Goal: Transaction & Acquisition: Obtain resource

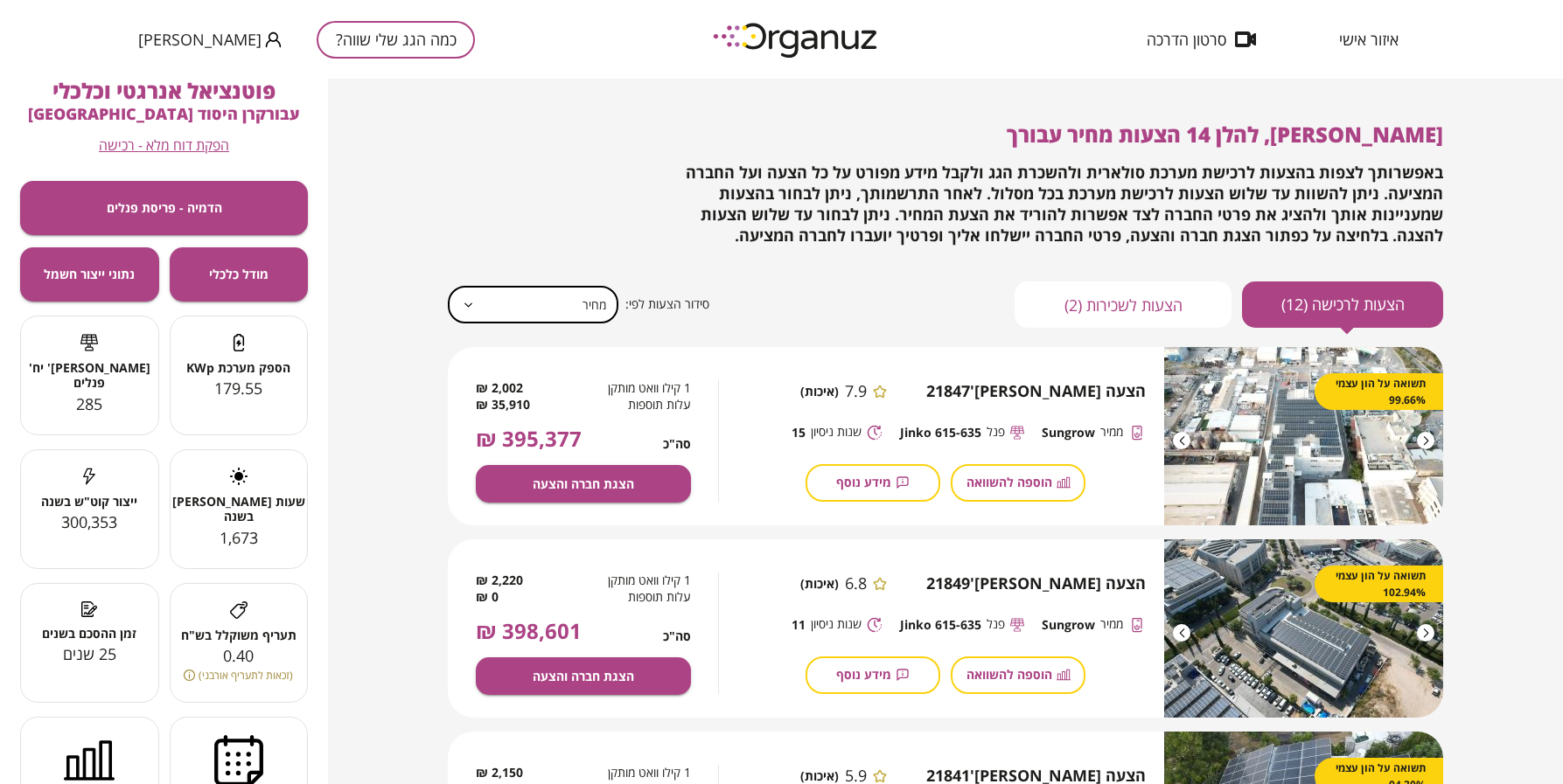
click at [334, 38] on button "כמה הגג שלי שווה?" at bounding box center [395, 39] width 159 height 38
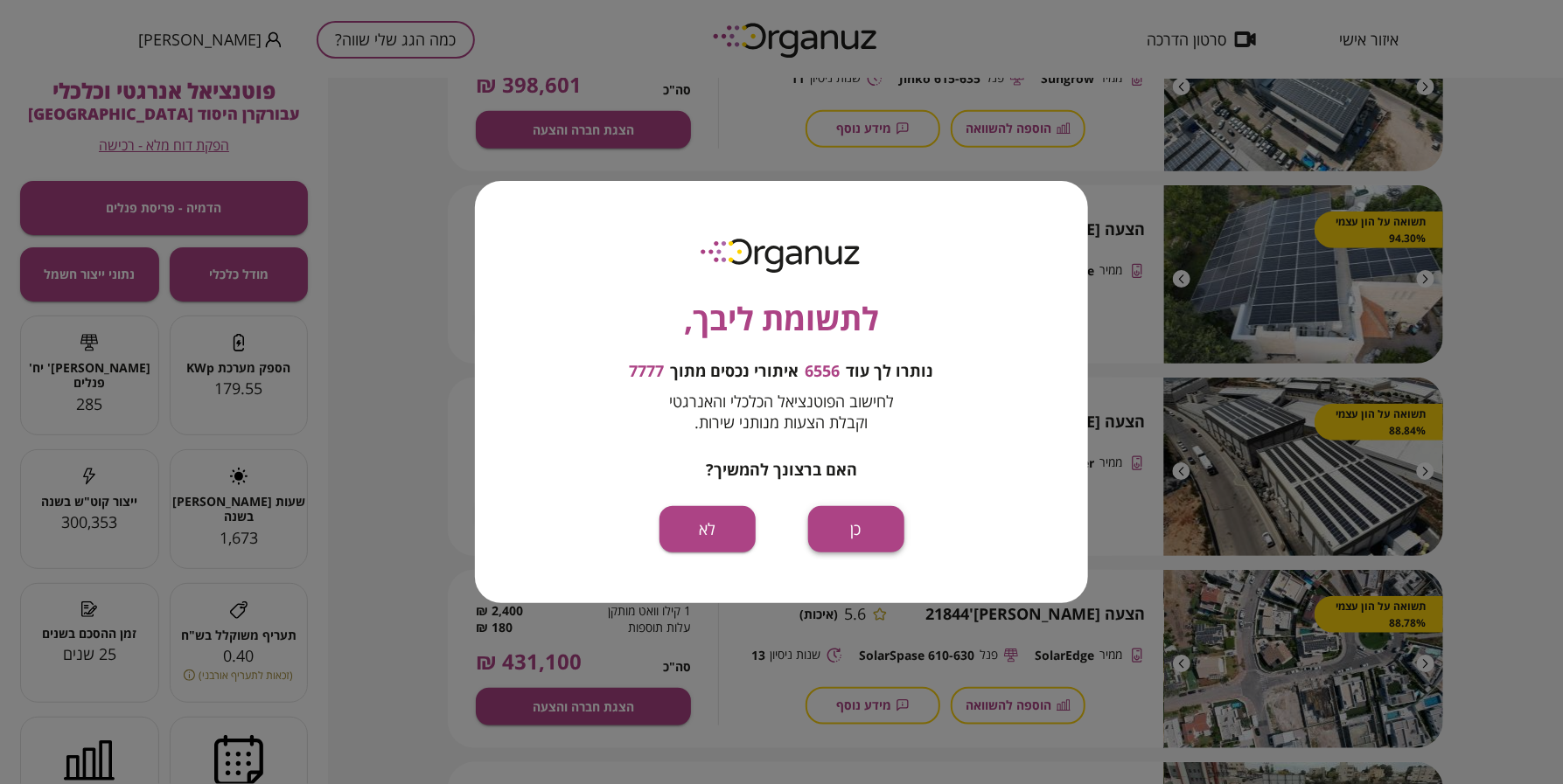
click at [862, 525] on button "כן" at bounding box center [856, 529] width 97 height 46
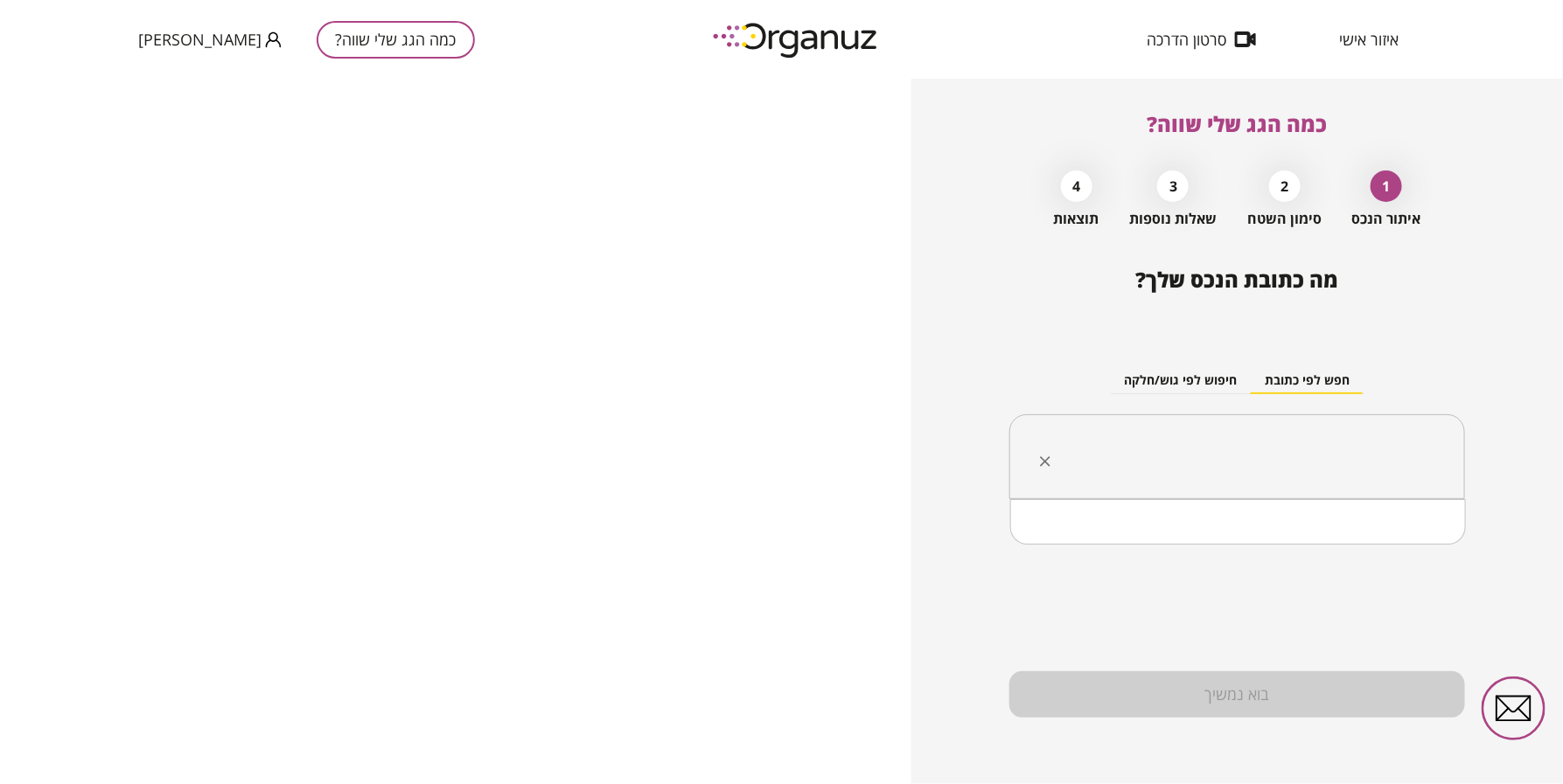
click at [1259, 451] on input "text" at bounding box center [1243, 457] width 401 height 44
paste input "*******"
click at [1331, 547] on li "כפר קיש" at bounding box center [1237, 545] width 410 height 32
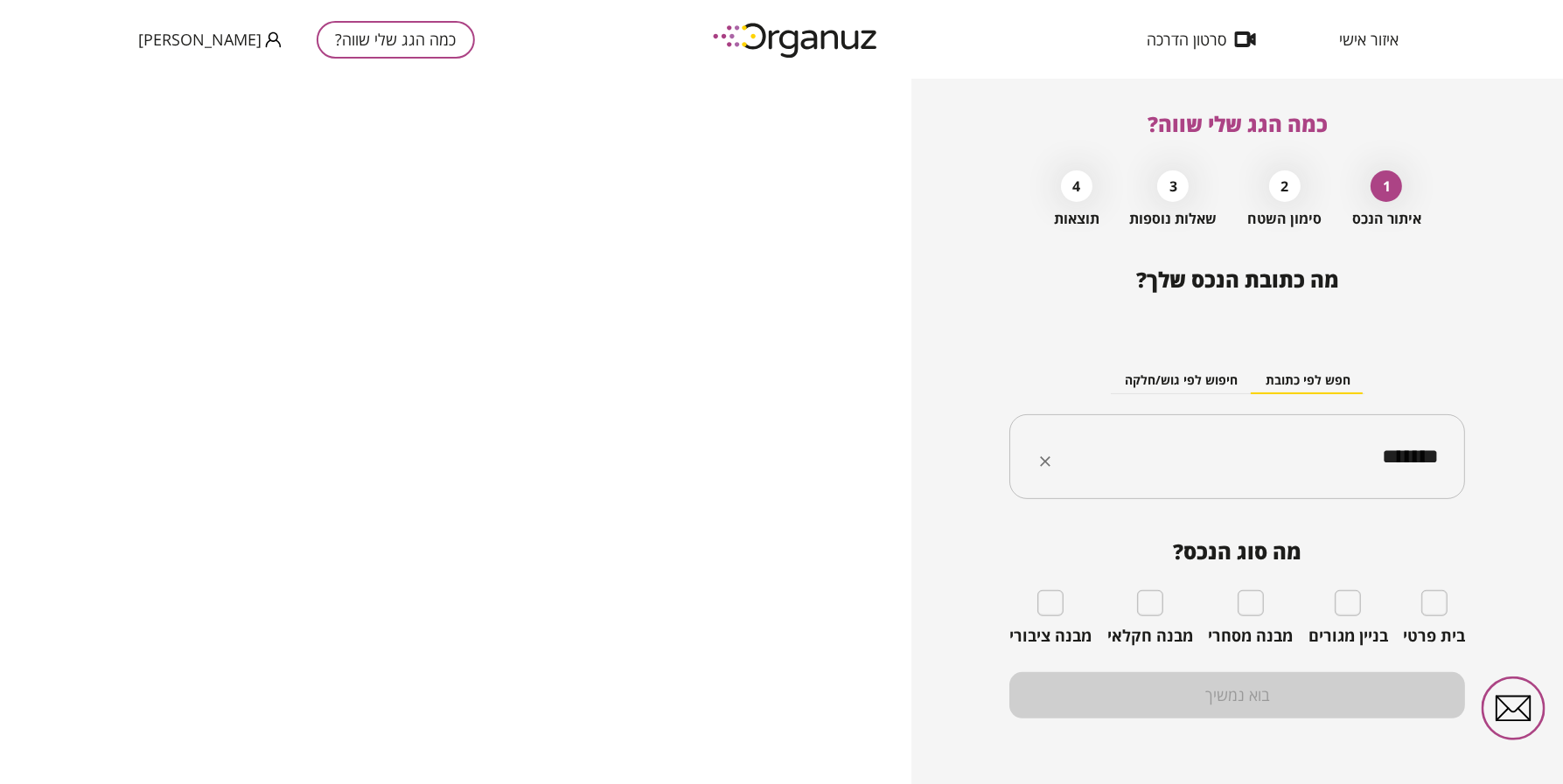
click at [1239, 446] on input "*******" at bounding box center [1243, 457] width 401 height 44
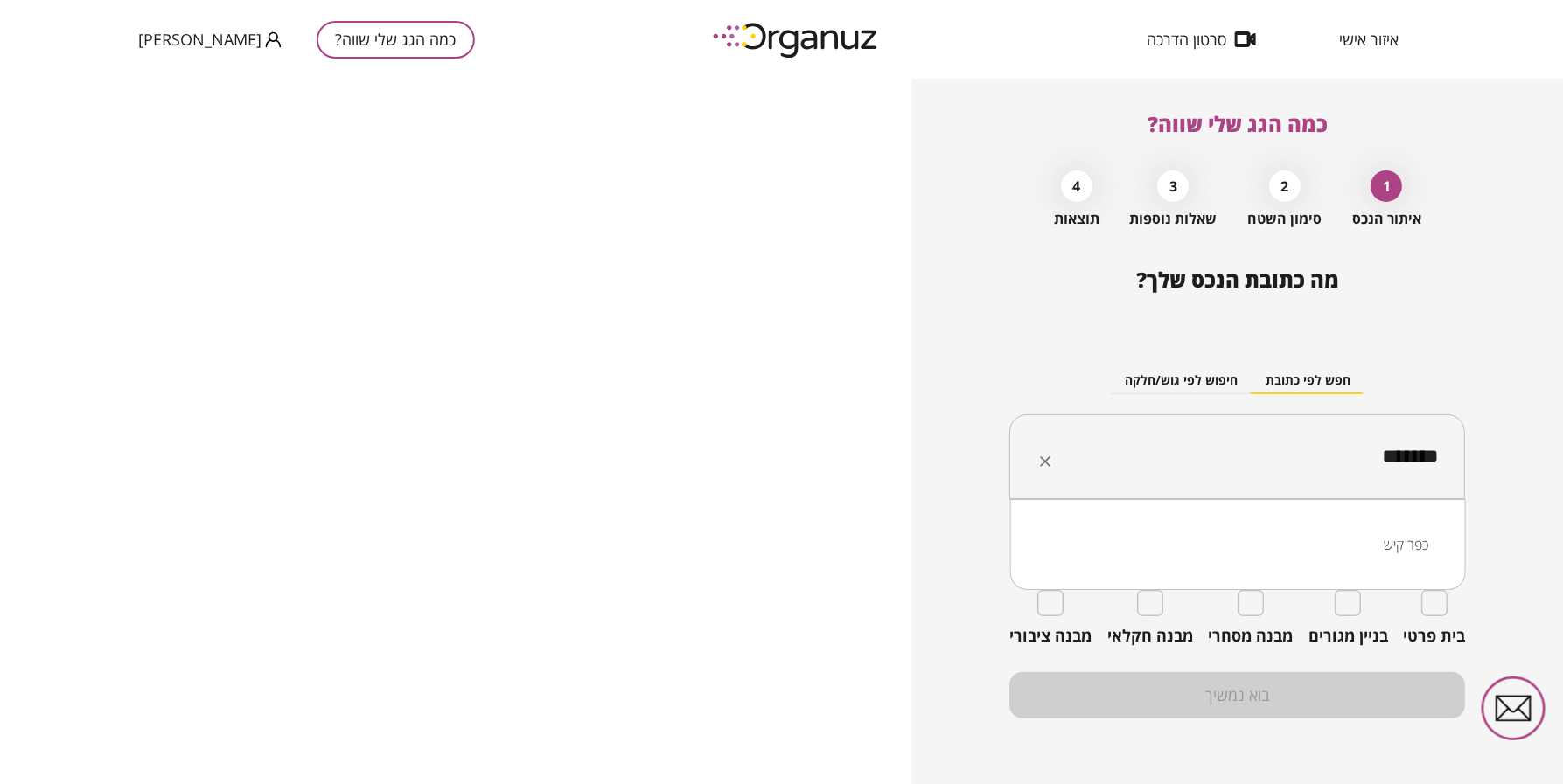
click at [1239, 446] on input "*******" at bounding box center [1243, 457] width 401 height 44
paste input "text"
type input "*****"
click at [1239, 446] on input "text" at bounding box center [1243, 457] width 401 height 44
click at [1387, 545] on li "שפיים" at bounding box center [1237, 545] width 410 height 32
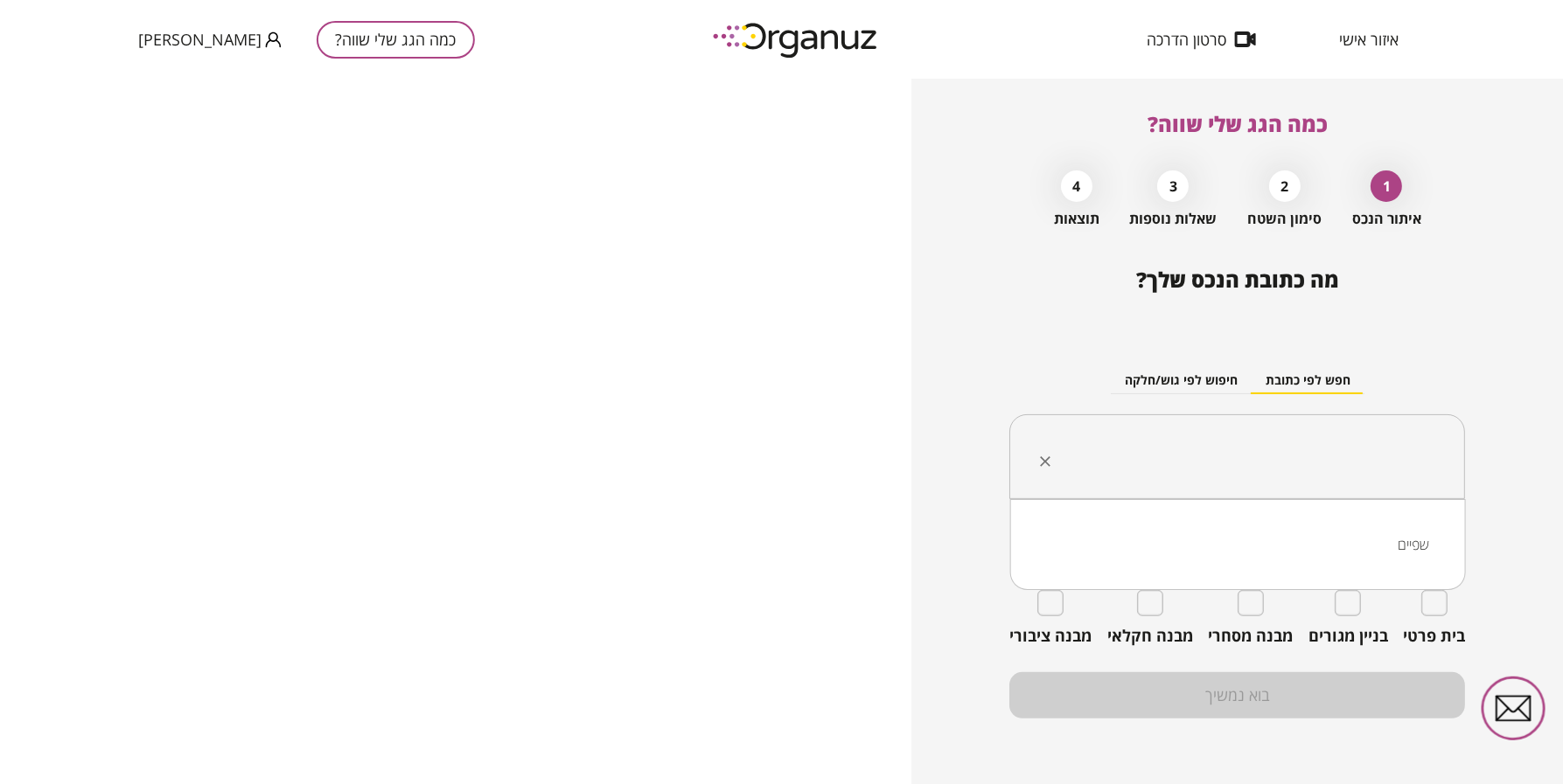
type input "*****"
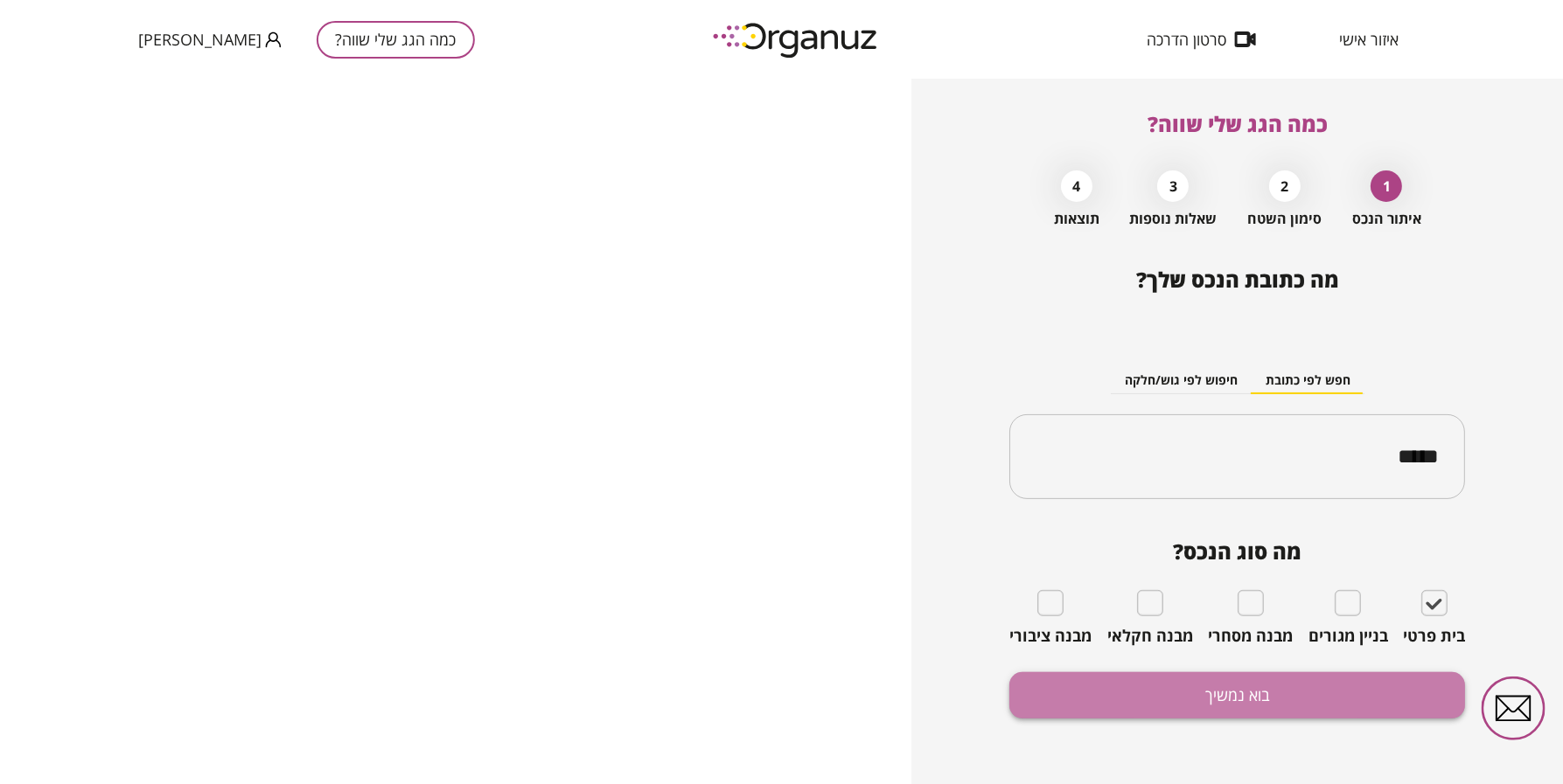
click at [1370, 688] on button "בוא נמשיך" at bounding box center [1237, 695] width 456 height 46
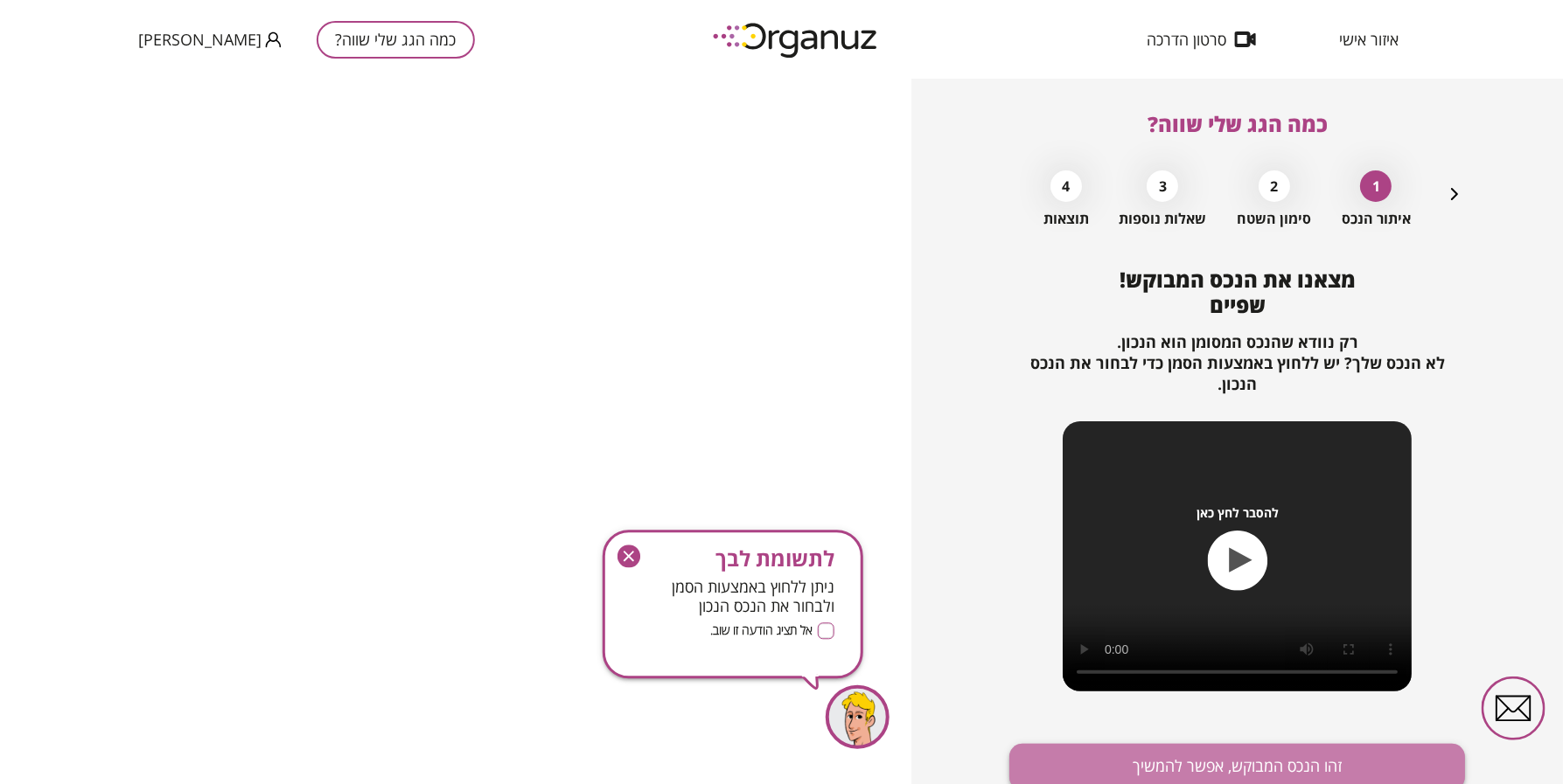
click at [1345, 744] on button "זהו הנכס המבוקש, אפשר להמשיך" at bounding box center [1237, 766] width 456 height 46
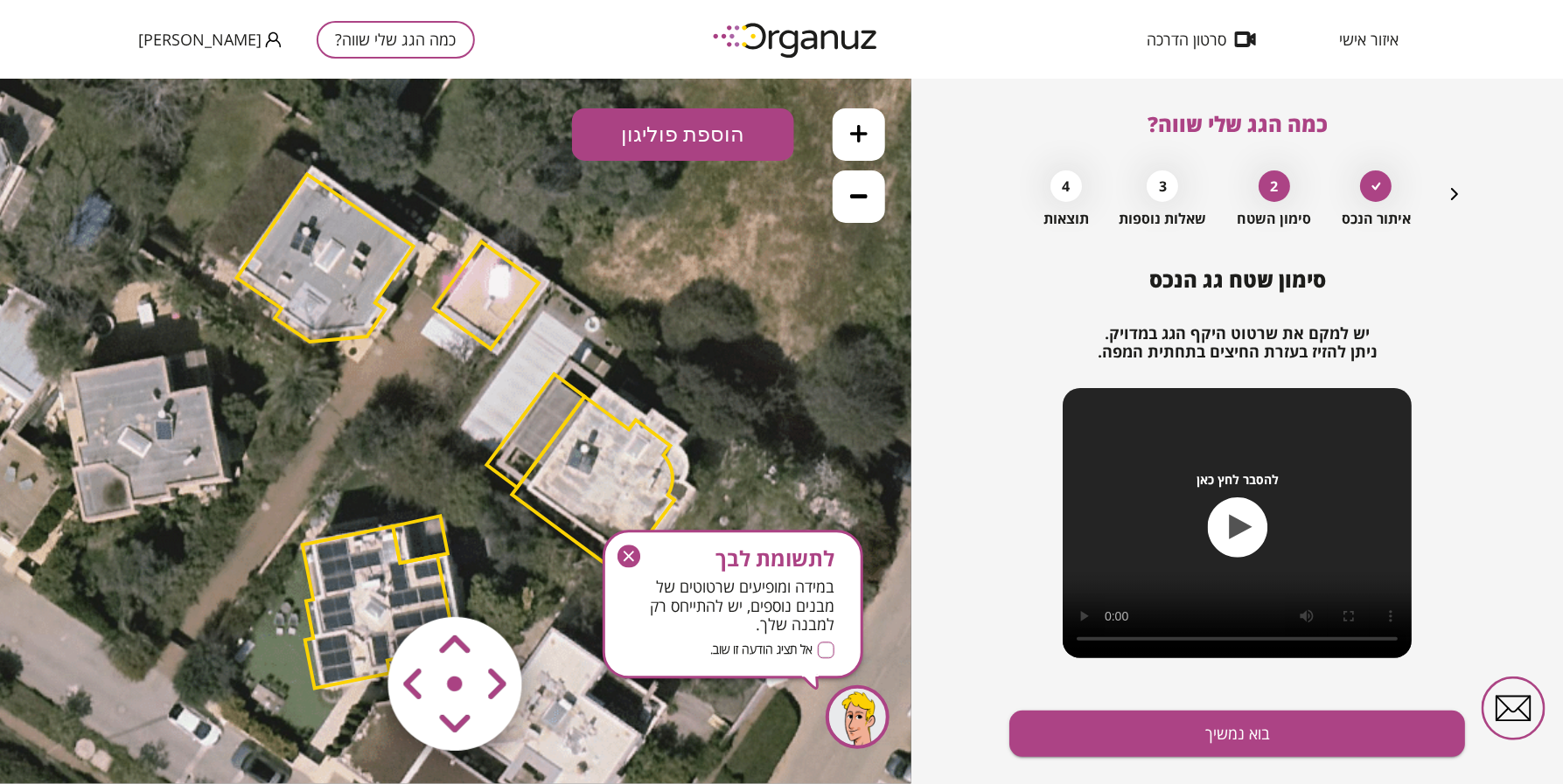
click at [623, 551] on icon "button" at bounding box center [629, 557] width 23 height 23
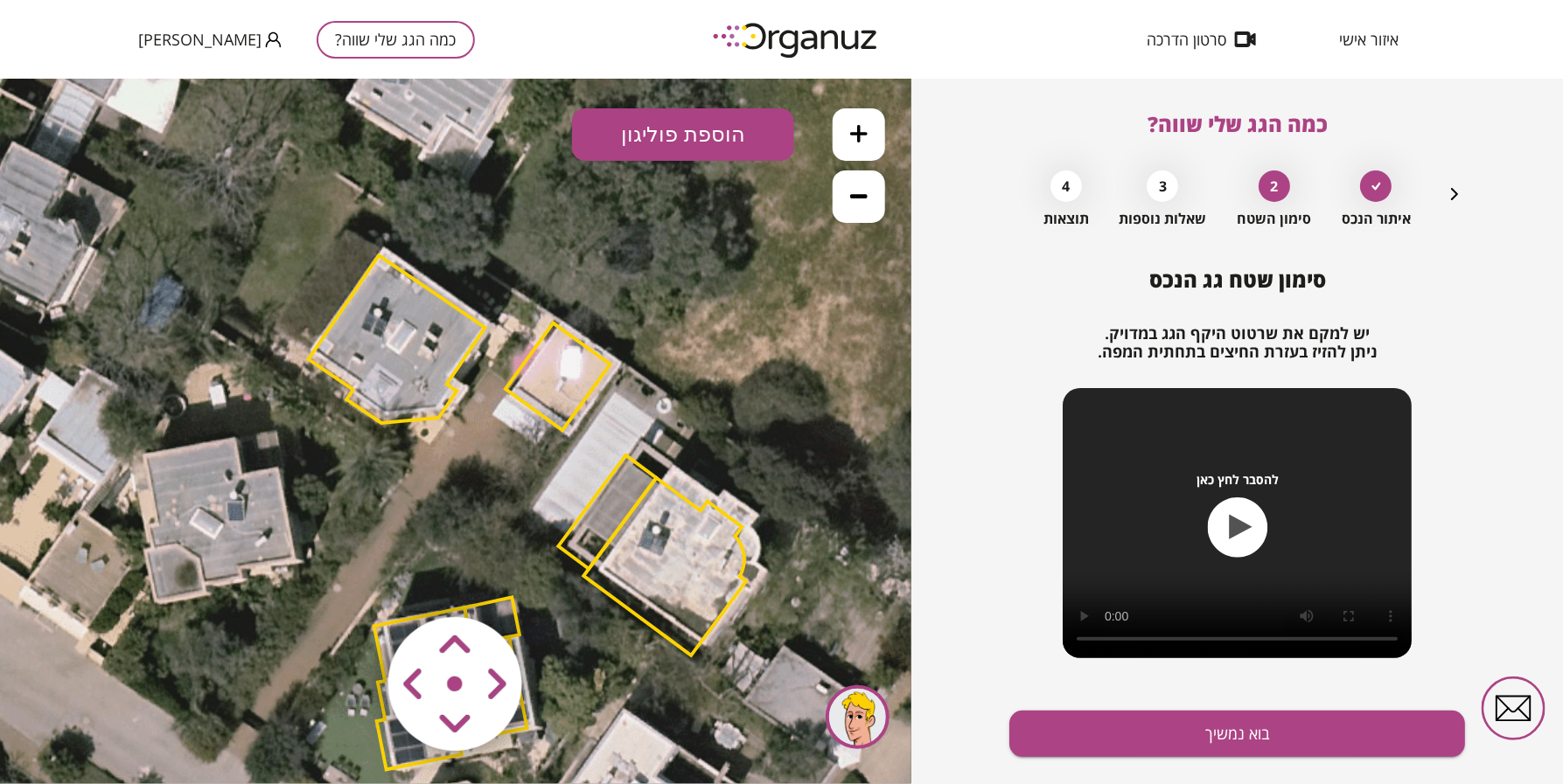
drag, startPoint x: 745, startPoint y: 314, endPoint x: 818, endPoint y: 395, distance: 109.0
click at [818, 395] on icon at bounding box center [525, 508] width 1574 height 1574
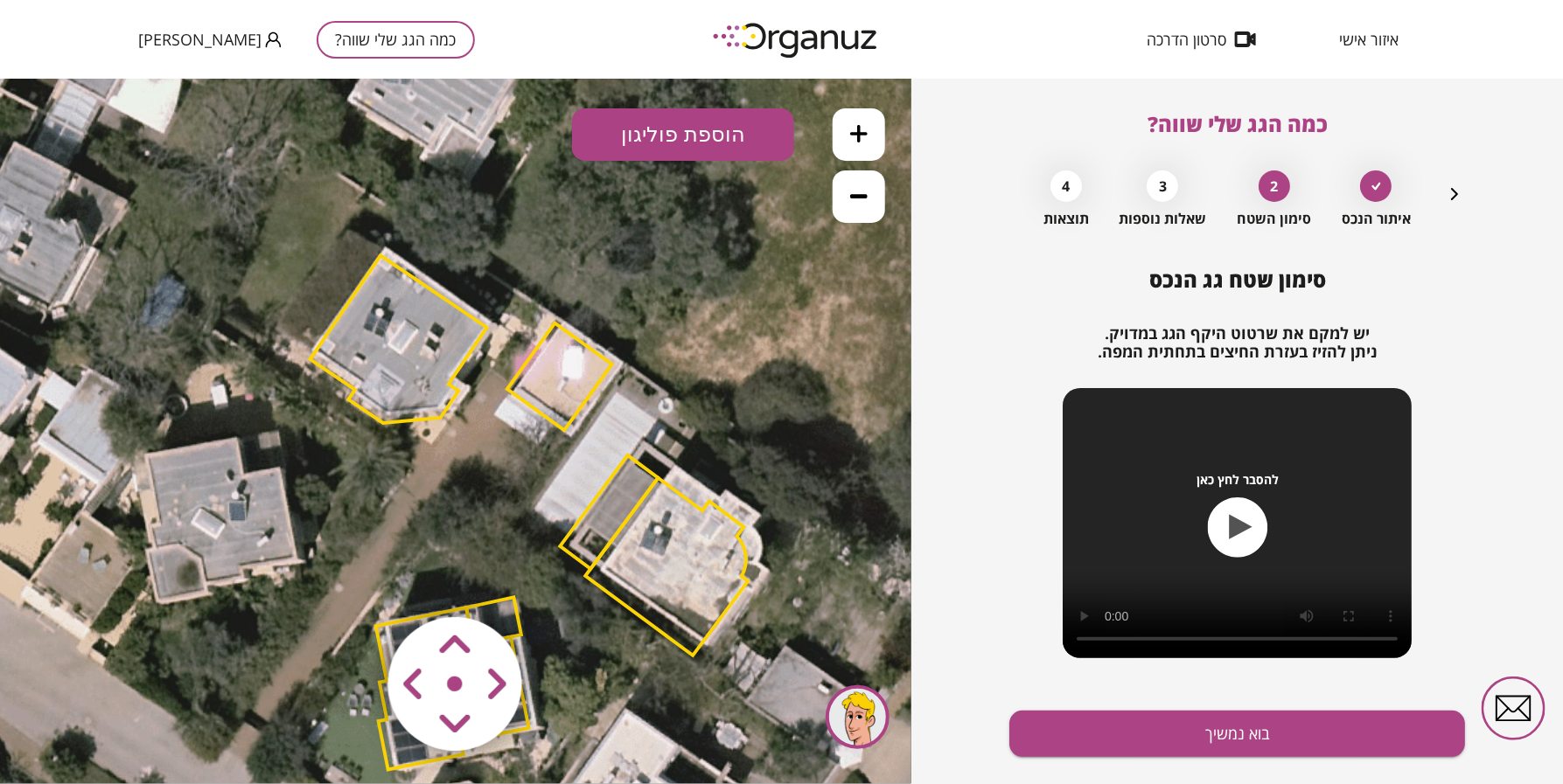
click at [875, 123] on button at bounding box center [858, 134] width 53 height 53
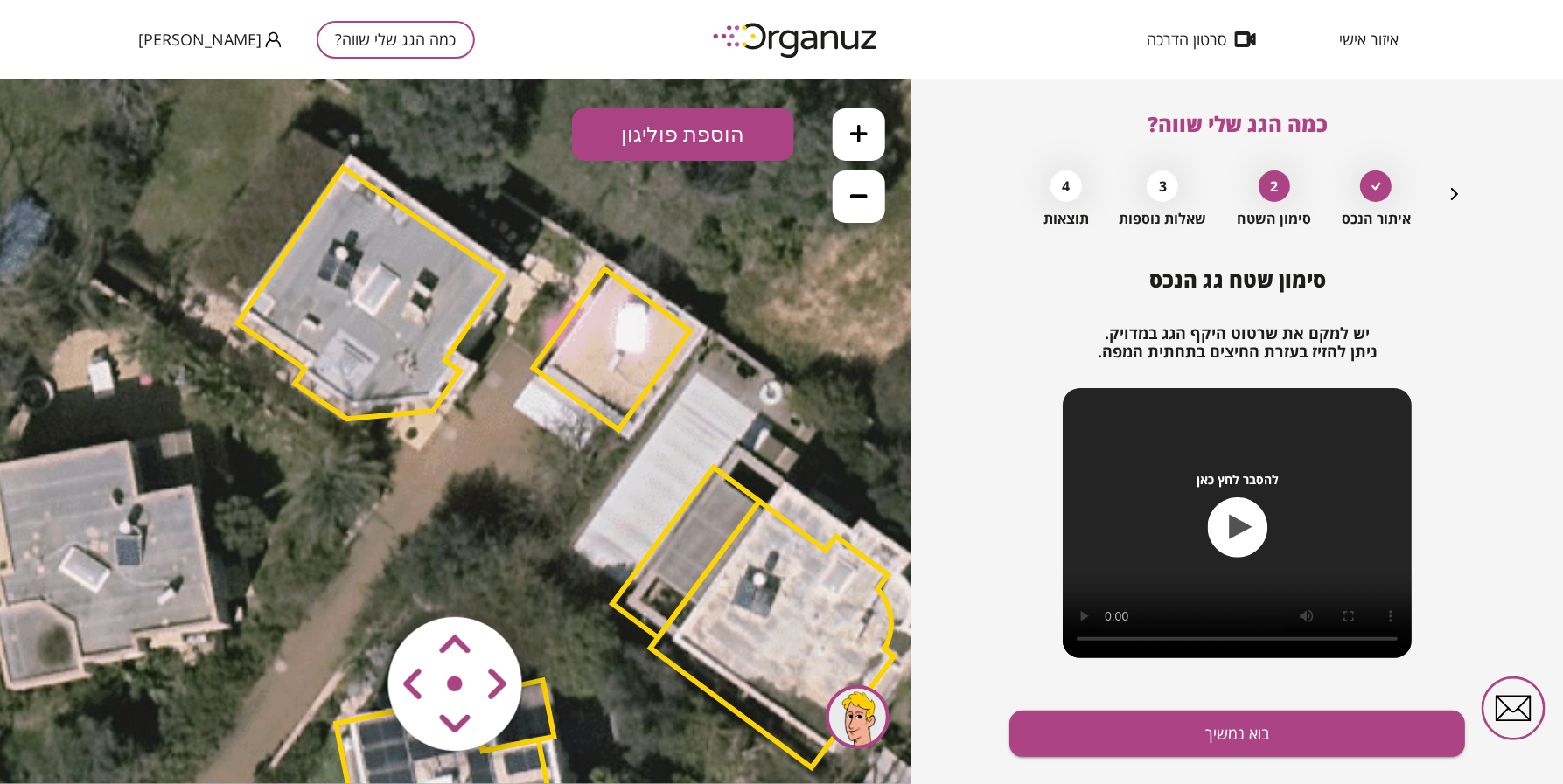
click at [352, 580] on area at bounding box center [352, 580] width 0 height 0
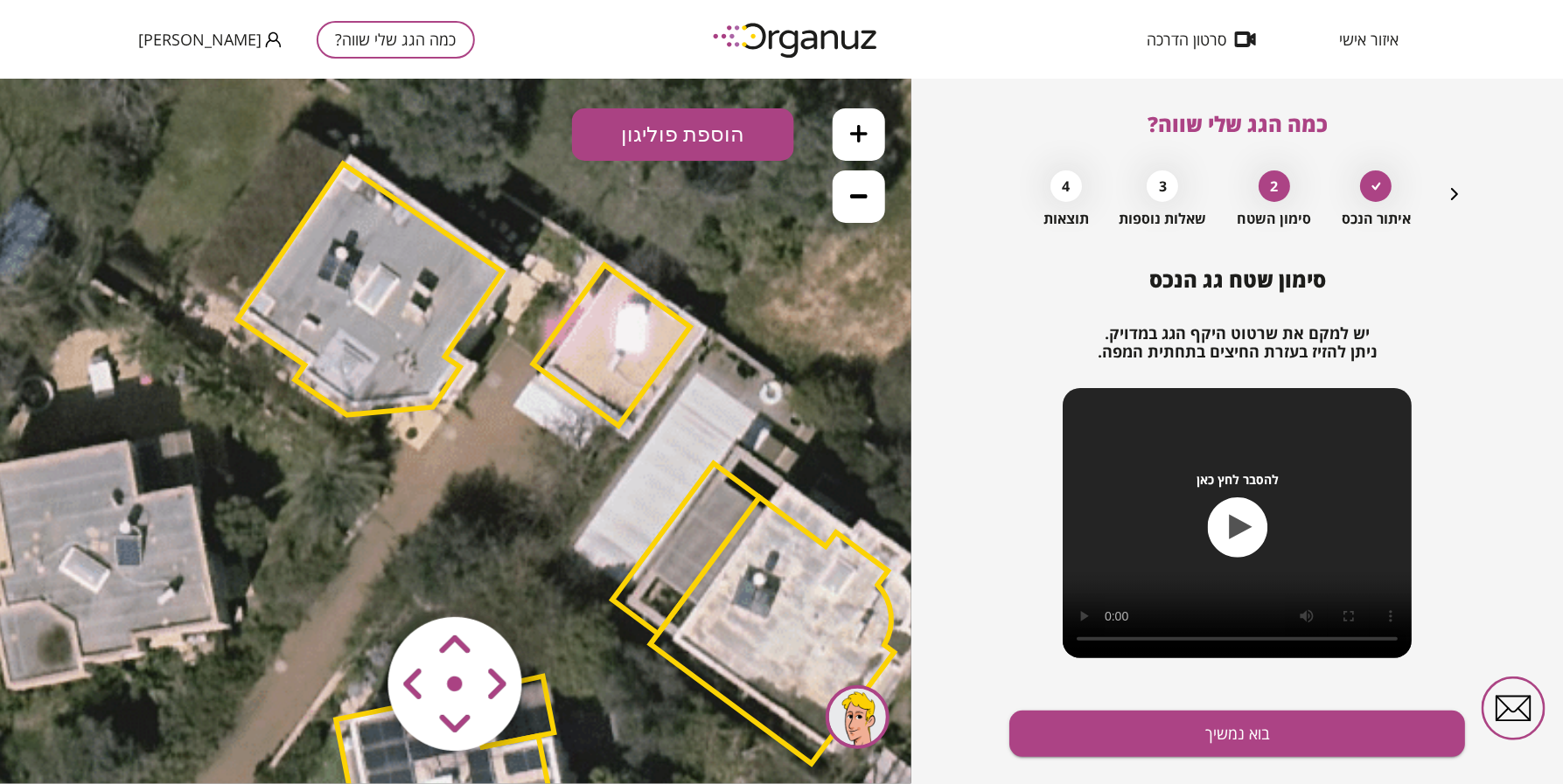
click at [352, 580] on area at bounding box center [352, 580] width 0 height 0
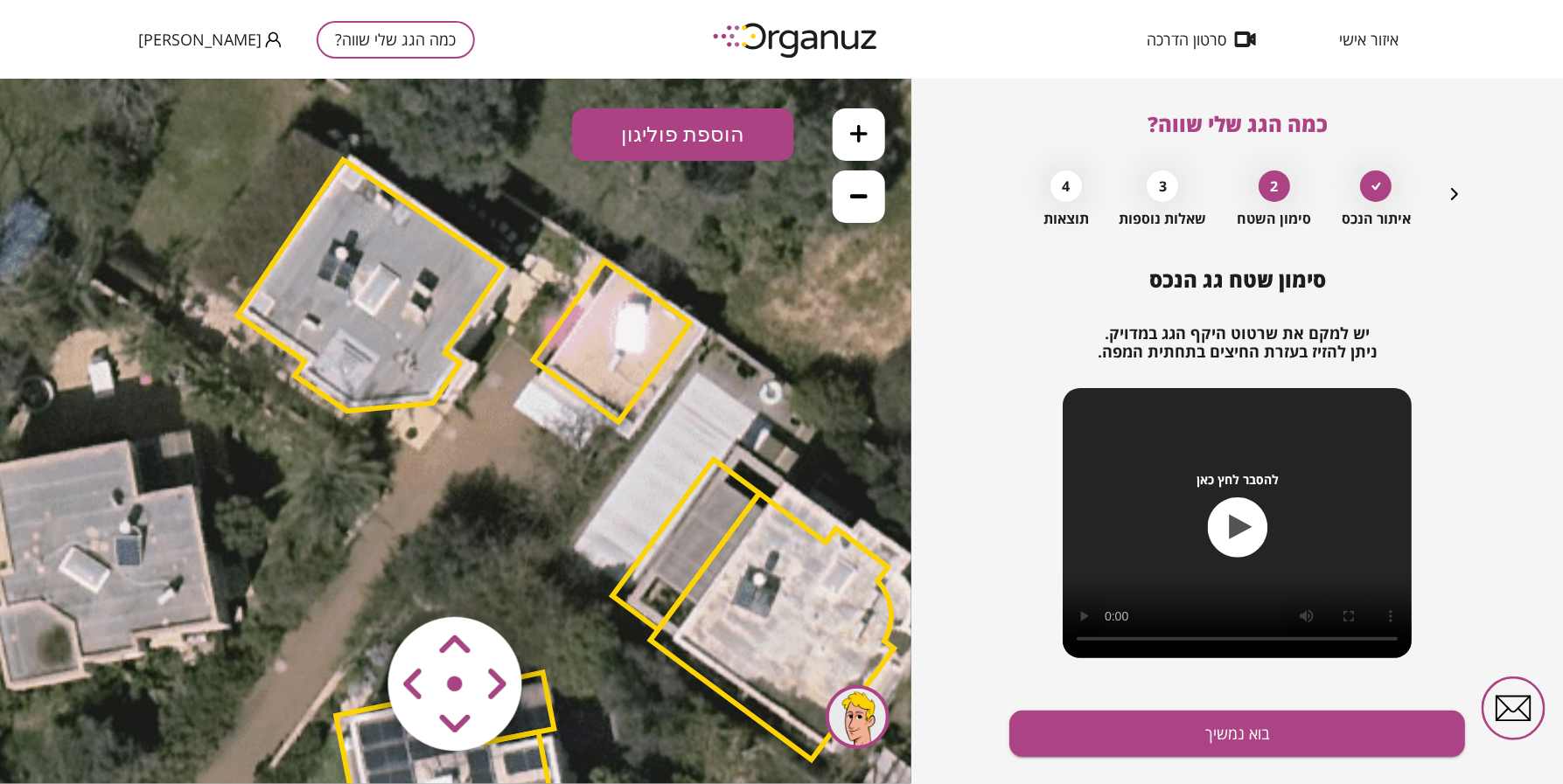
click at [352, 580] on area at bounding box center [352, 580] width 0 height 0
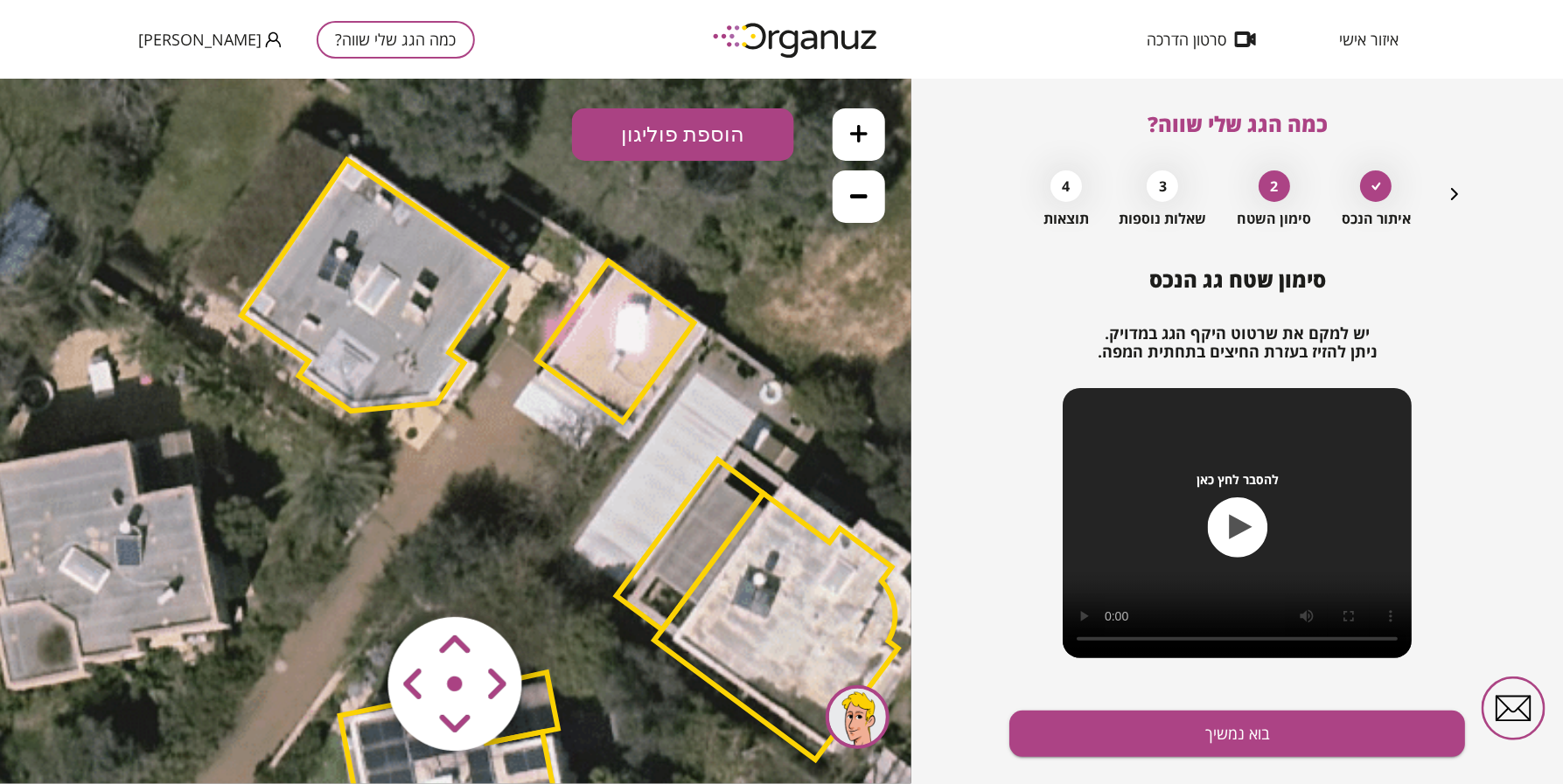
click at [352, 580] on area at bounding box center [352, 580] width 0 height 0
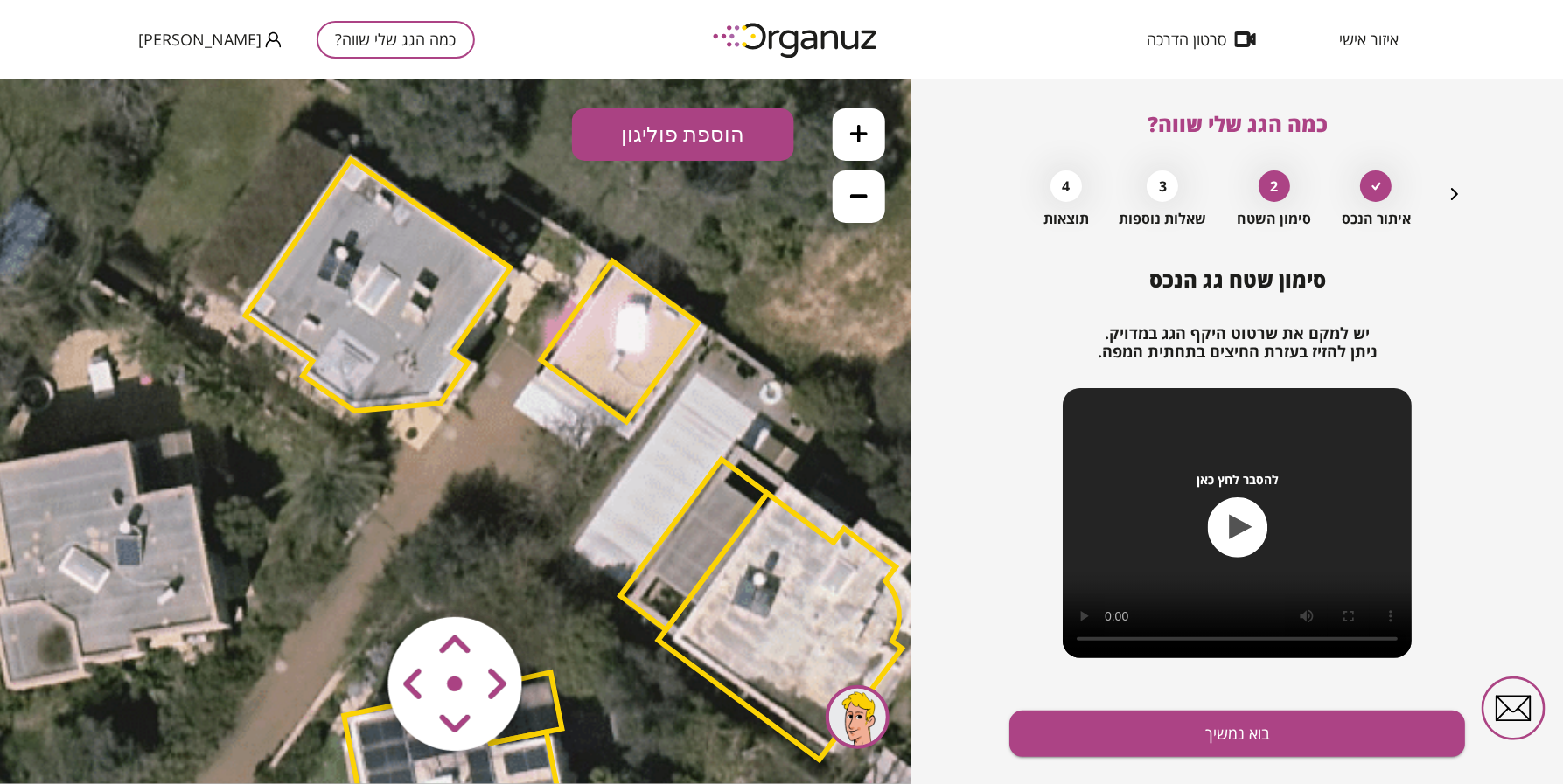
click at [352, 580] on area at bounding box center [352, 580] width 0 height 0
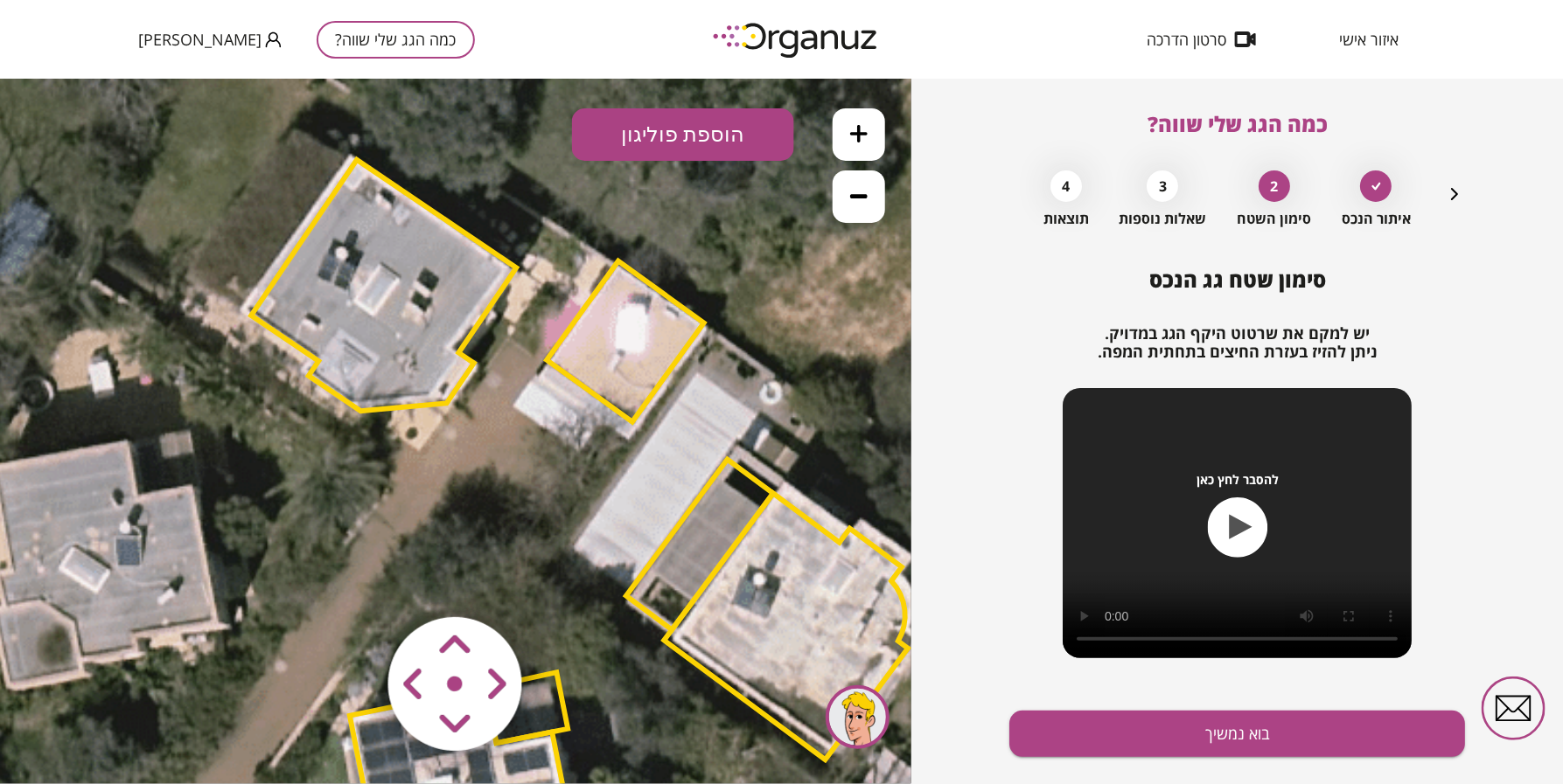
click at [352, 580] on area at bounding box center [352, 580] width 0 height 0
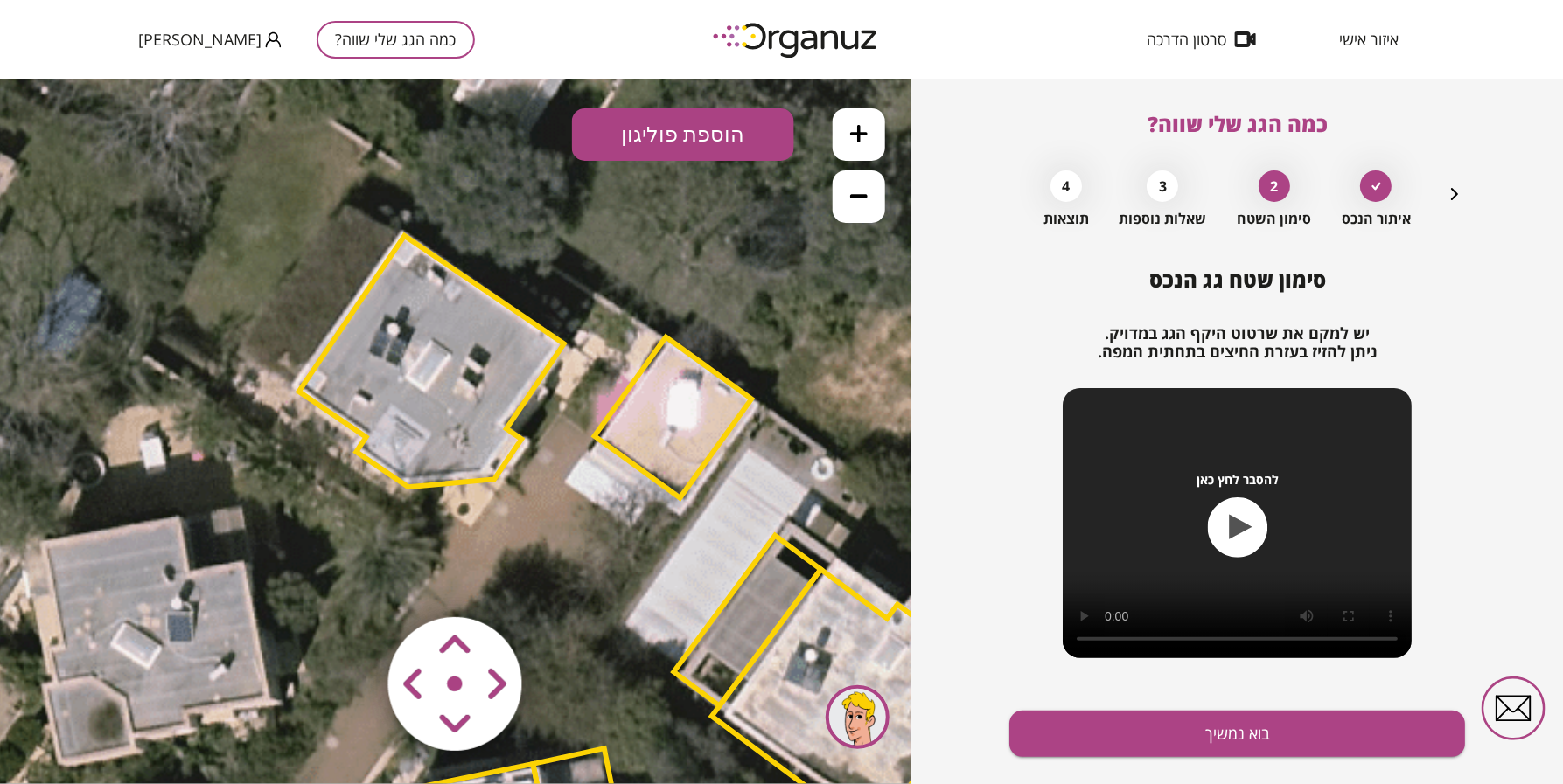
drag, startPoint x: 463, startPoint y: 418, endPoint x: 514, endPoint y: 495, distance: 92.4
click at [514, 495] on icon at bounding box center [614, 622] width 2361 height 2360
click at [471, 430] on polygon at bounding box center [432, 361] width 265 height 251
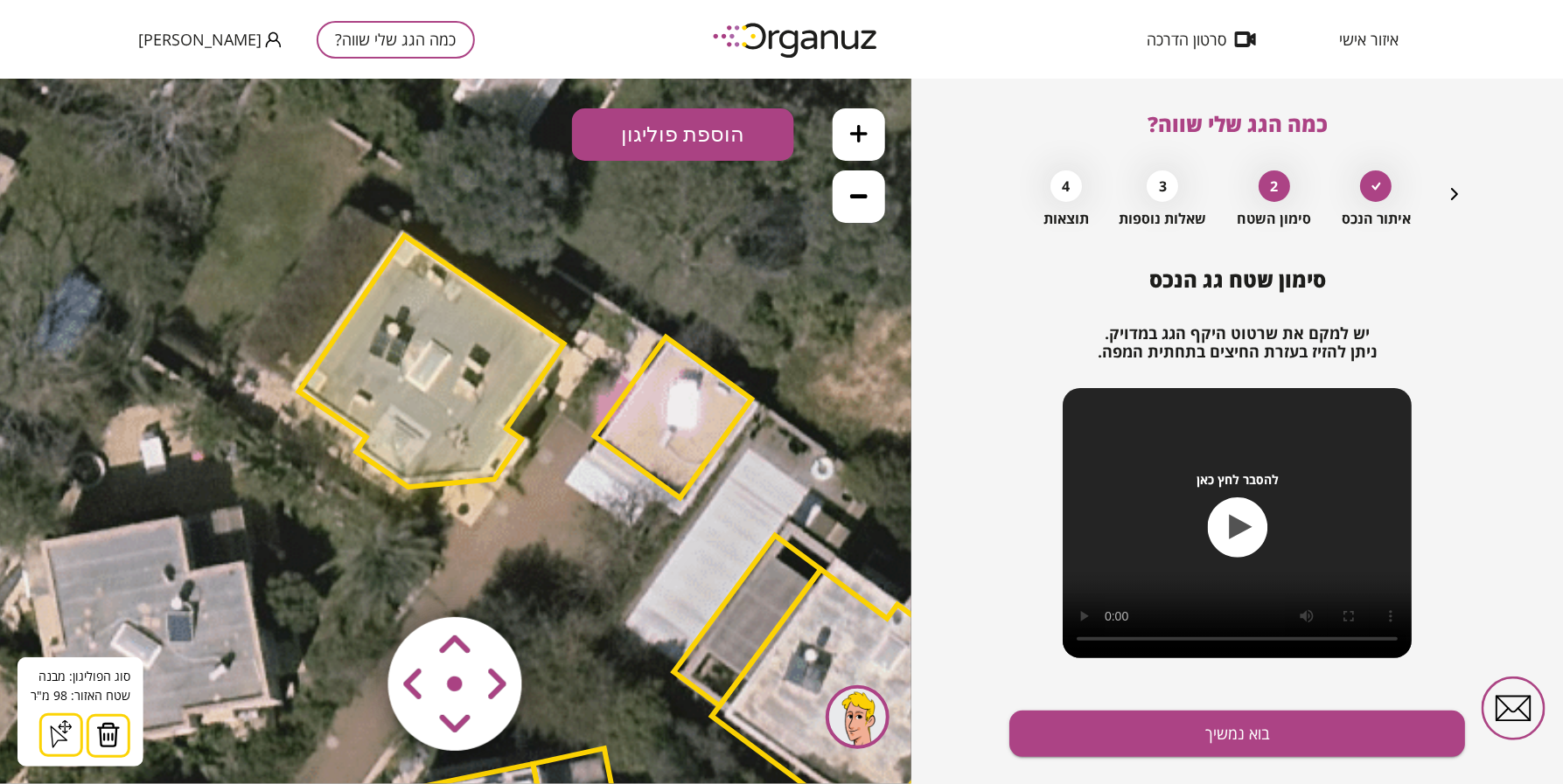
click at [352, 580] on area at bounding box center [352, 580] width 0 height 0
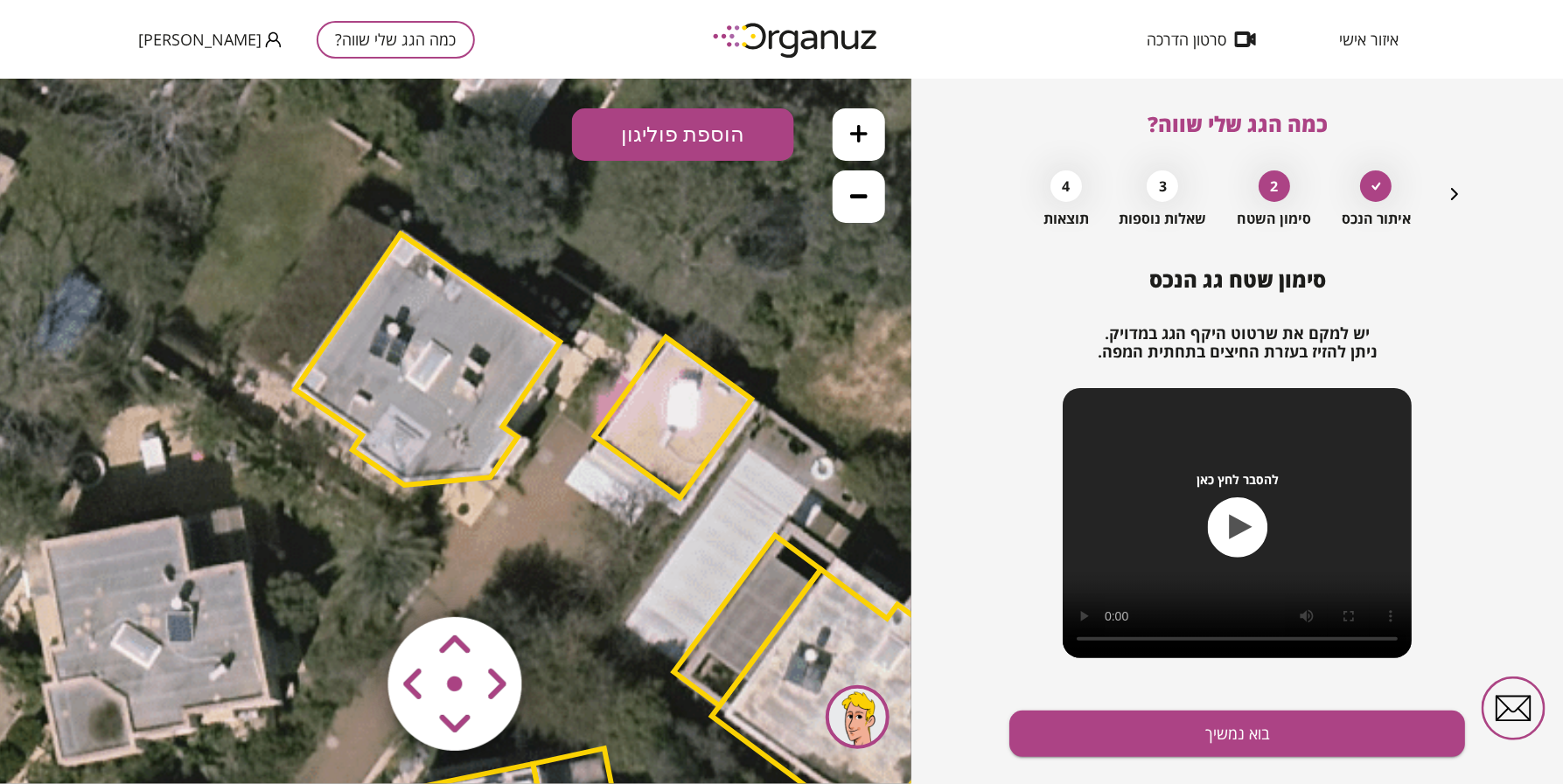
click at [702, 388] on polygon at bounding box center [674, 417] width 158 height 161
click at [678, 397] on polygon at bounding box center [675, 417] width 158 height 161
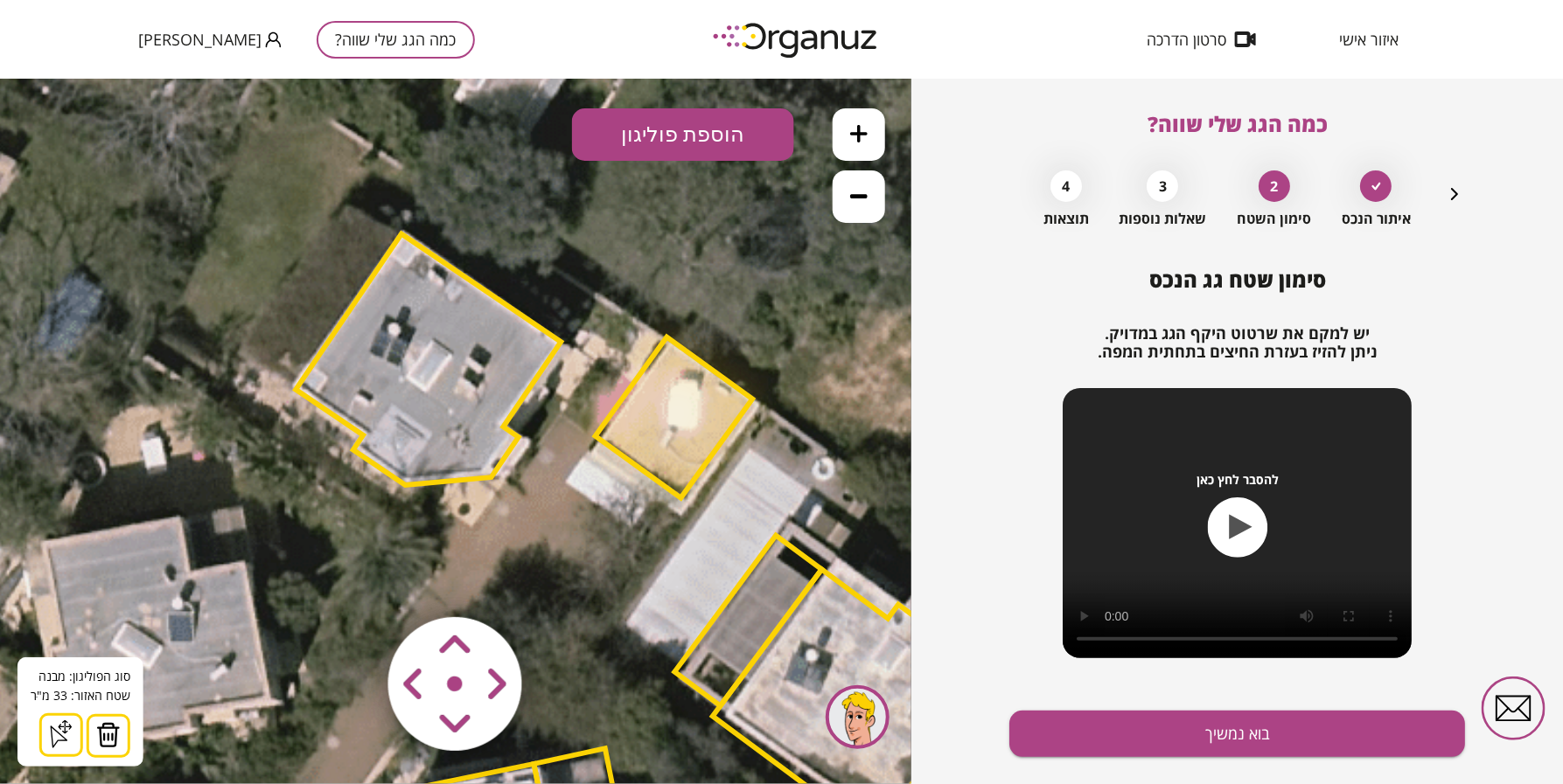
click at [352, 580] on area at bounding box center [352, 580] width 0 height 0
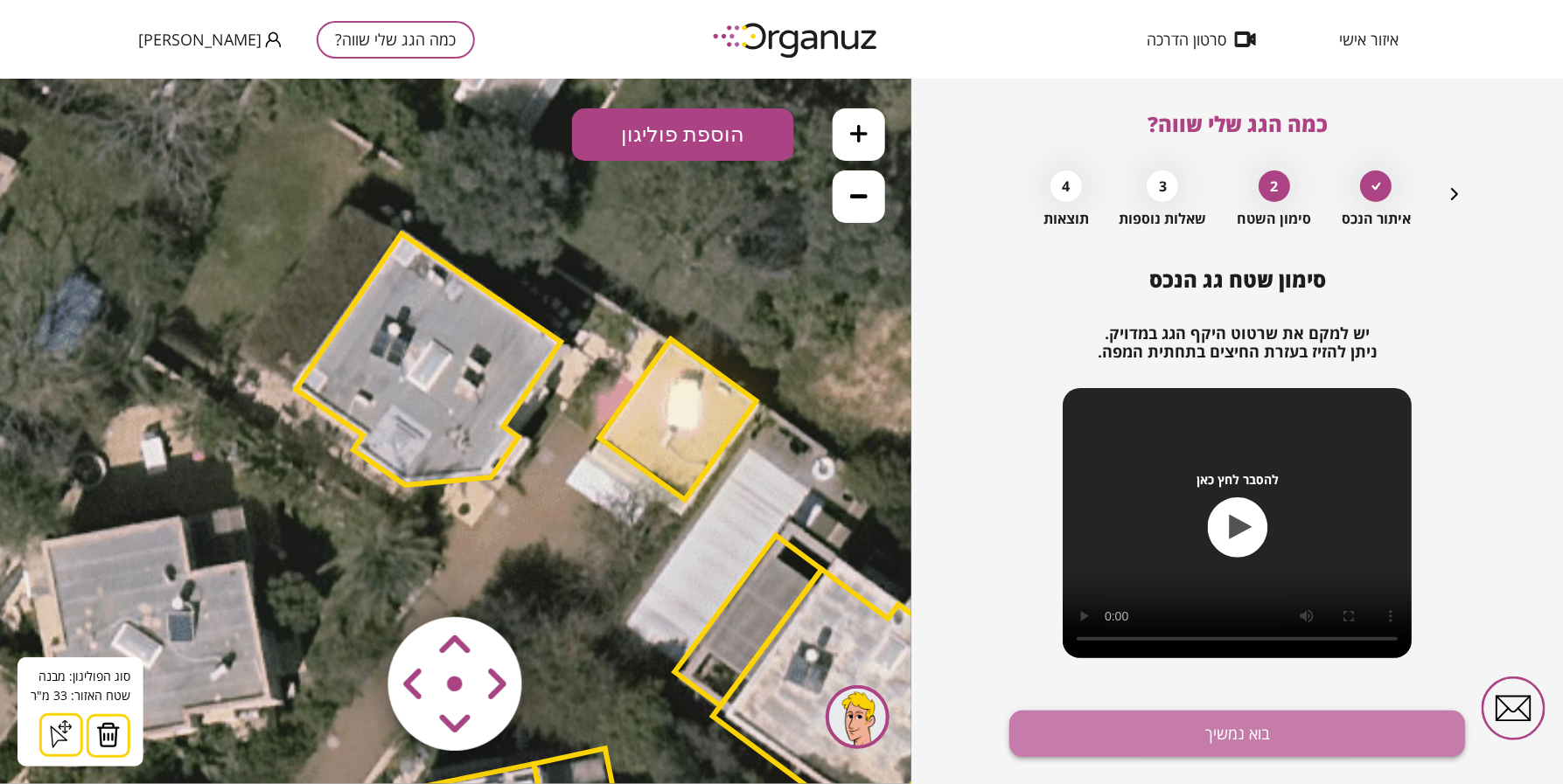
click at [1235, 735] on button "בוא נמשיך" at bounding box center [1237, 733] width 456 height 46
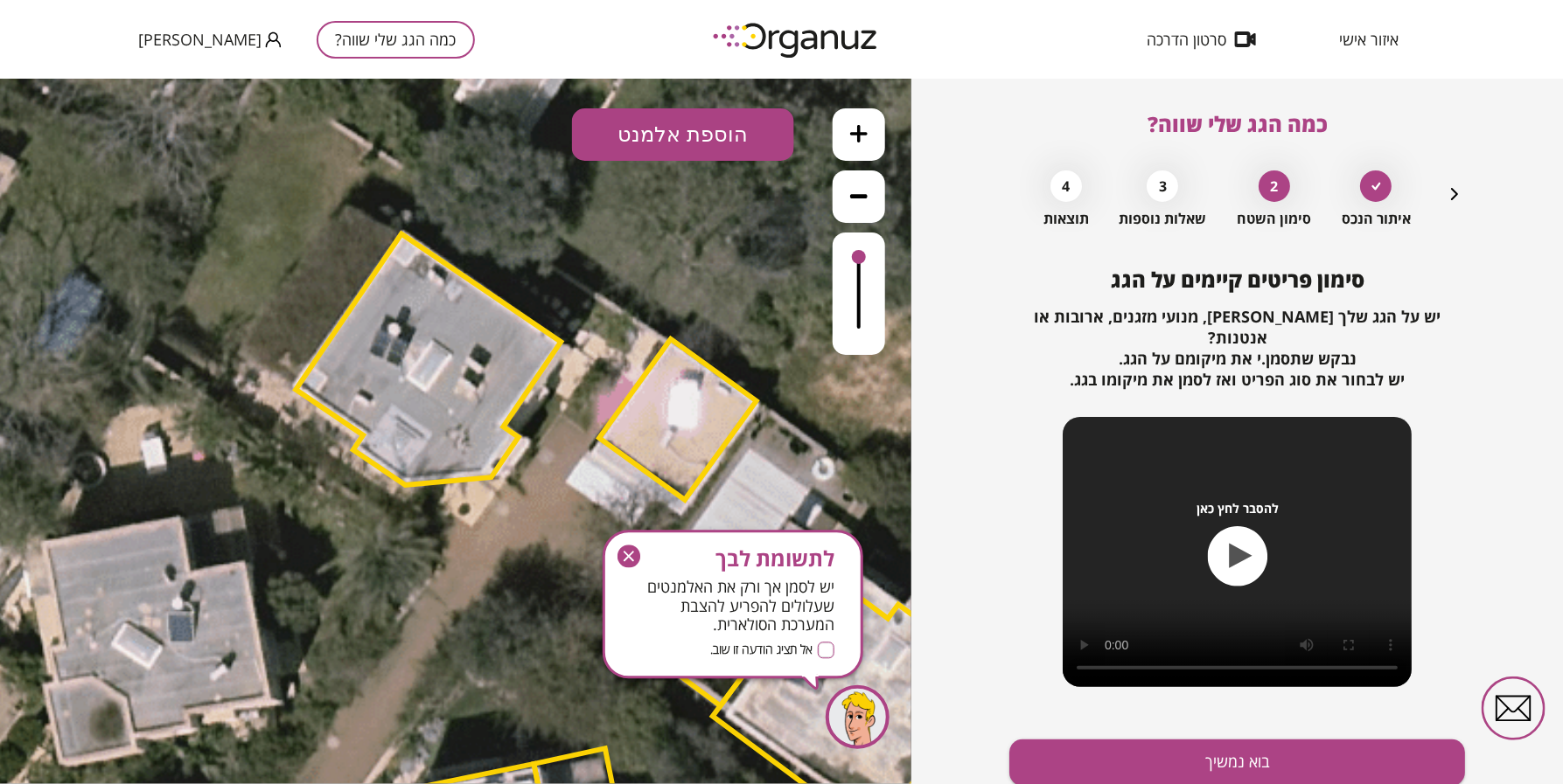
click at [1235, 740] on button "בוא נמשיך" at bounding box center [1237, 762] width 456 height 46
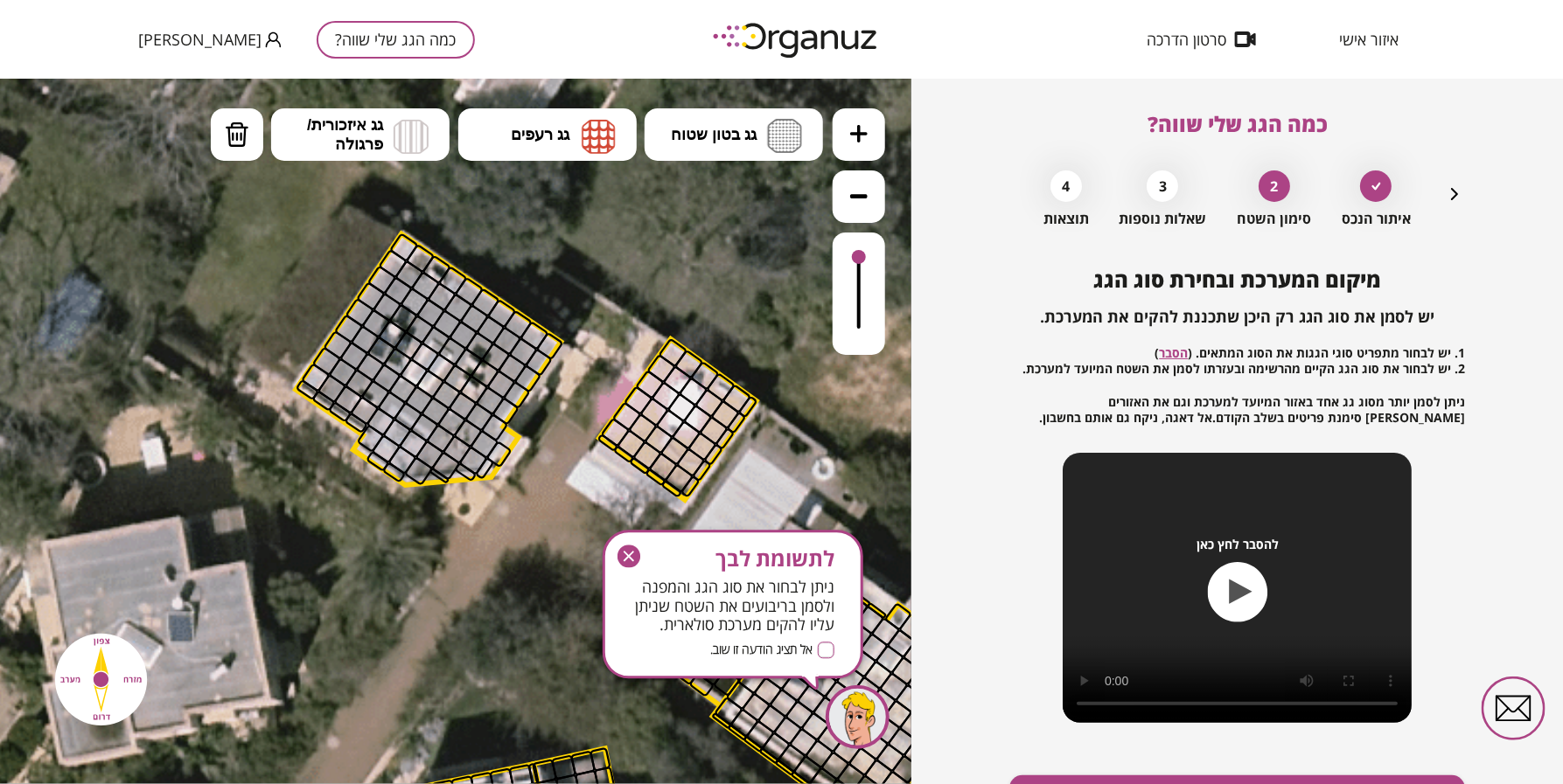
click at [860, 124] on icon at bounding box center [858, 132] width 18 height 18
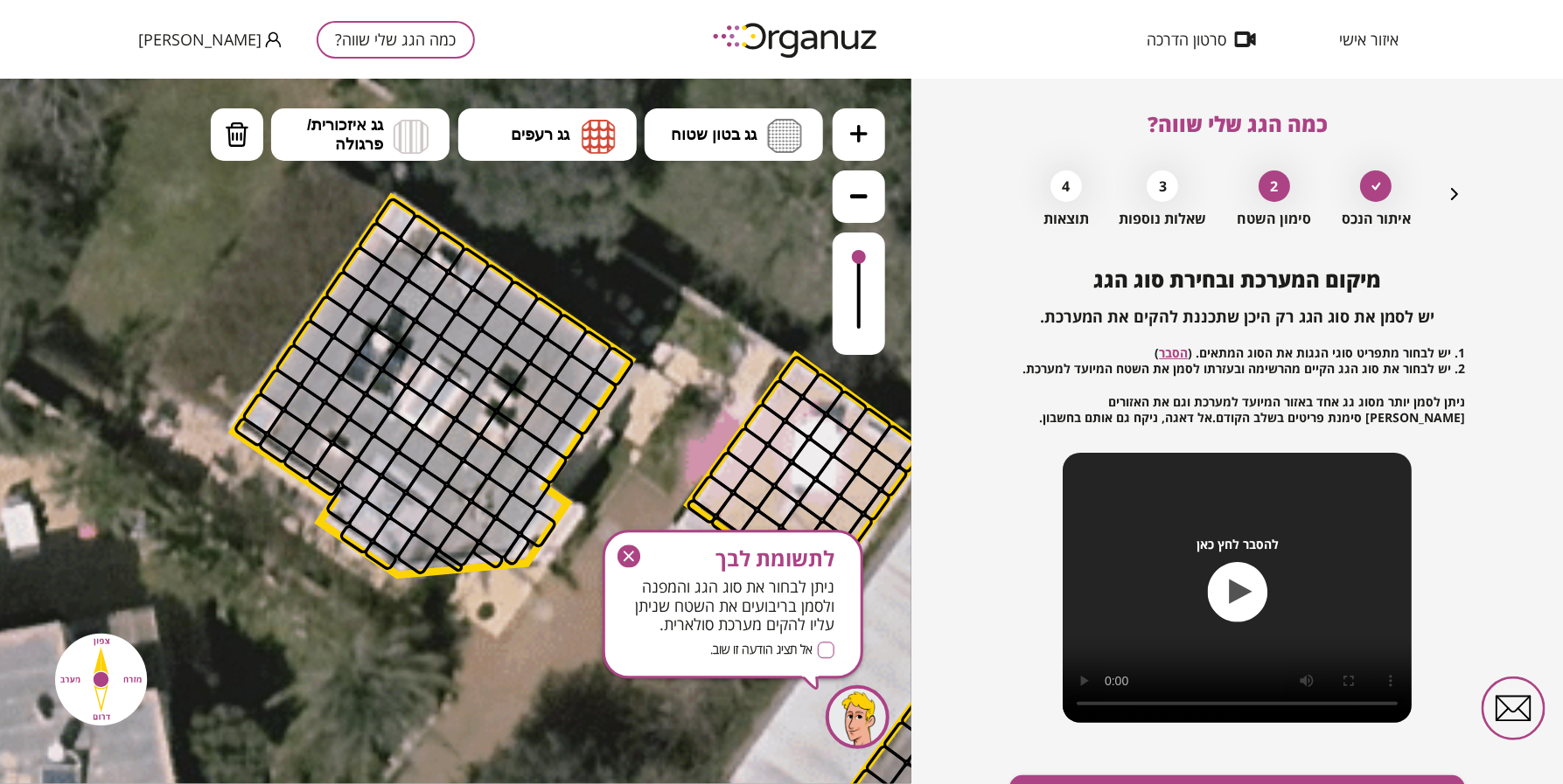
drag, startPoint x: 689, startPoint y: 259, endPoint x: 698, endPoint y: 321, distance: 62.6
click at [699, 321] on icon at bounding box center [711, 781] width 3542 height 3540
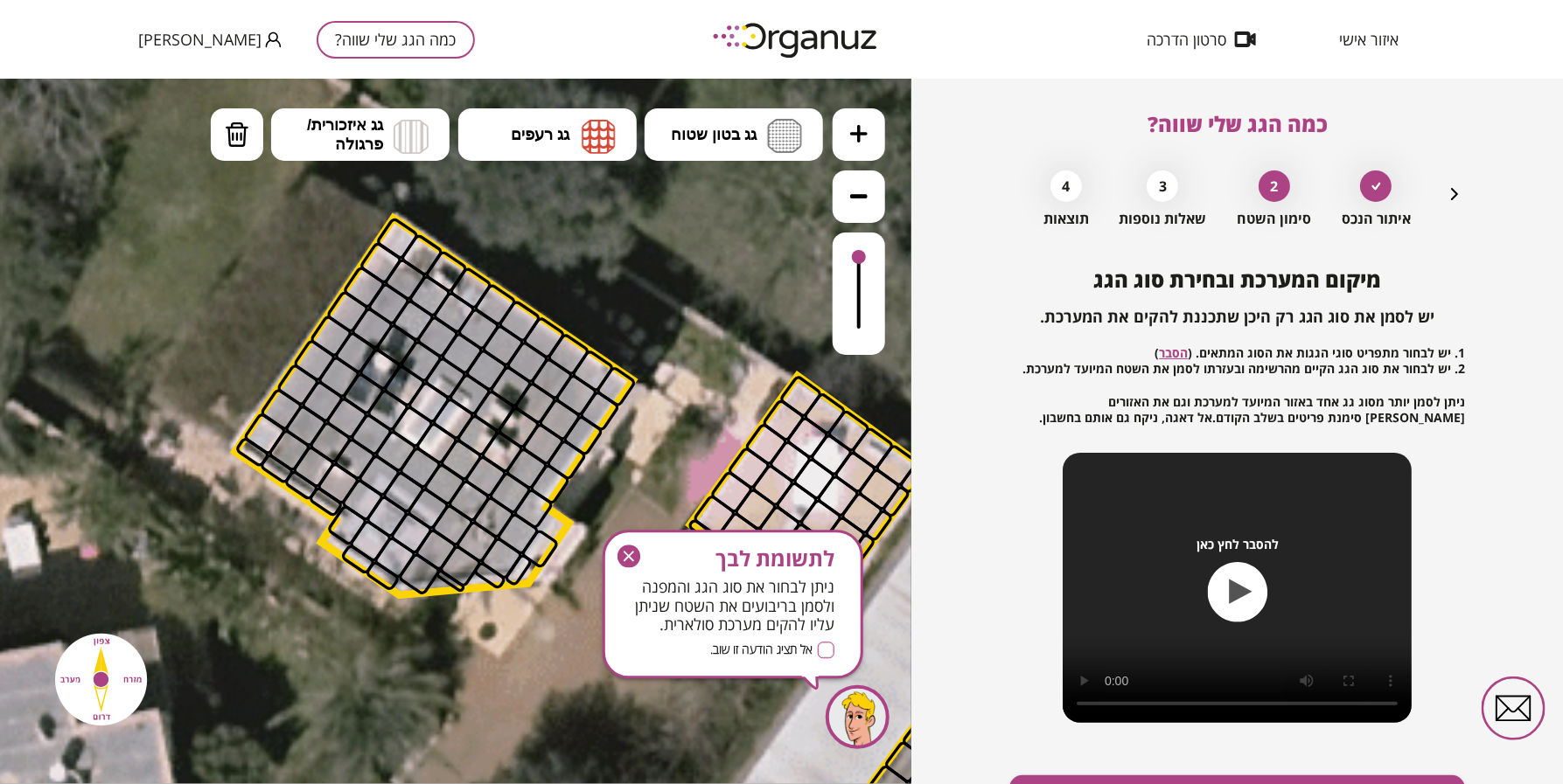
click at [1452, 198] on icon "button" at bounding box center [1454, 194] width 21 height 21
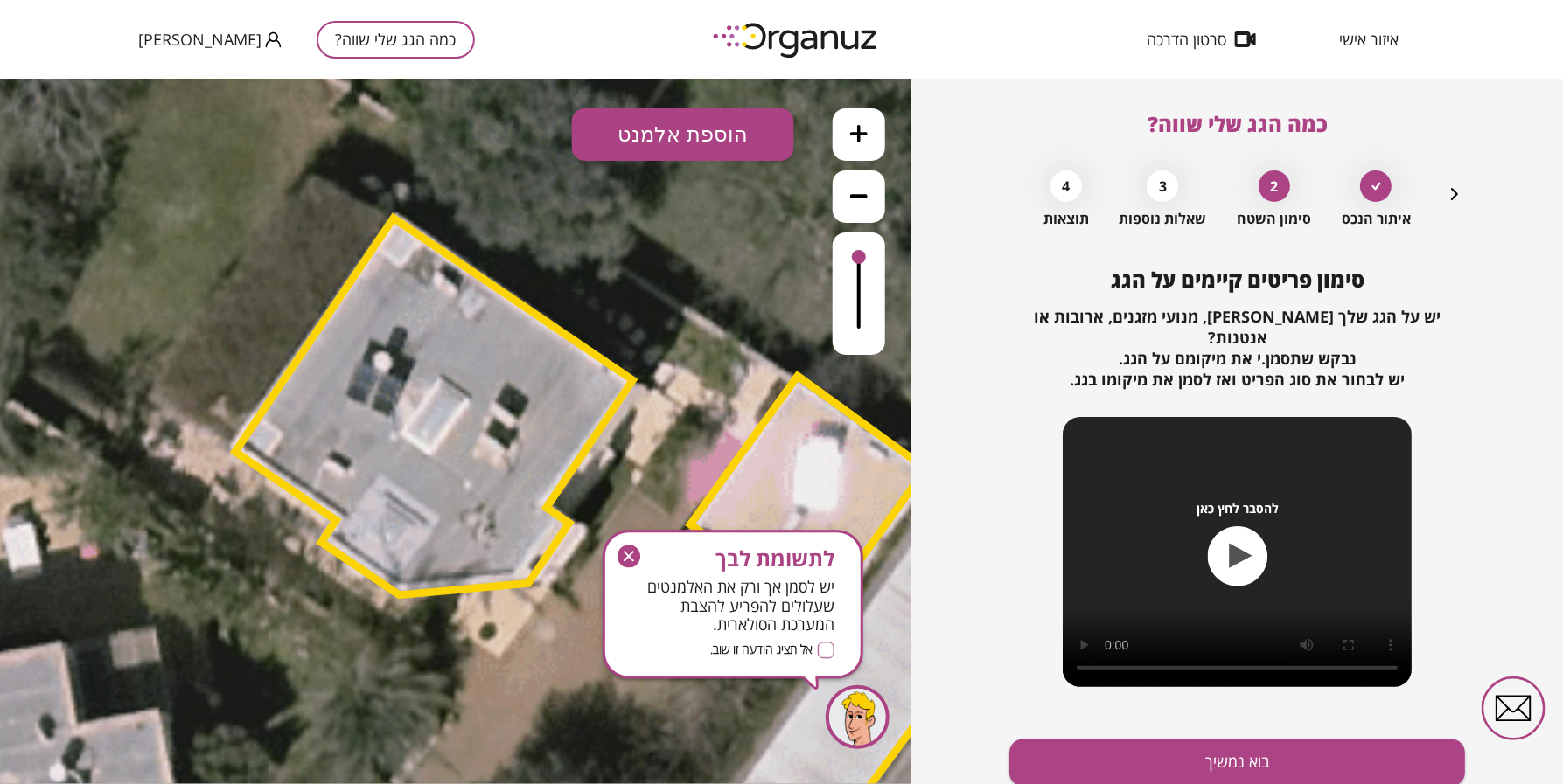
click at [749, 137] on button "הוספת אלמנט" at bounding box center [683, 134] width 222 height 53
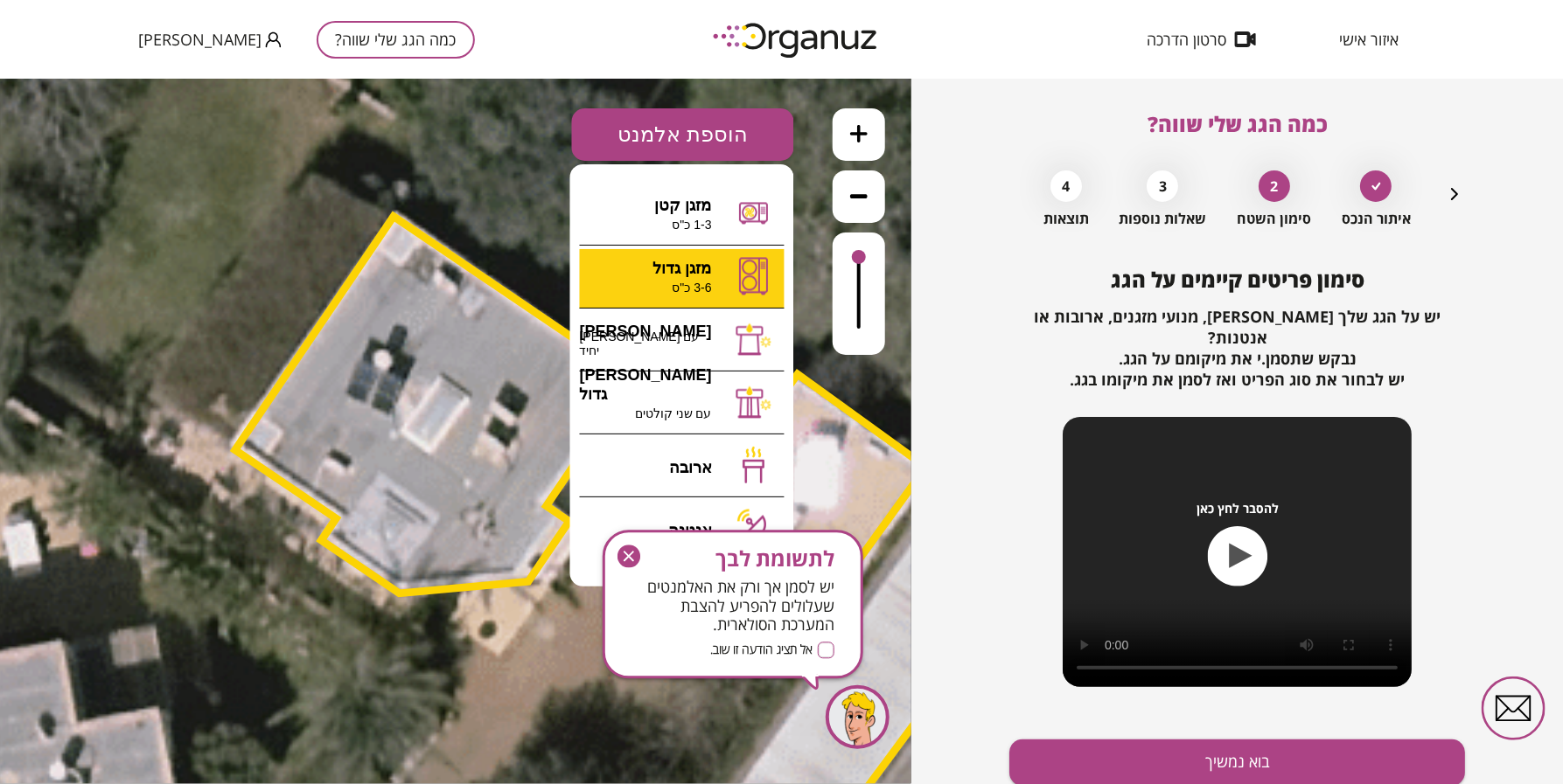
click at [699, 275] on div ".st0 { fill: #FFFFFF; } 0" at bounding box center [455, 430] width 911 height 705
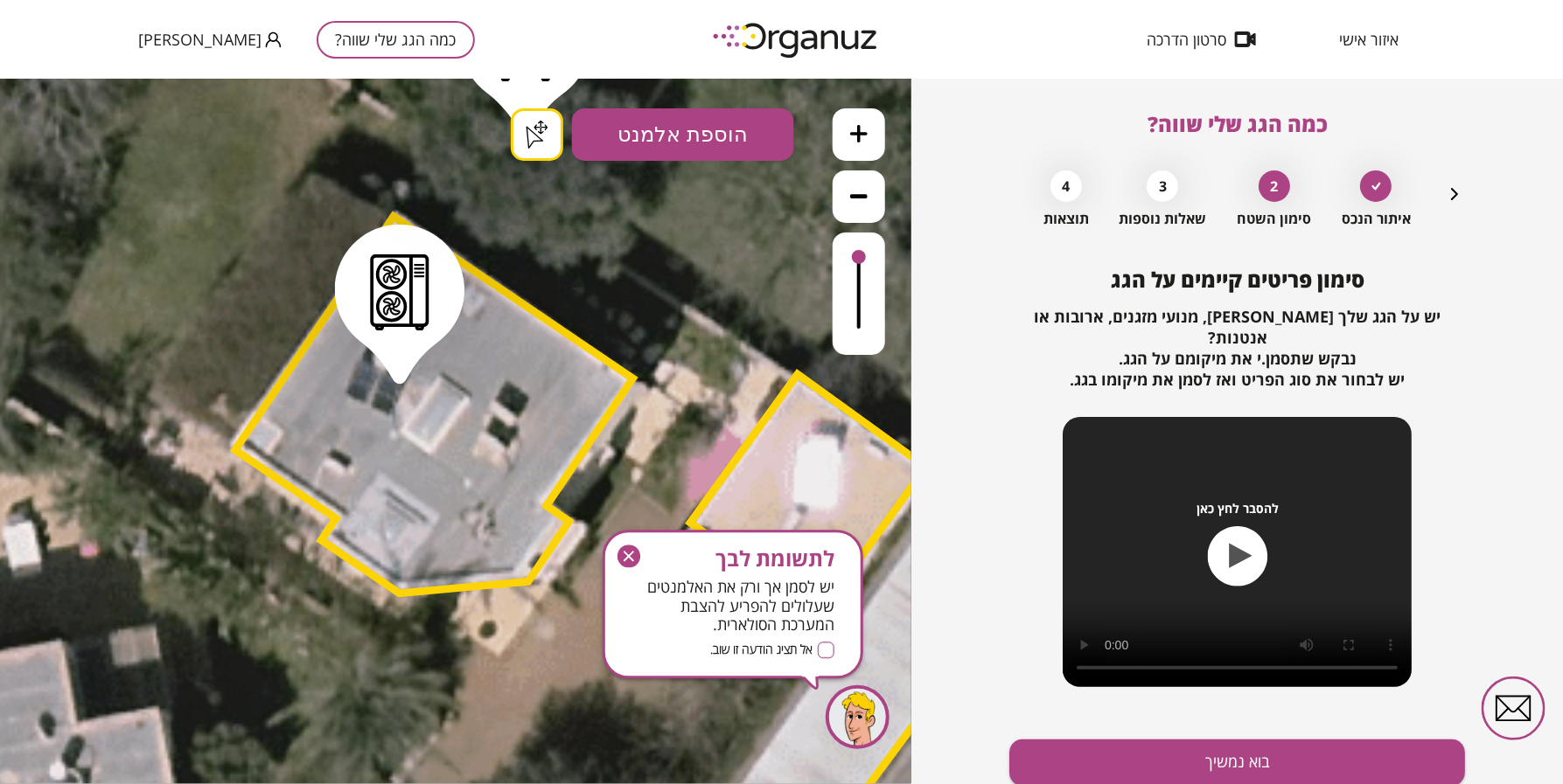
click at [525, 118] on div ".st0 { fill: #FFFFFF; } .st0 { fill: #FFFFFF; }" at bounding box center [455, 430] width 911 height 705
click at [645, 110] on button "הוספת אלמנט" at bounding box center [683, 134] width 222 height 53
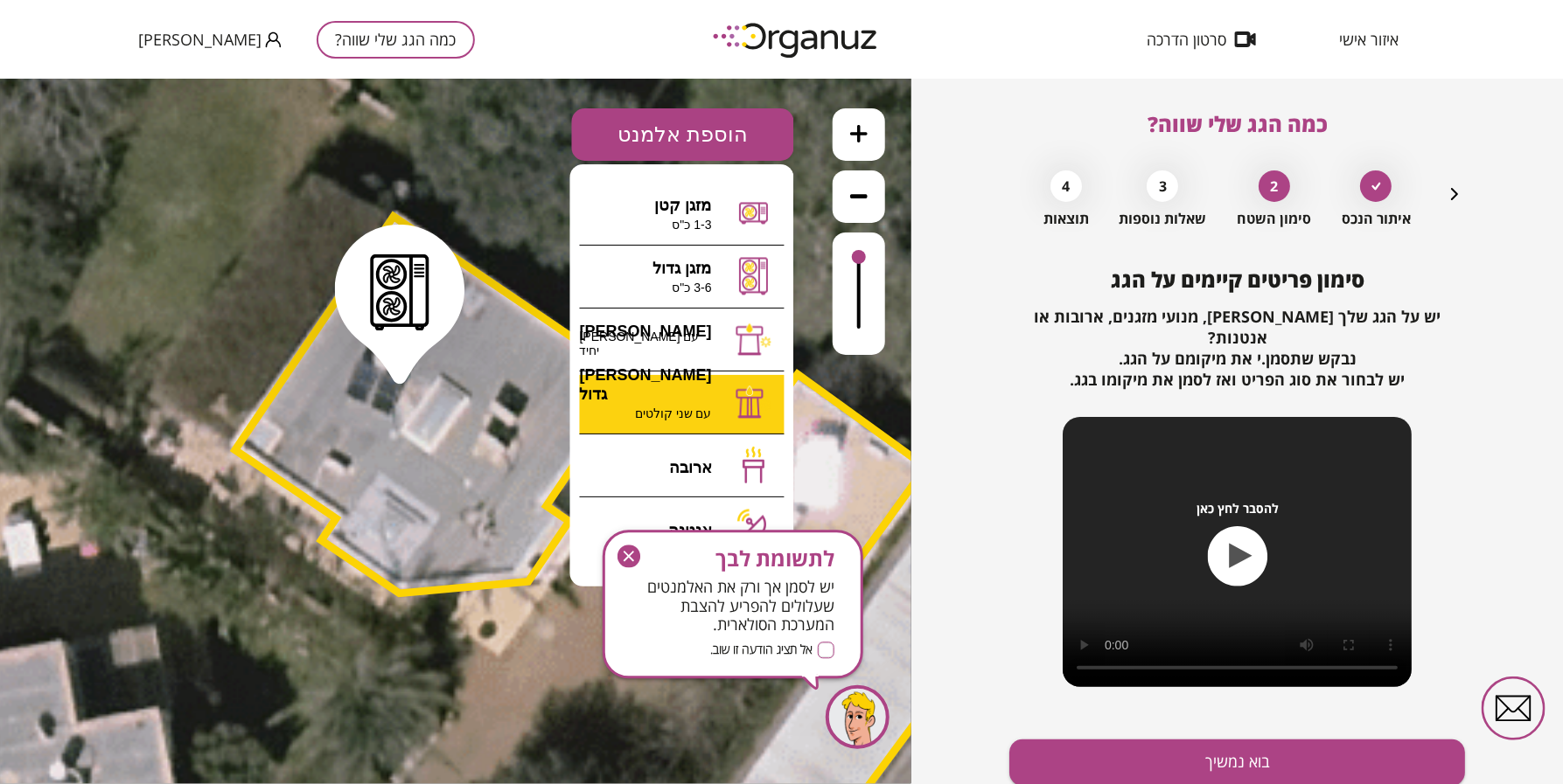
click at [680, 407] on div ".st0 { fill: #FFFFFF; } .st0 { fill: #FFFFFF; }" at bounding box center [455, 430] width 911 height 705
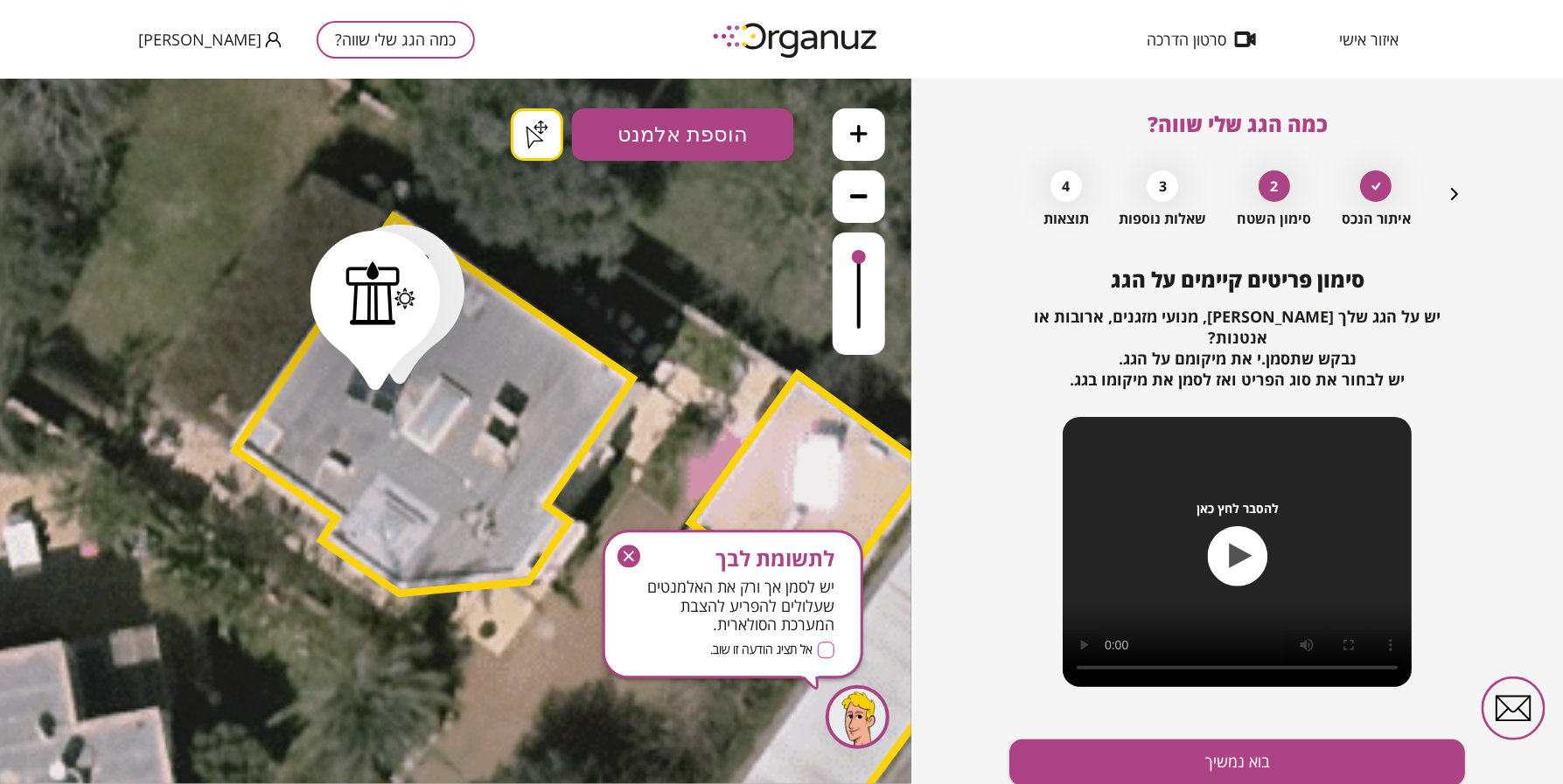
click at [554, 128] on div ".st0 { fill: #FFFFFF; } .st0 { fill: #FFFFFF; }" at bounding box center [455, 430] width 911 height 705
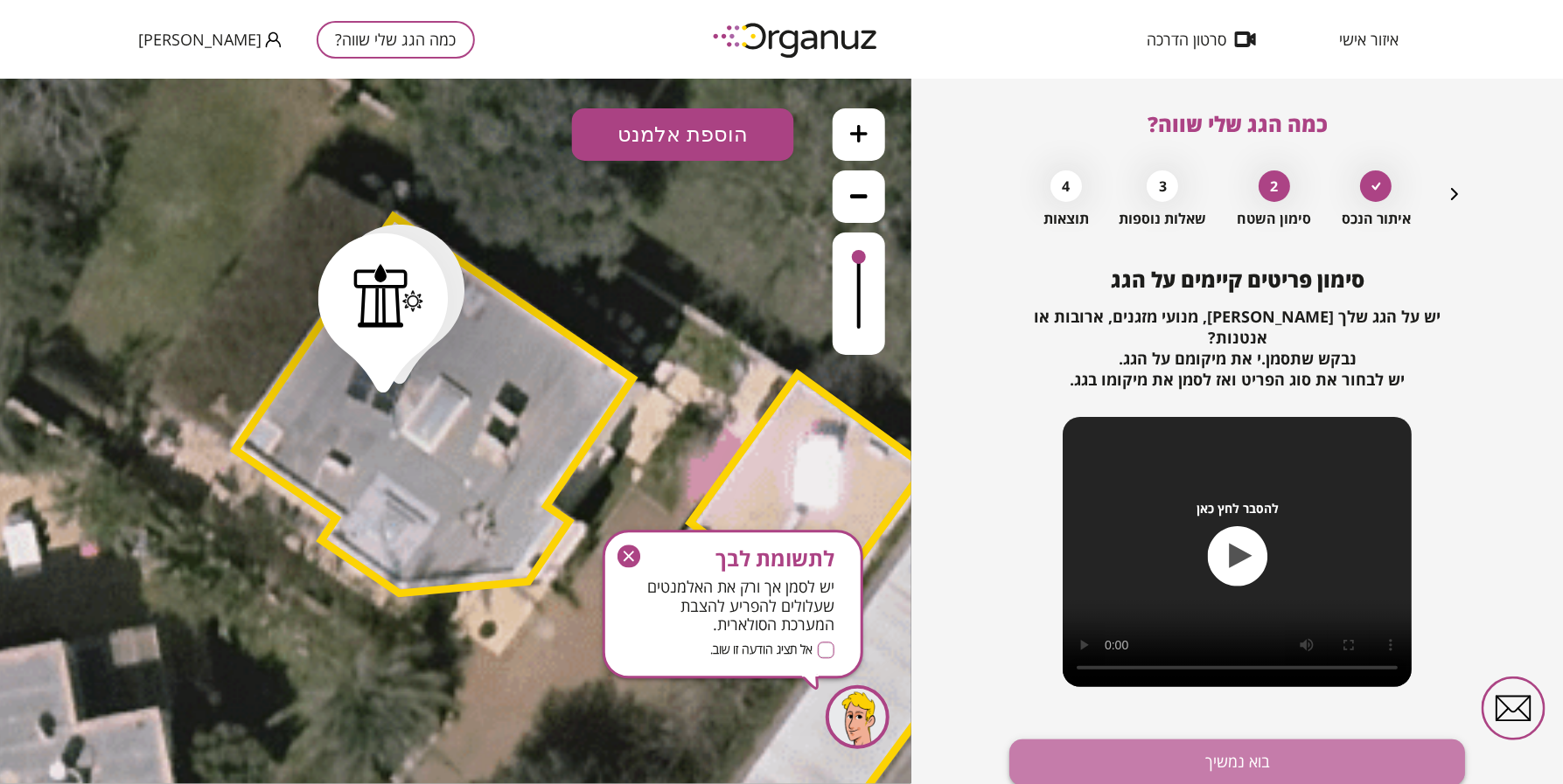
click at [1176, 757] on button "בוא נמשיך" at bounding box center [1237, 762] width 456 height 46
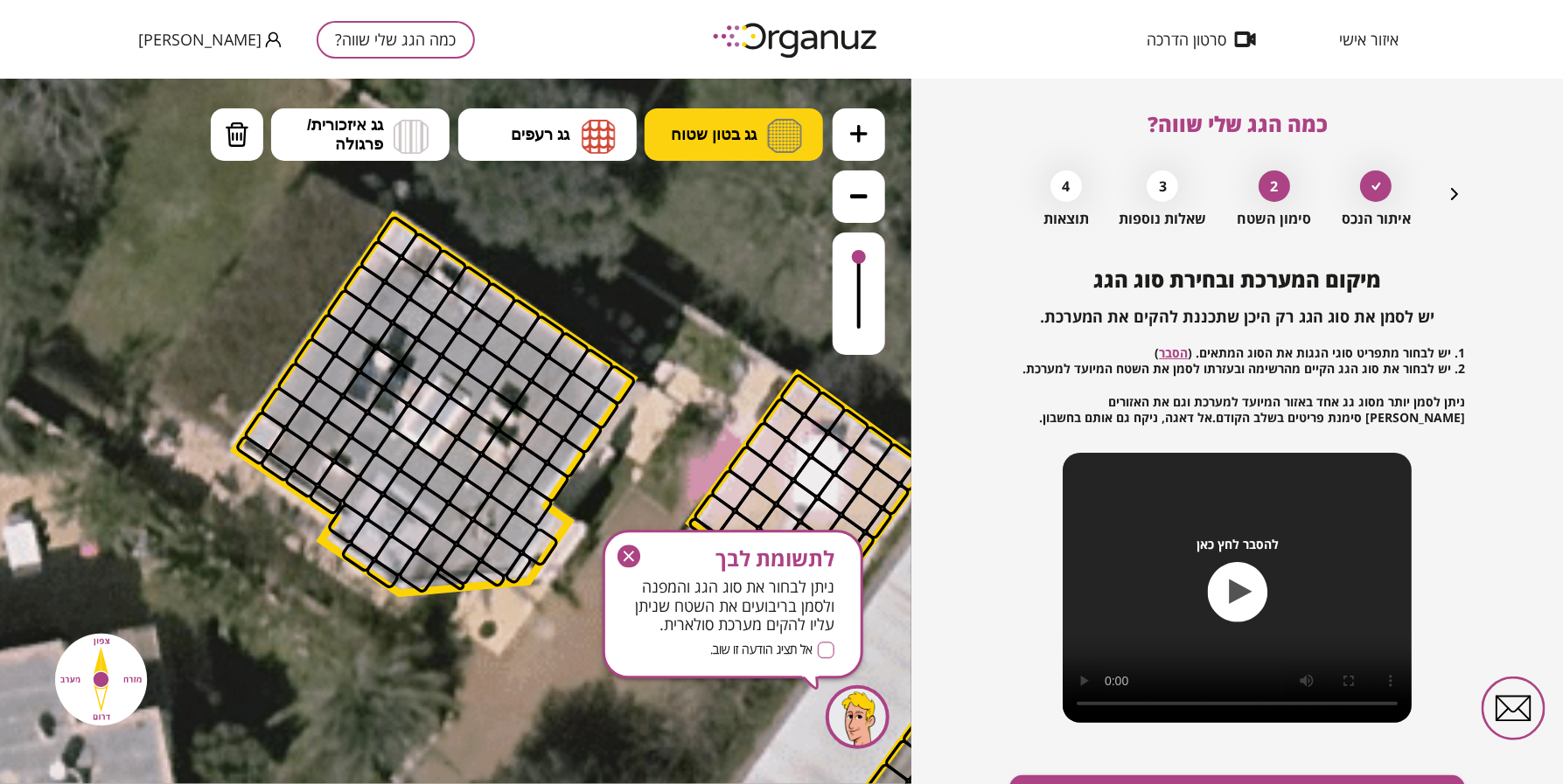
click at [767, 142] on img at bounding box center [783, 135] width 35 height 34
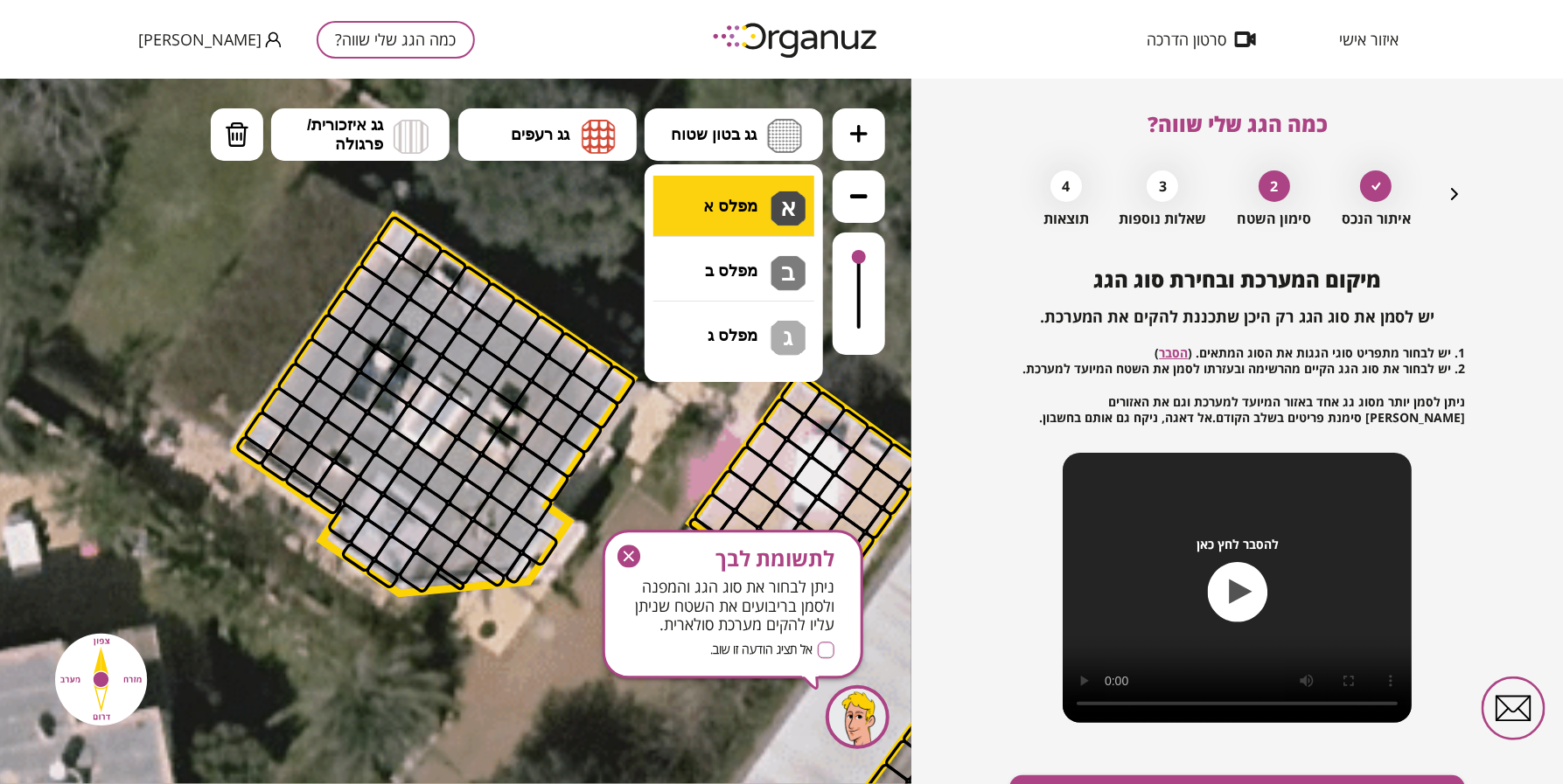
click at [753, 193] on div ".st0 { fill: #FFFFFF; } .st0 { fill: #FFFFFF; }" at bounding box center [455, 430] width 911 height 705
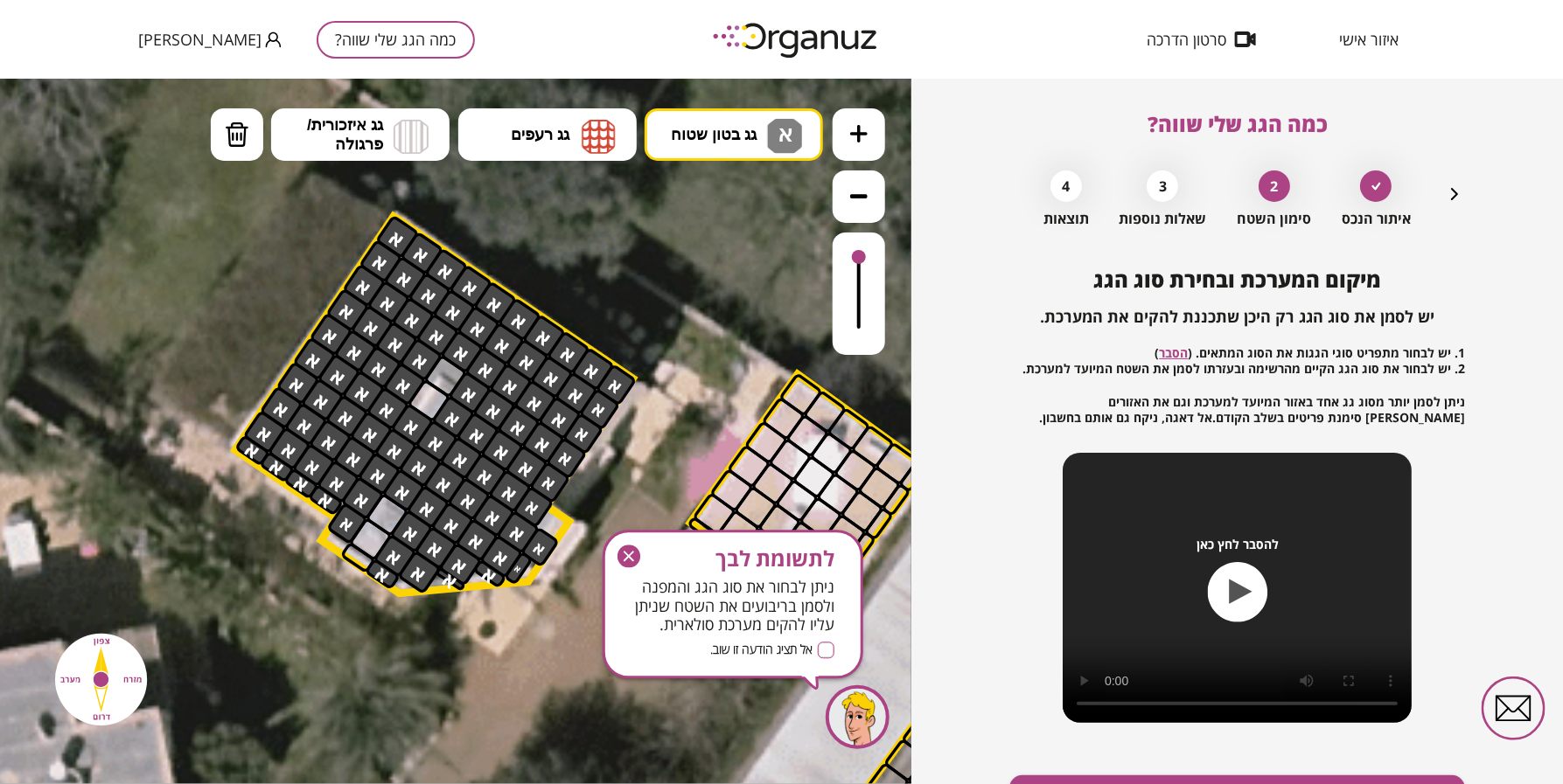
drag, startPoint x: 448, startPoint y: 264, endPoint x: 570, endPoint y: 421, distance: 198.8
click at [630, 555] on icon "button" at bounding box center [629, 556] width 10 height 10
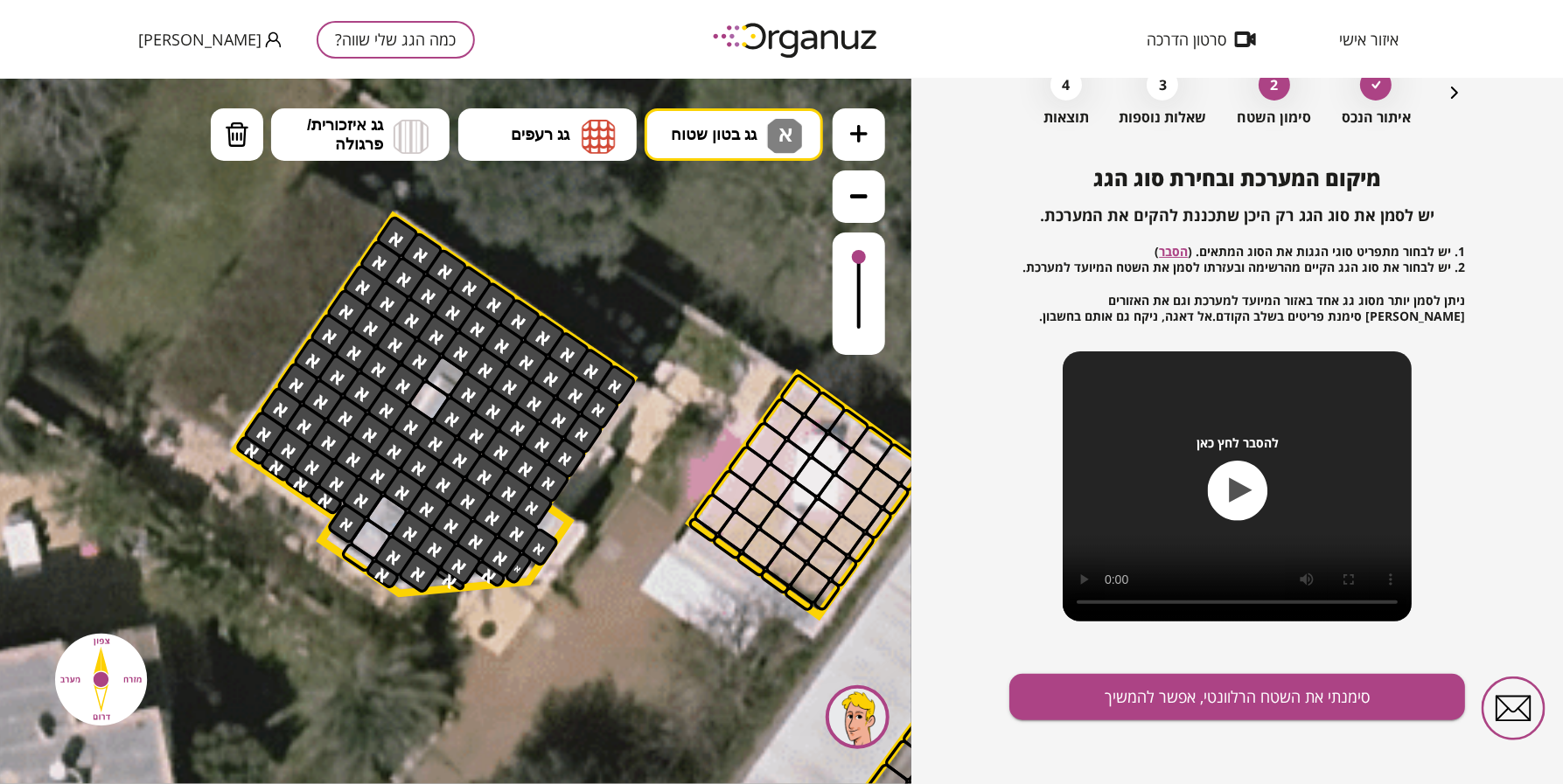
scroll to position [103, 0]
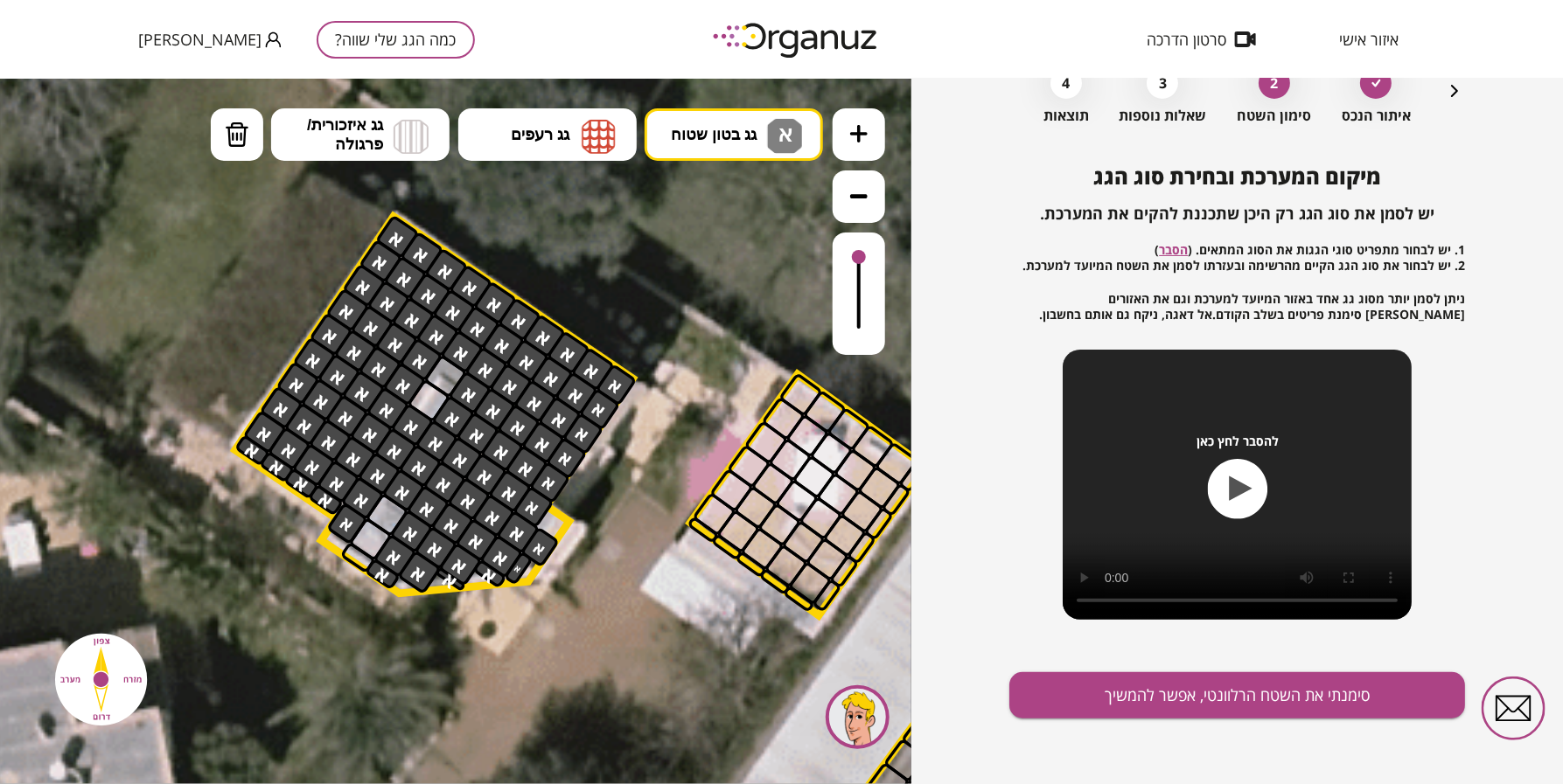
click at [1069, 658] on div "מיקום המערכת ובחירת סוג הגג יש לסמן את סוג הגג רק היכן שתכננת להקים את המערכת. …" at bounding box center [1237, 475] width 456 height 621
drag, startPoint x: 807, startPoint y: 391, endPoint x: 722, endPoint y: 470, distance: 116.0
click at [1453, 94] on icon "button" at bounding box center [1454, 91] width 21 height 21
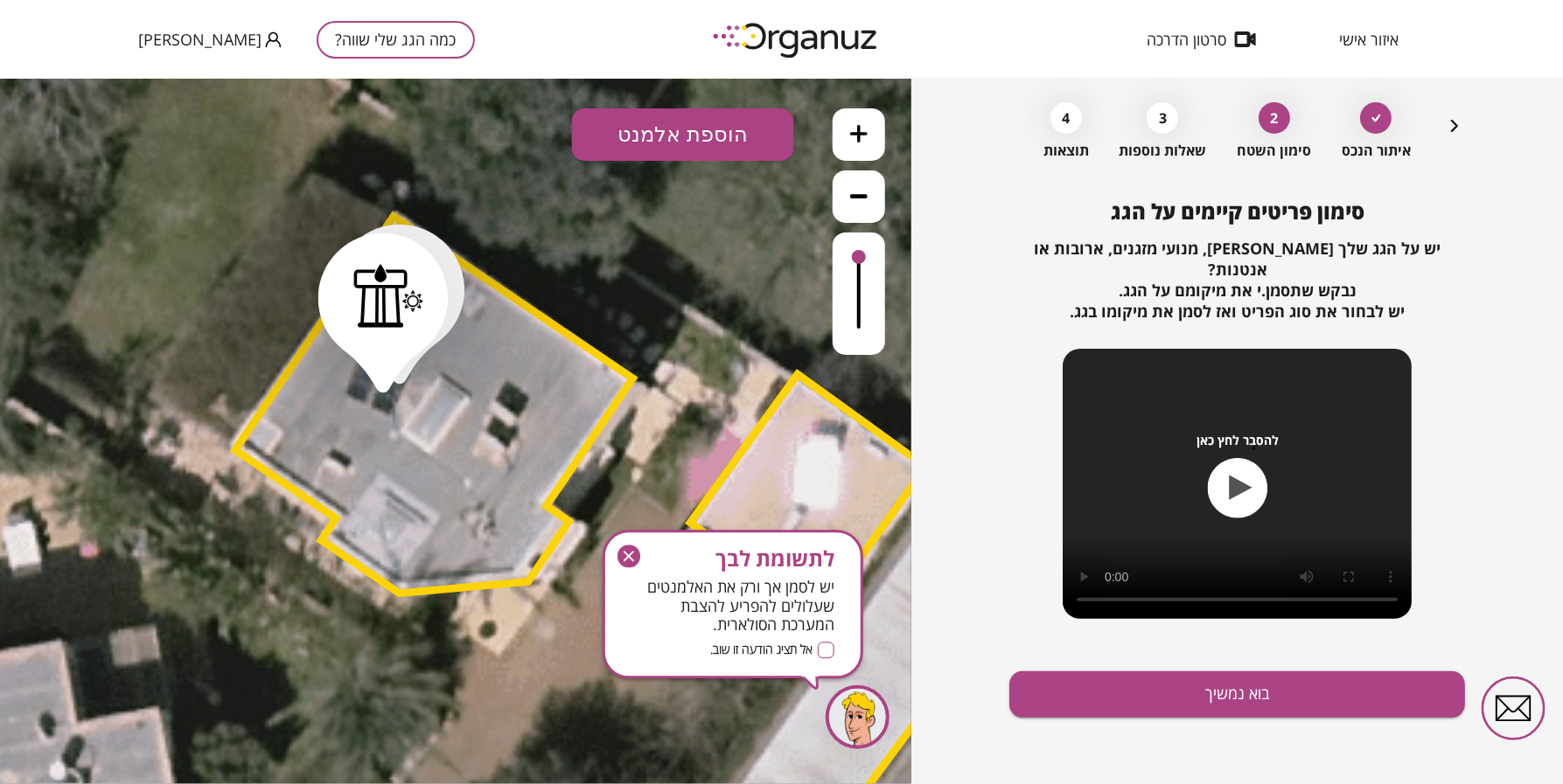
scroll to position [45, 0]
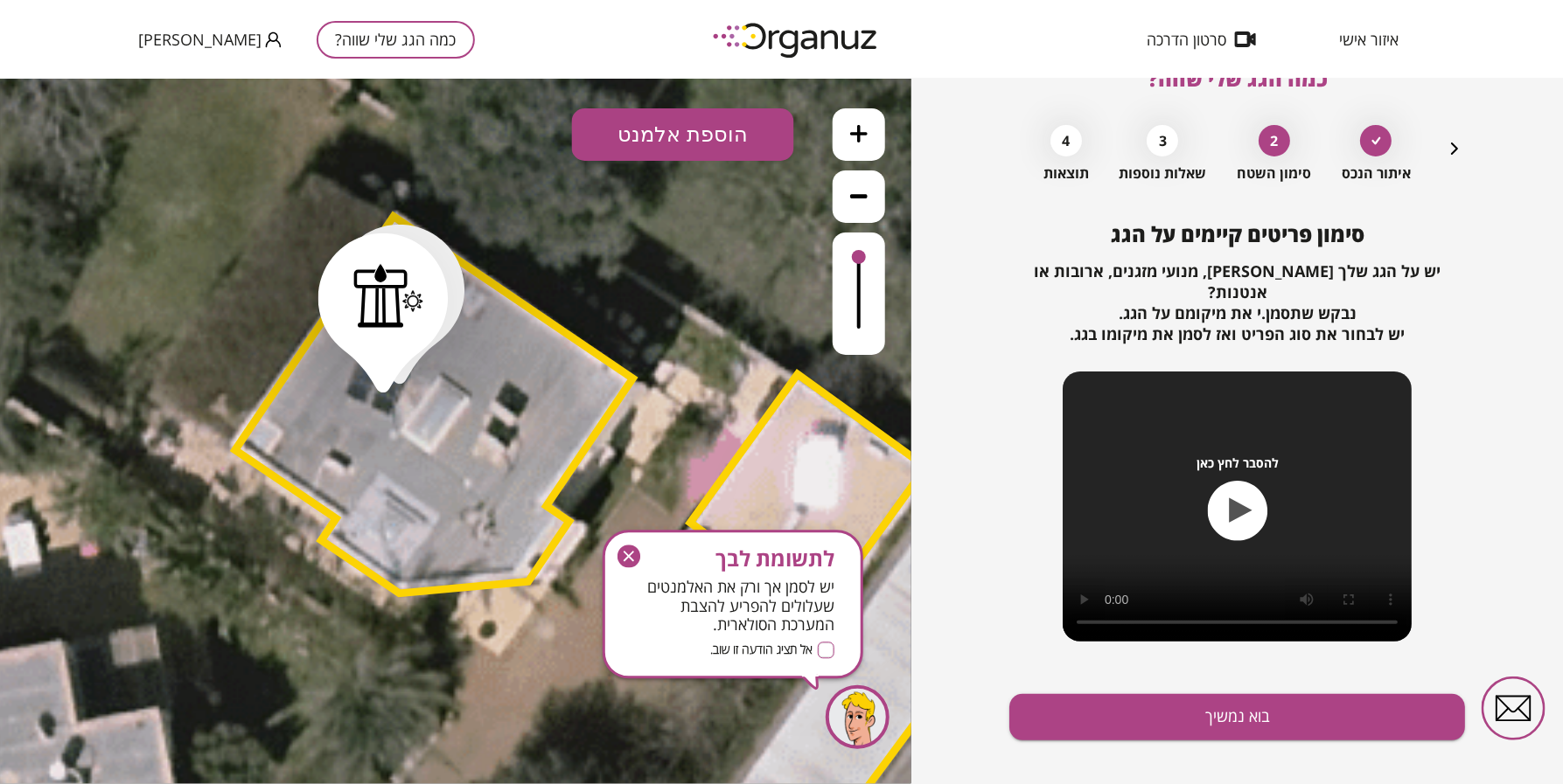
click at [679, 128] on button "הוספת אלמנט" at bounding box center [683, 134] width 222 height 53
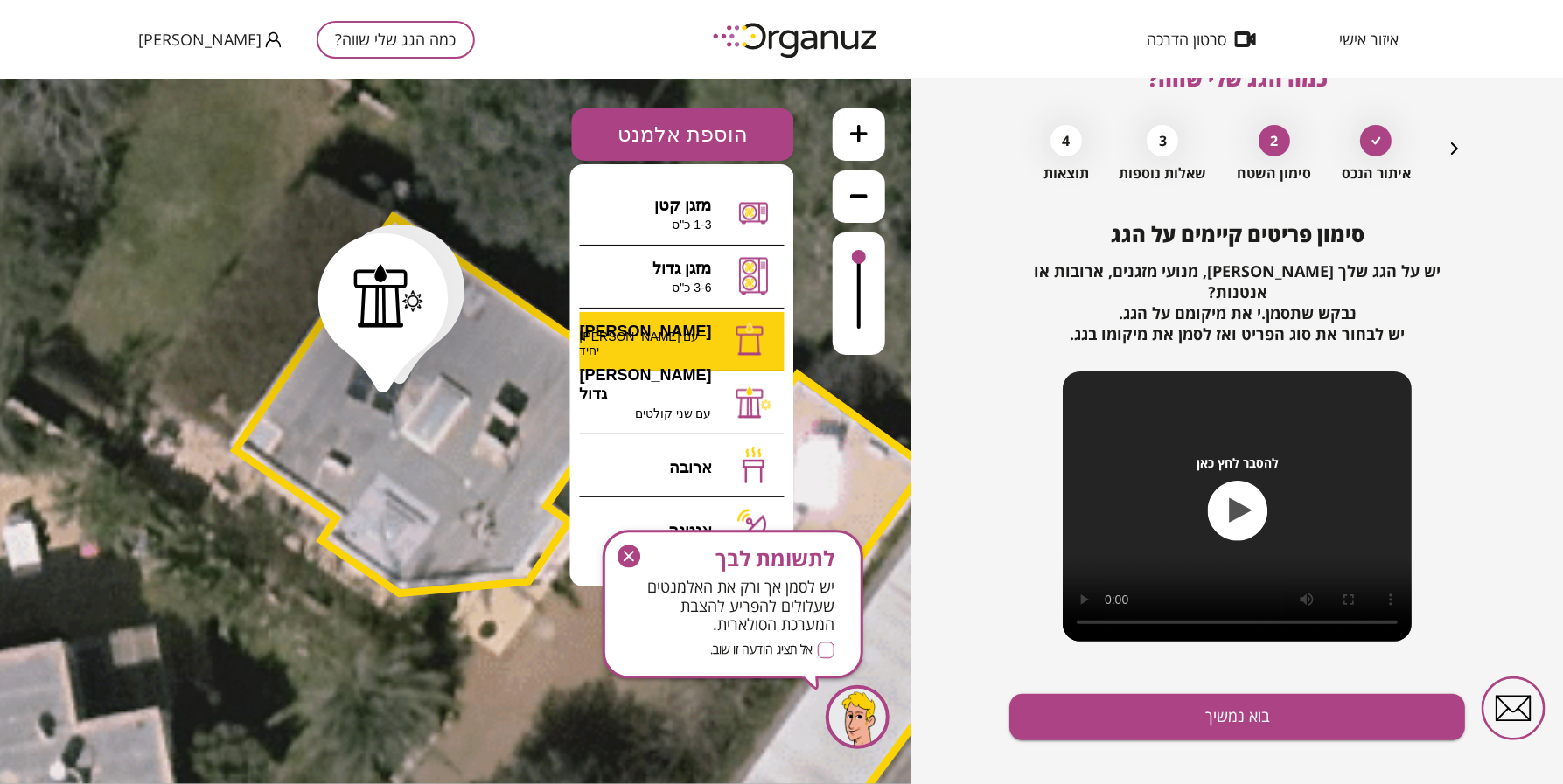
click at [715, 331] on div ".st0 { fill: #FFFFFF; } .st0 { fill: #FFFFFF; }" at bounding box center [455, 430] width 911 height 705
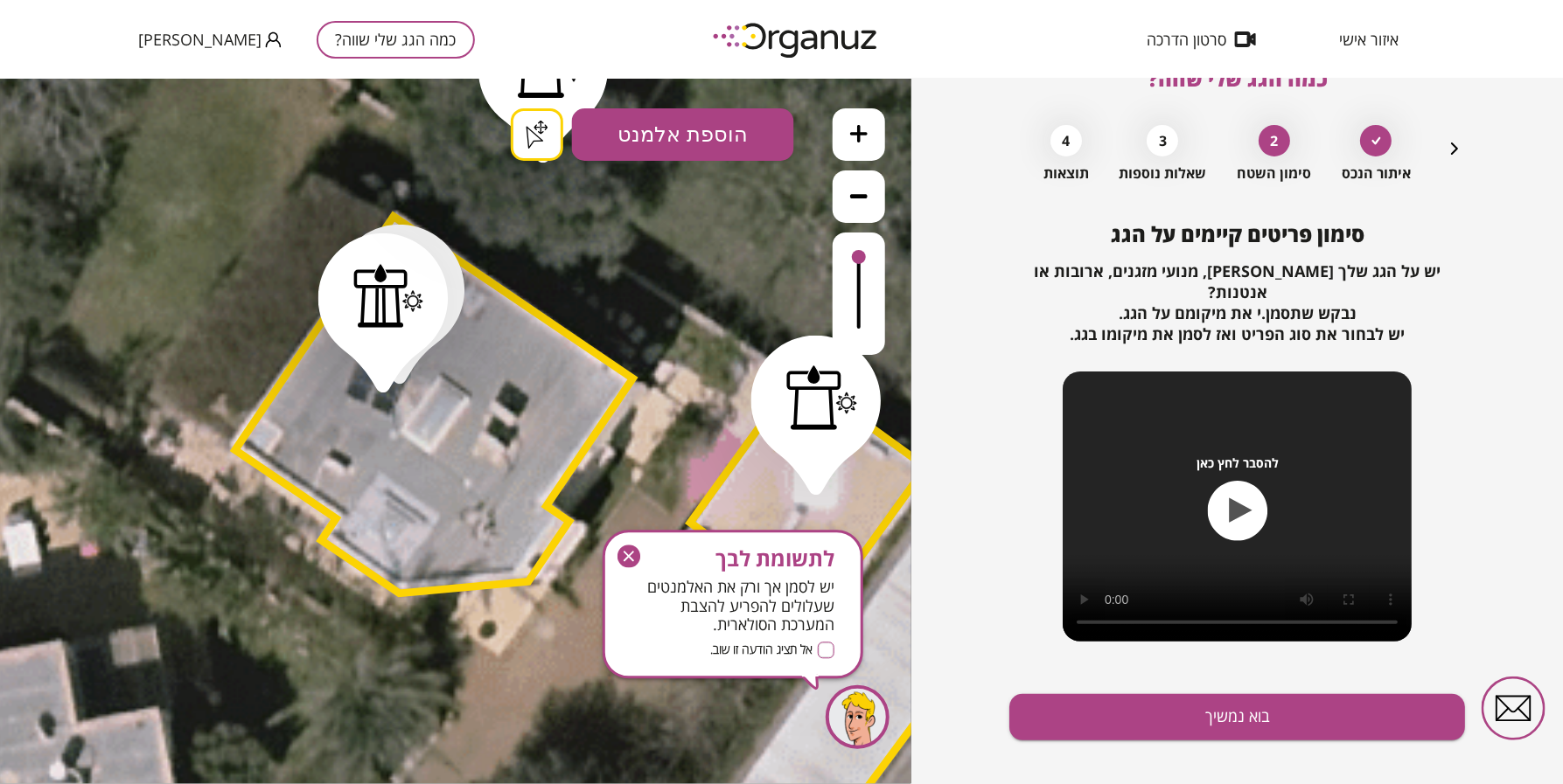
click at [541, 145] on div ".st0 { fill: #FFFFFF; } .st0 { fill: #FFFFFF; }" at bounding box center [455, 430] width 911 height 705
click at [1231, 700] on button "בוא נמשיך" at bounding box center [1237, 716] width 456 height 46
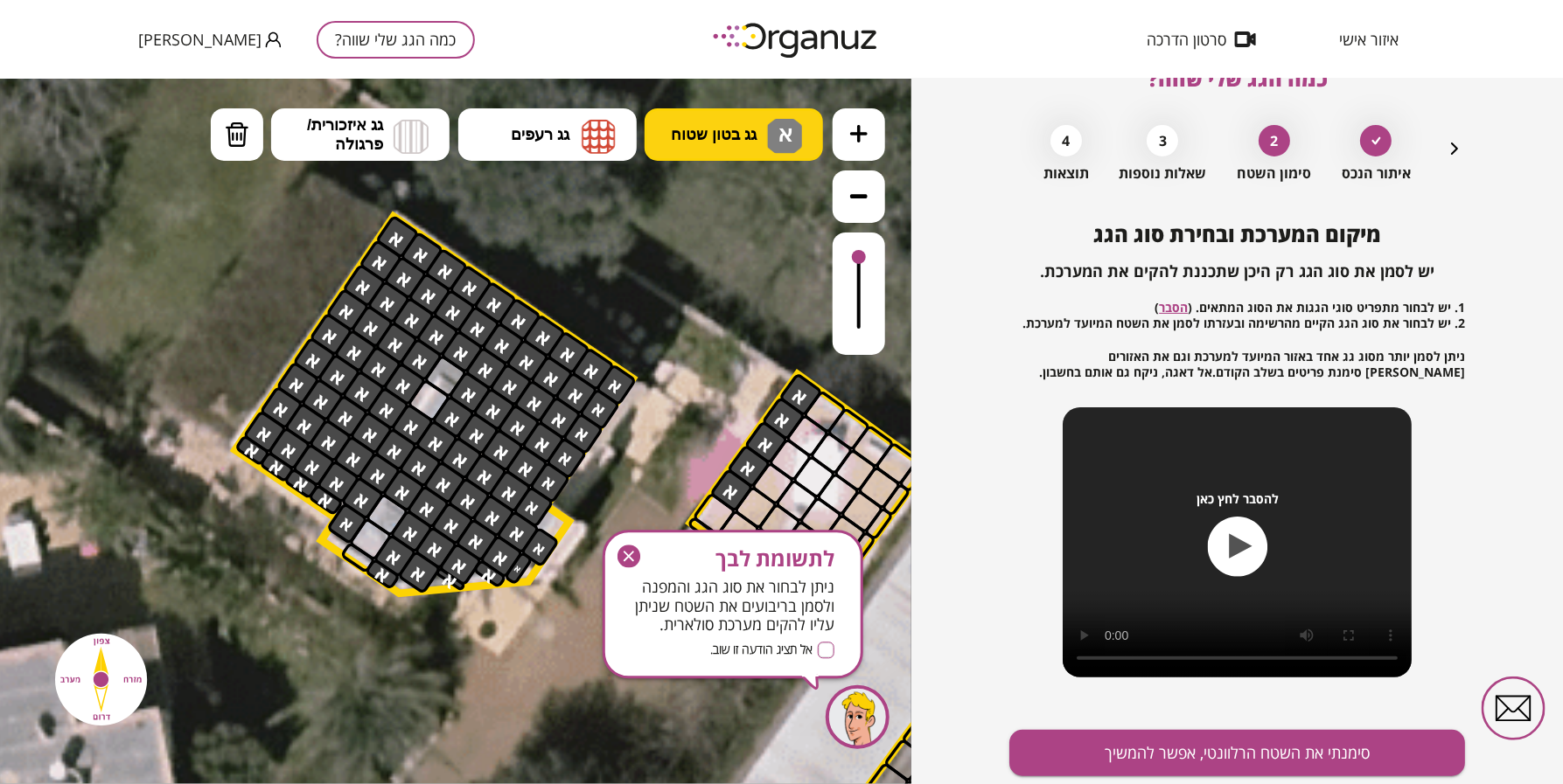
click at [727, 139] on span "גג בטון שטוח" at bounding box center [713, 133] width 85 height 20
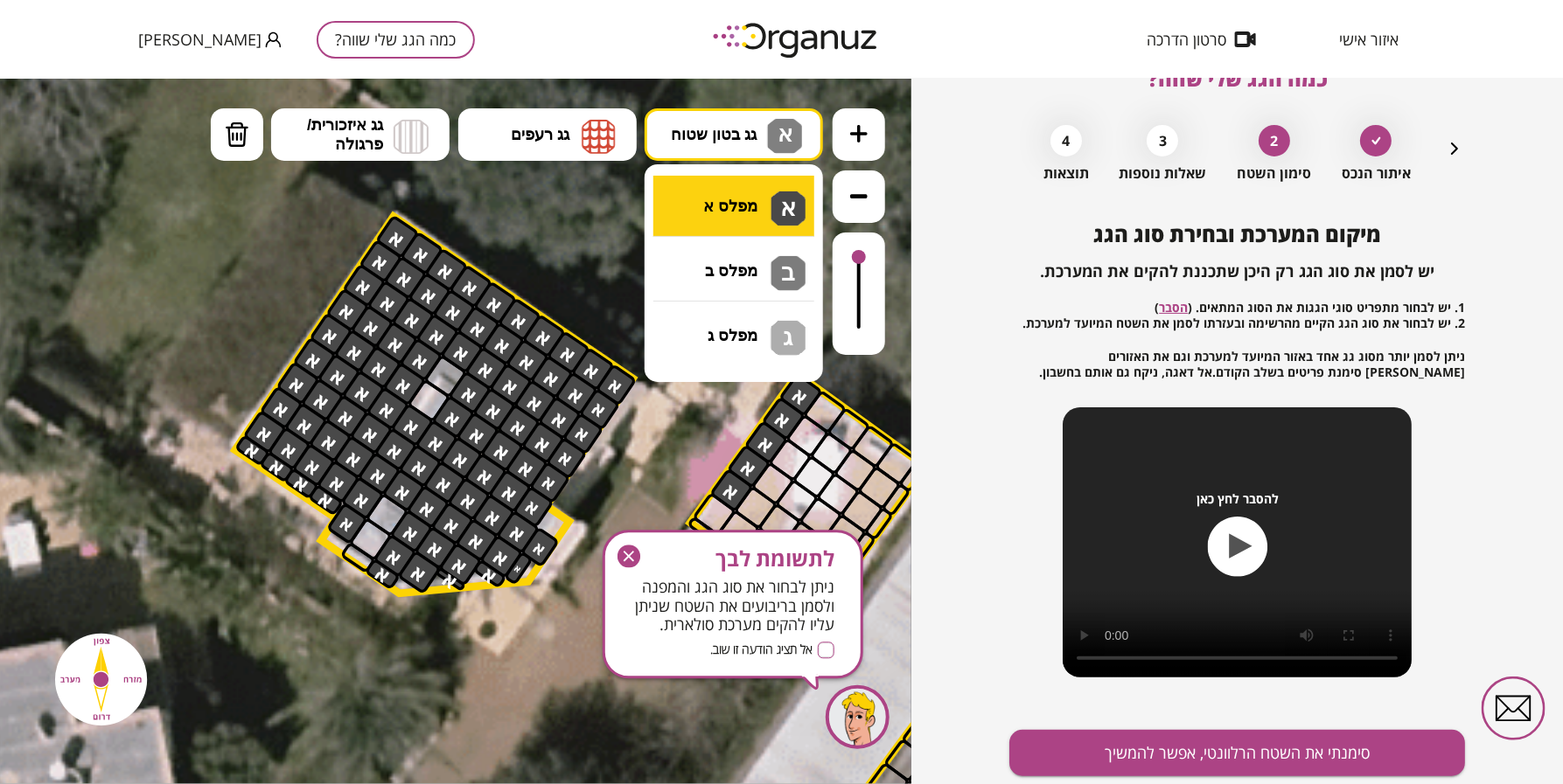
click at [780, 219] on div ".st0 { fill: #FFFFFF; } .st0 { fill: #FFFFFF; }" at bounding box center [455, 430] width 911 height 705
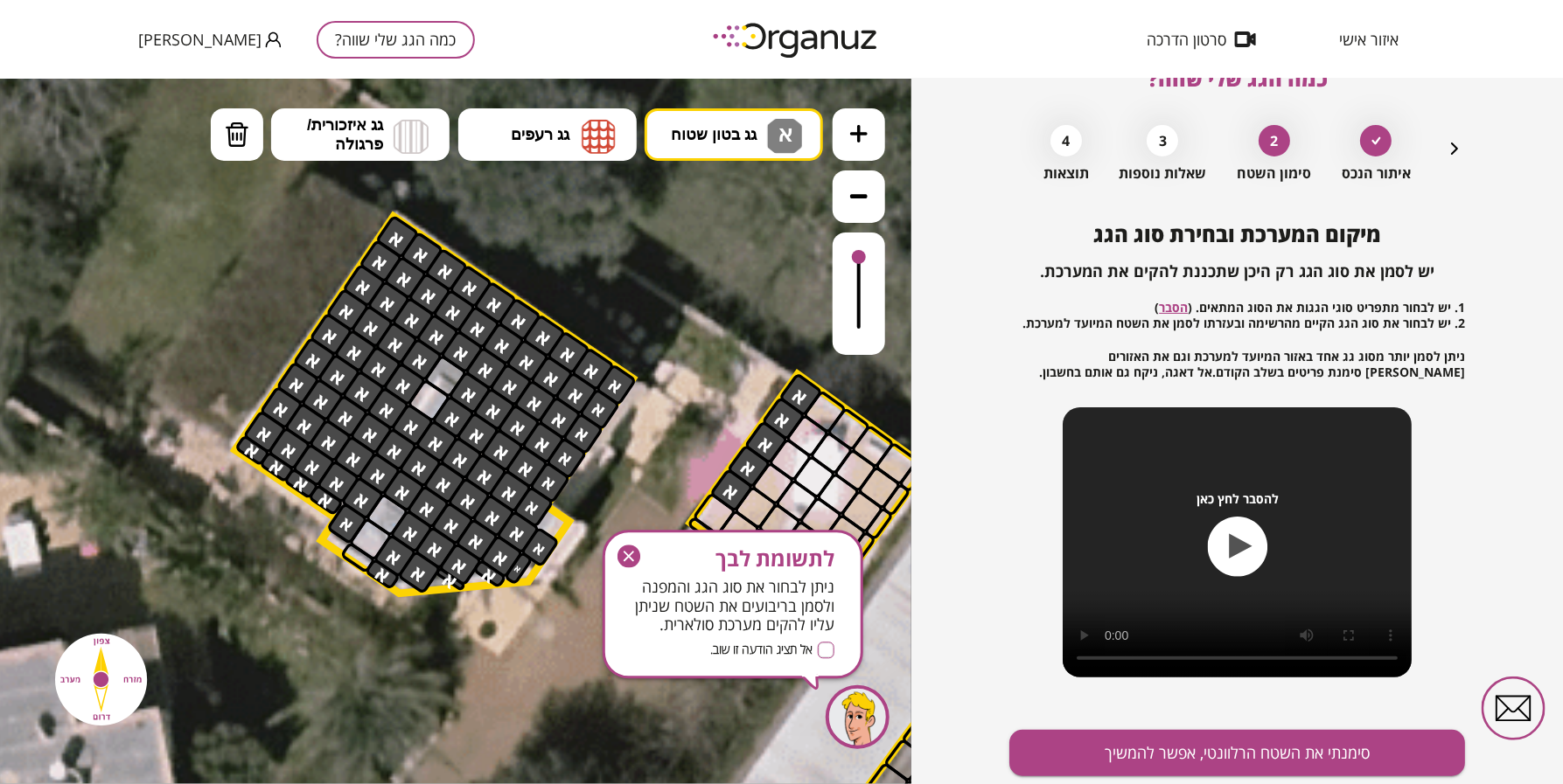
click at [631, 552] on g "button" at bounding box center [629, 557] width 23 height 23
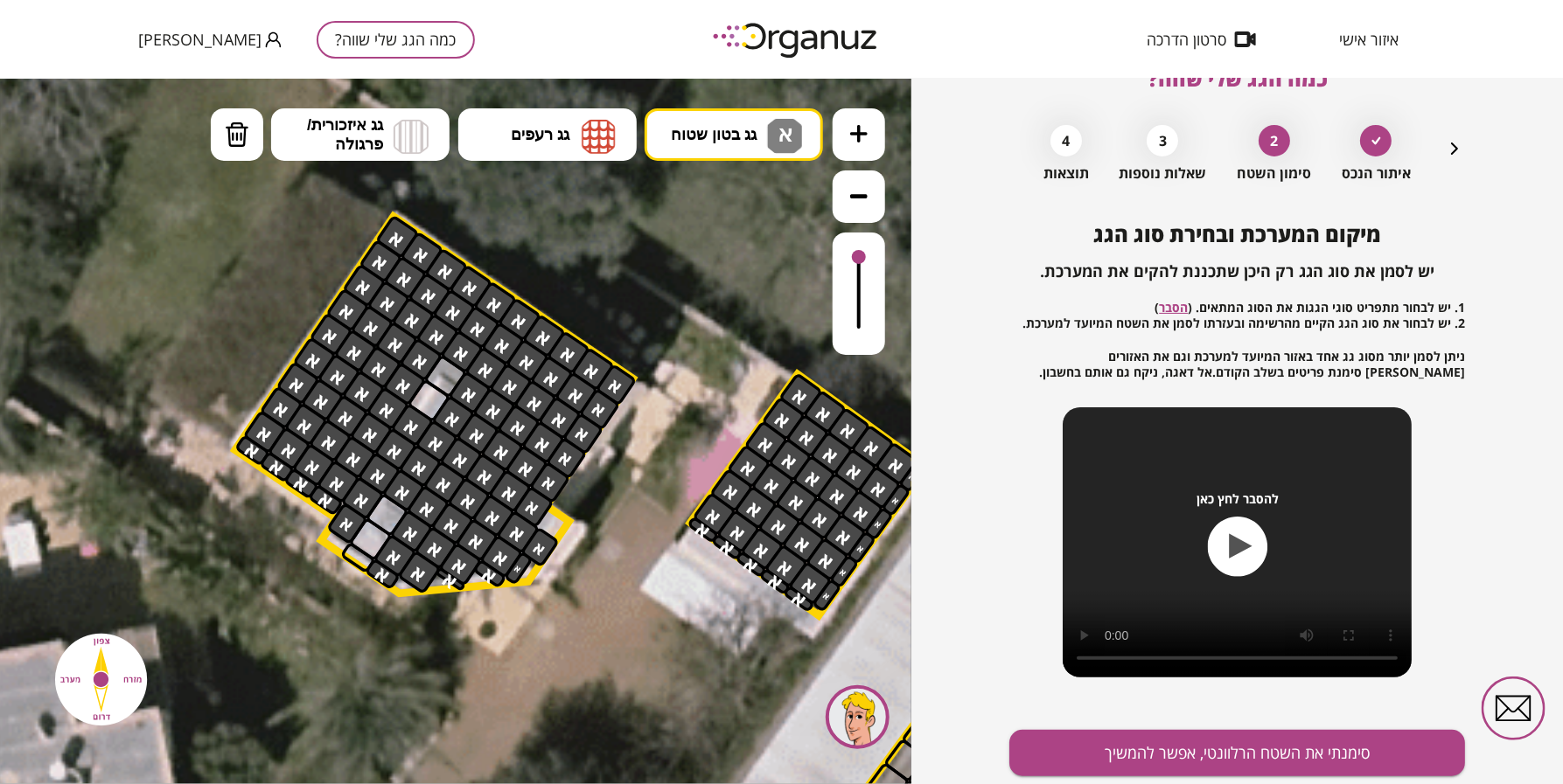
drag, startPoint x: 744, startPoint y: 490, endPoint x: 1052, endPoint y: 707, distance: 376.8
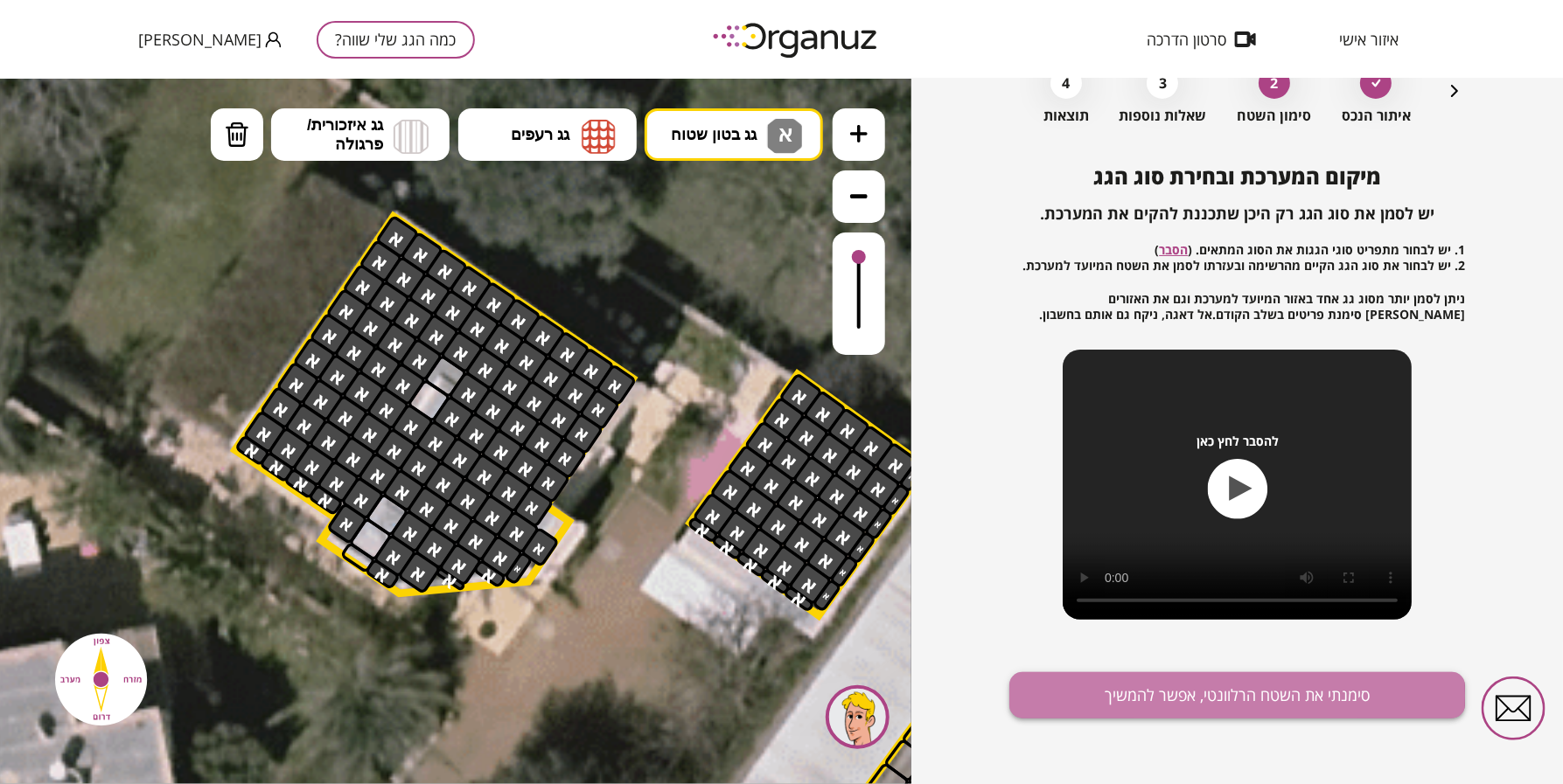
click at [1190, 693] on button "סימנתי את השטח הרלוונטי, אפשר להמשיך" at bounding box center [1237, 695] width 456 height 46
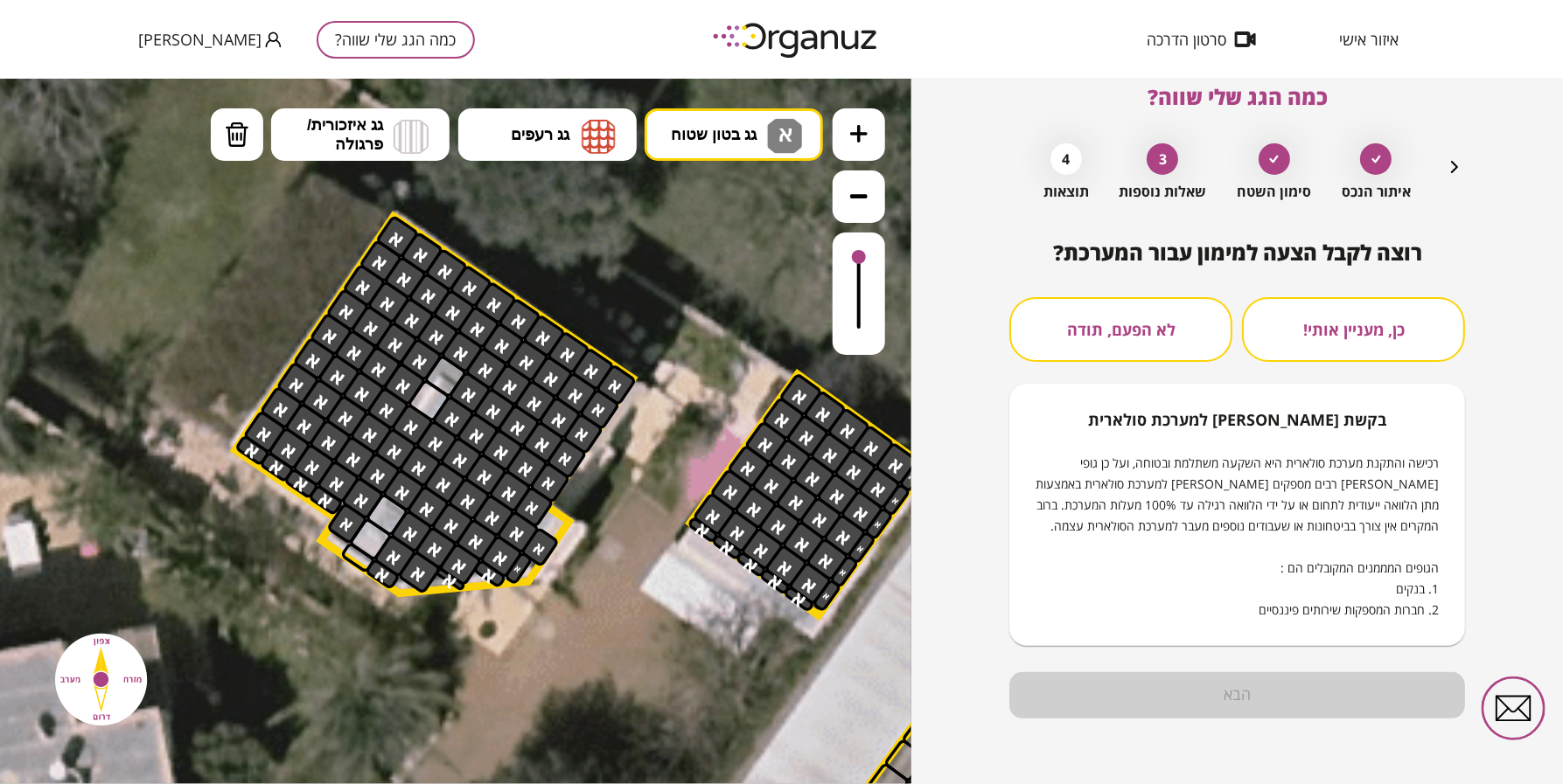
click at [1188, 322] on button "לא הפעם, תודה" at bounding box center [1121, 329] width 223 height 65
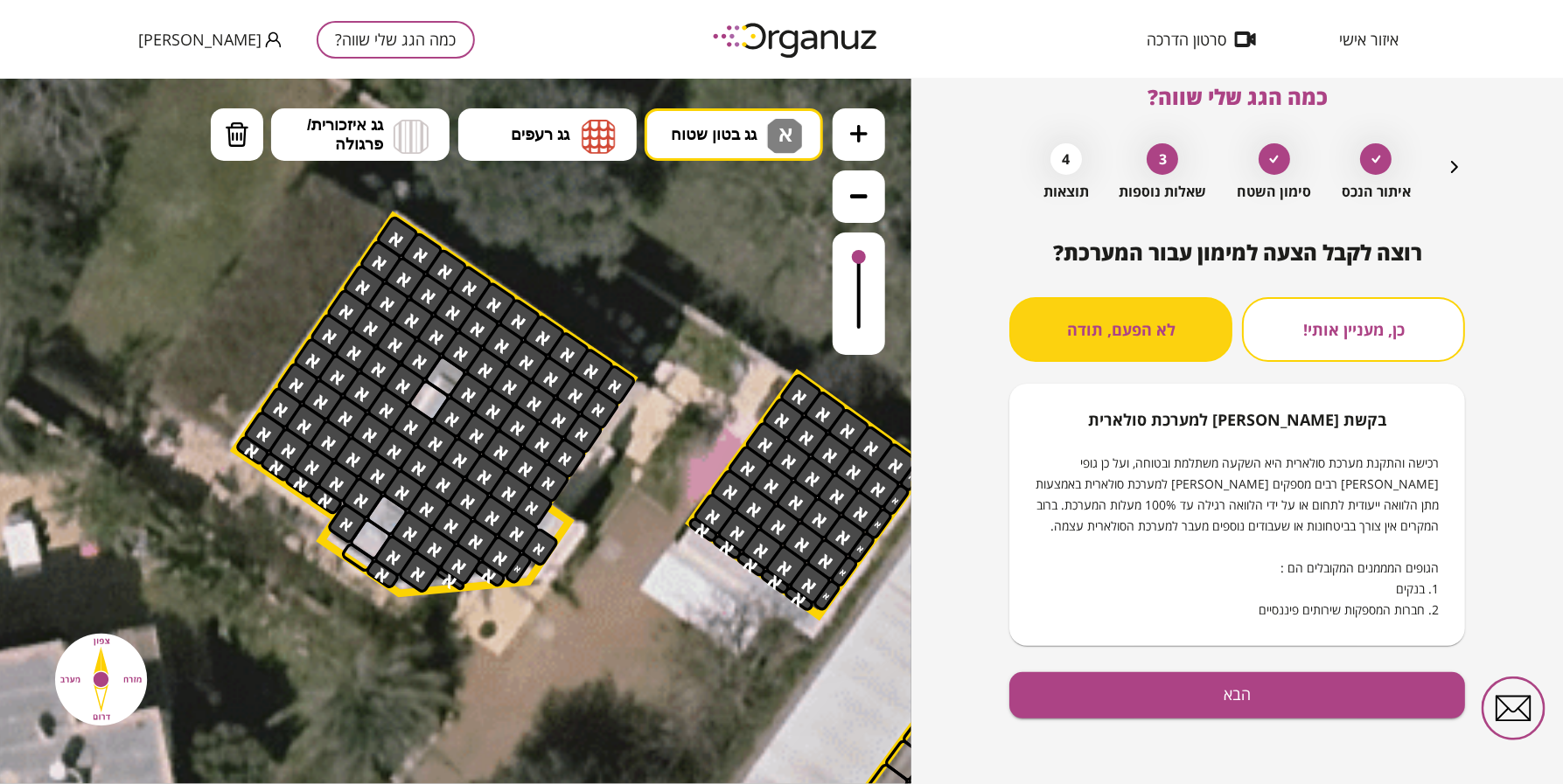
click at [1193, 756] on div "רוצה לקבל הצעה למימון עבור המערכת? כן, מעניין אותי! לא הפעם, תודה בקשת [PERSON_…" at bounding box center [1237, 512] width 456 height 545
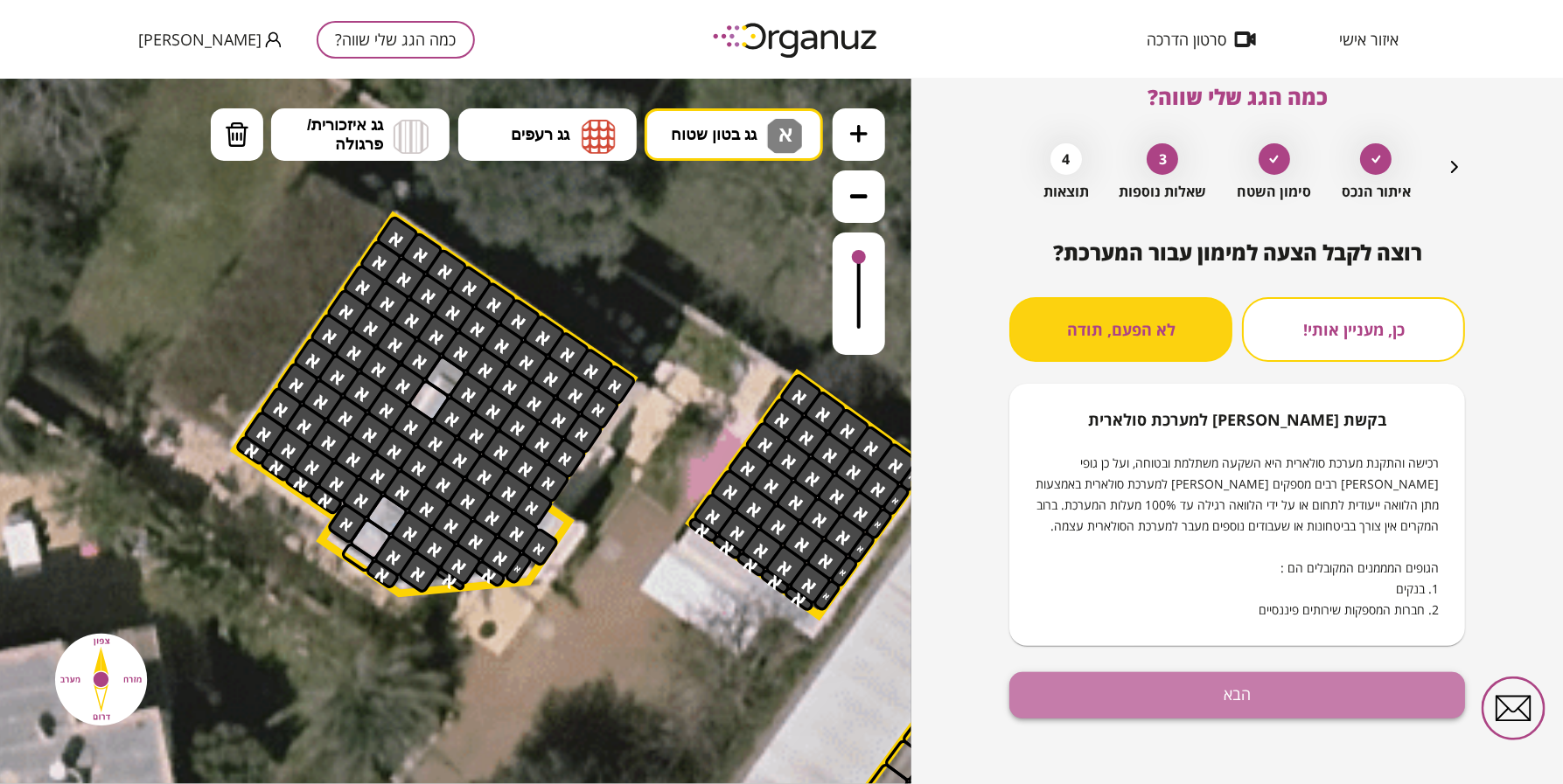
click at [1191, 713] on button "הבא" at bounding box center [1237, 695] width 456 height 46
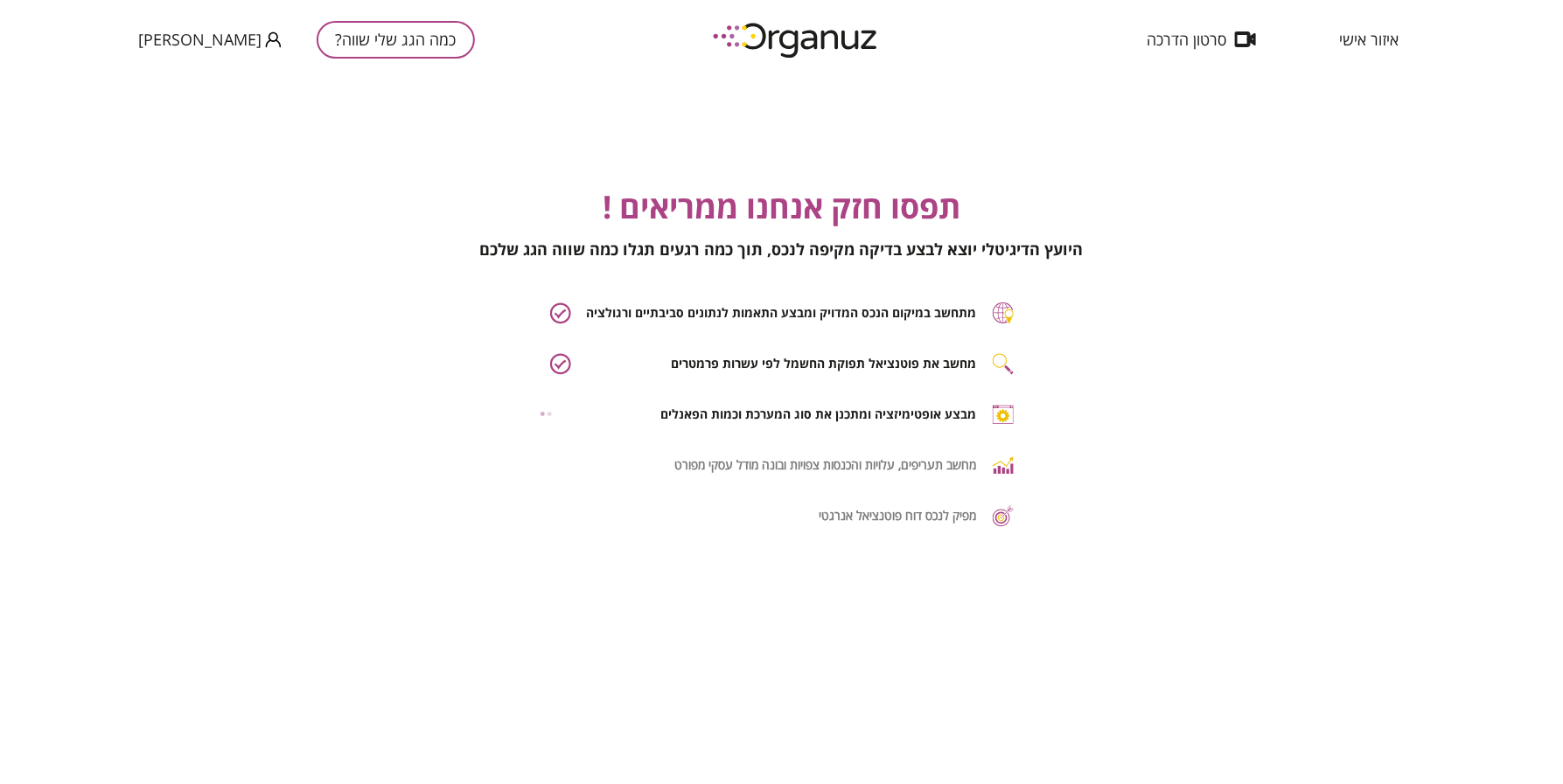
scroll to position [0, 1]
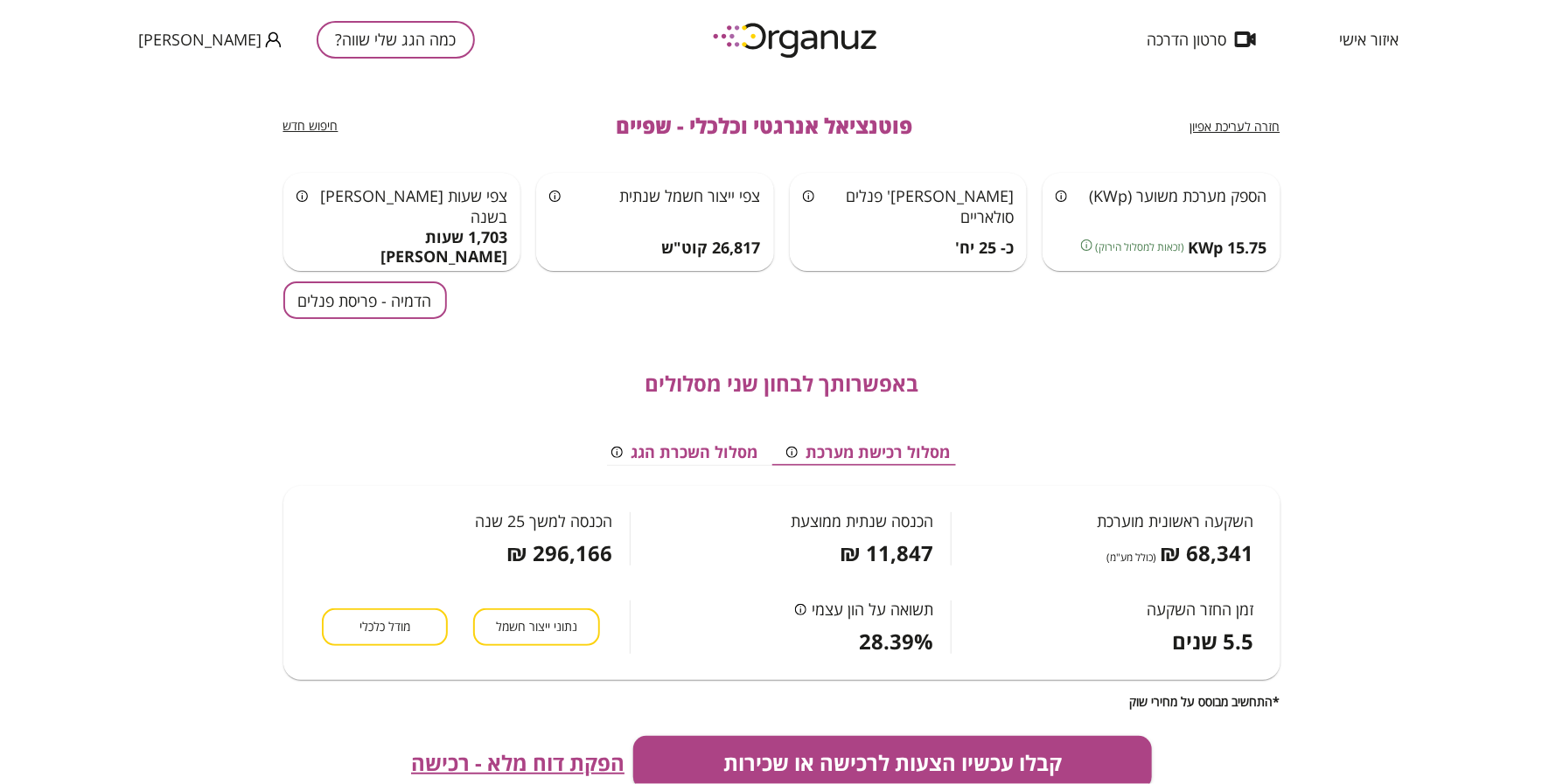
click at [311, 295] on button "הדמיה - פריסת פנלים" at bounding box center [365, 300] width 163 height 38
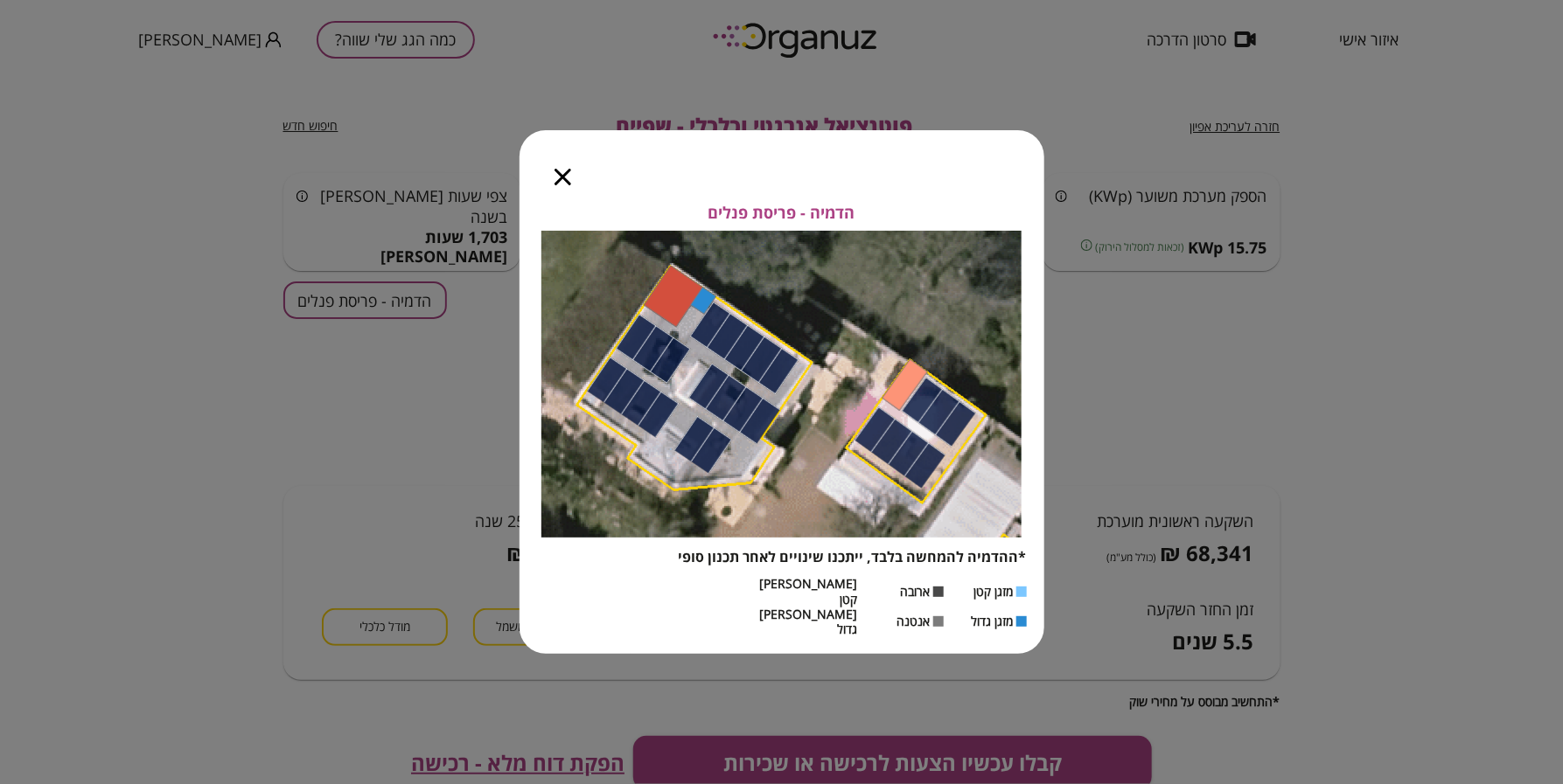
click at [556, 186] on icon "button" at bounding box center [563, 177] width 17 height 17
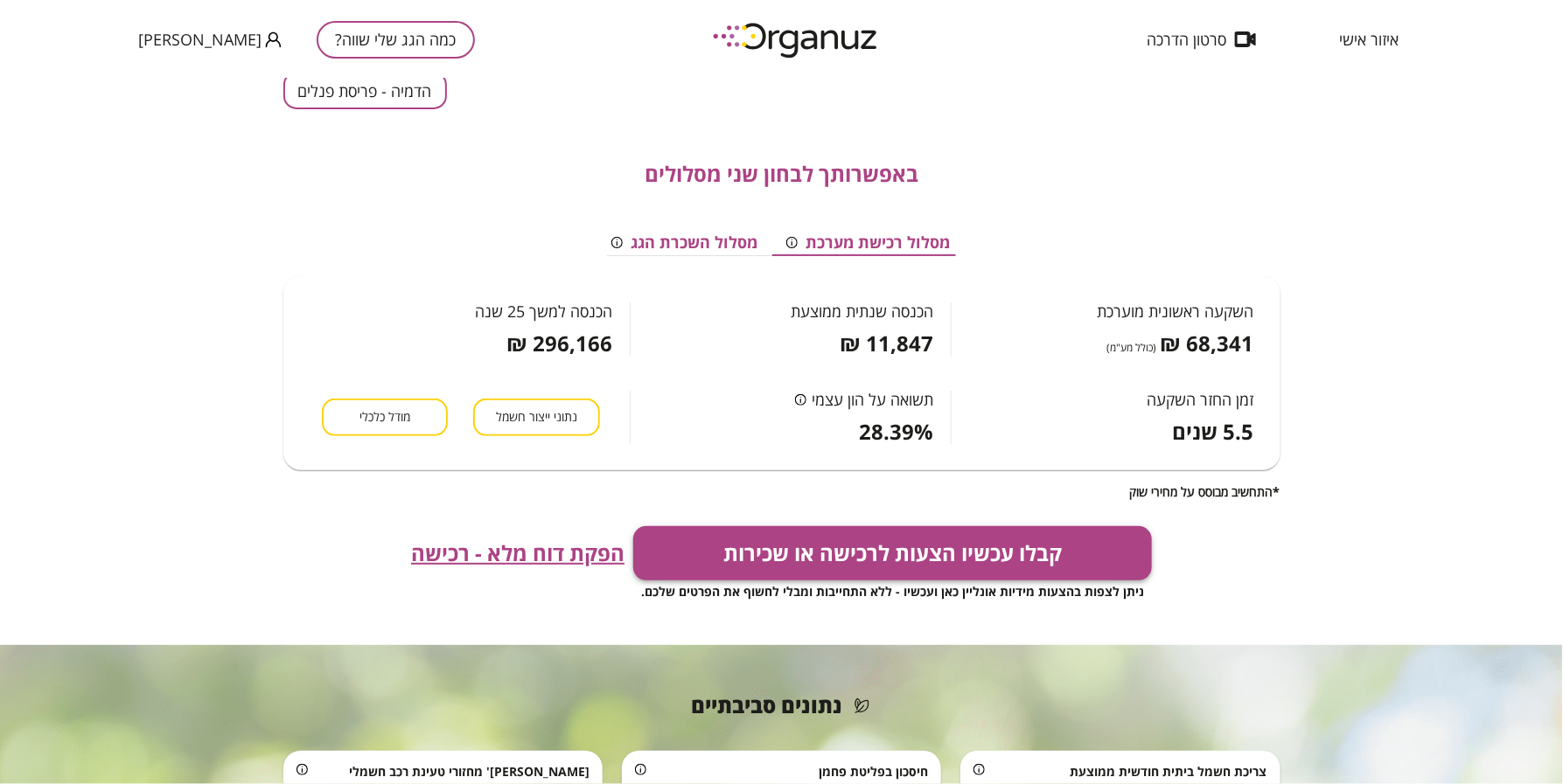
scroll to position [219, 0]
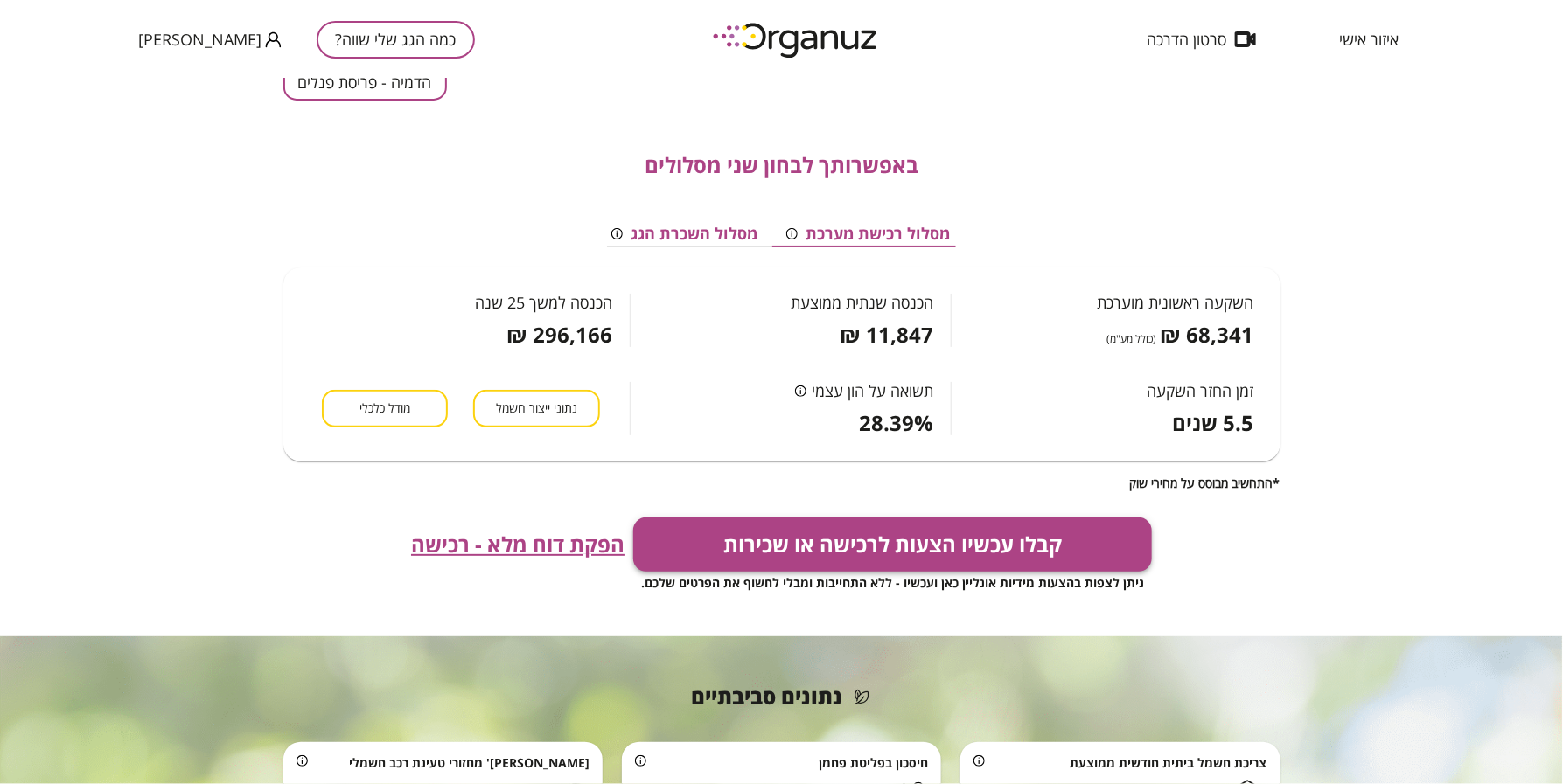
click at [856, 560] on button "קבלו עכשיו הצעות לרכישה או שכירות" at bounding box center [892, 545] width 519 height 54
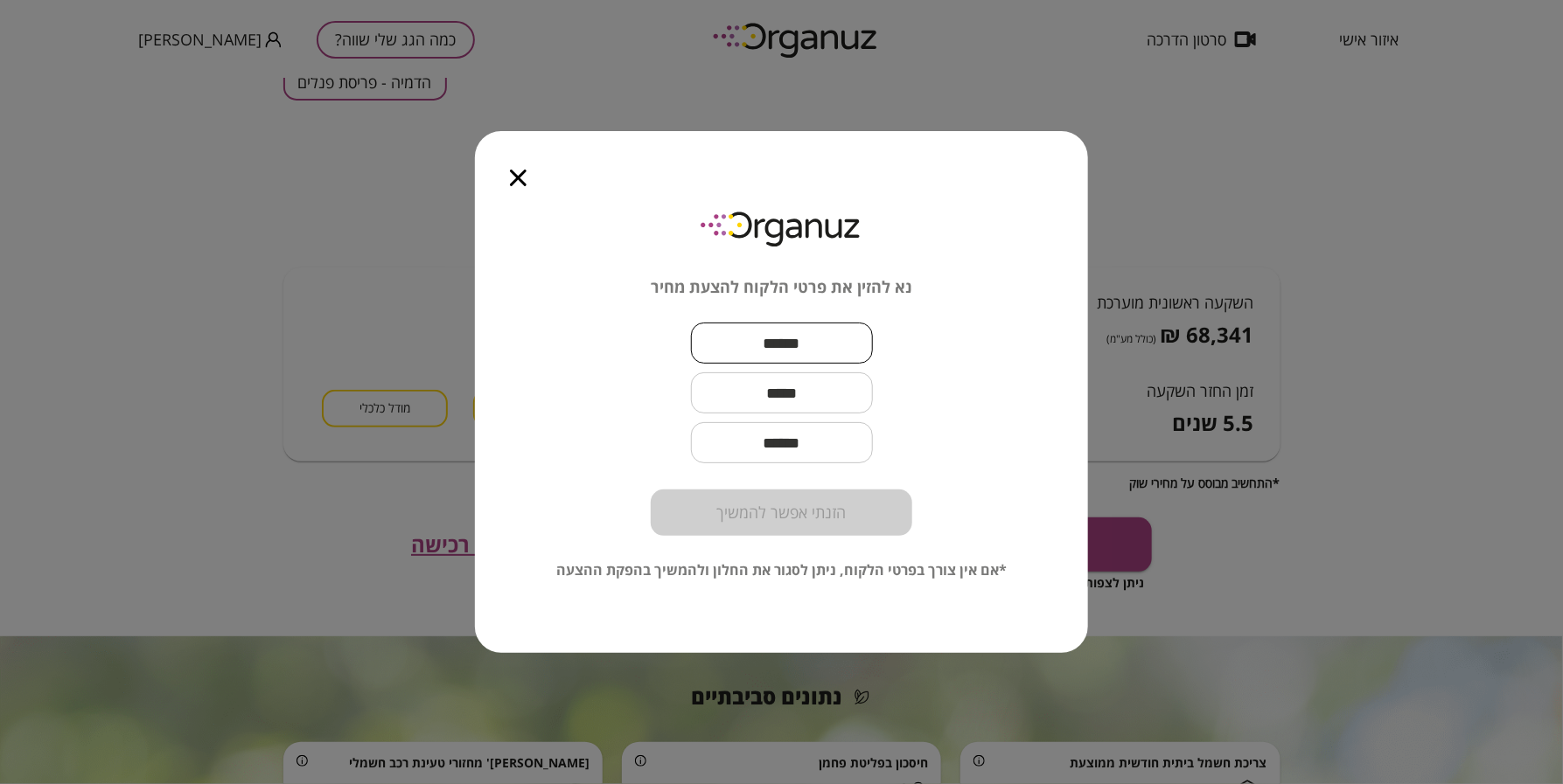
click at [771, 354] on input "text" at bounding box center [782, 342] width 182 height 52
paste input "**********"
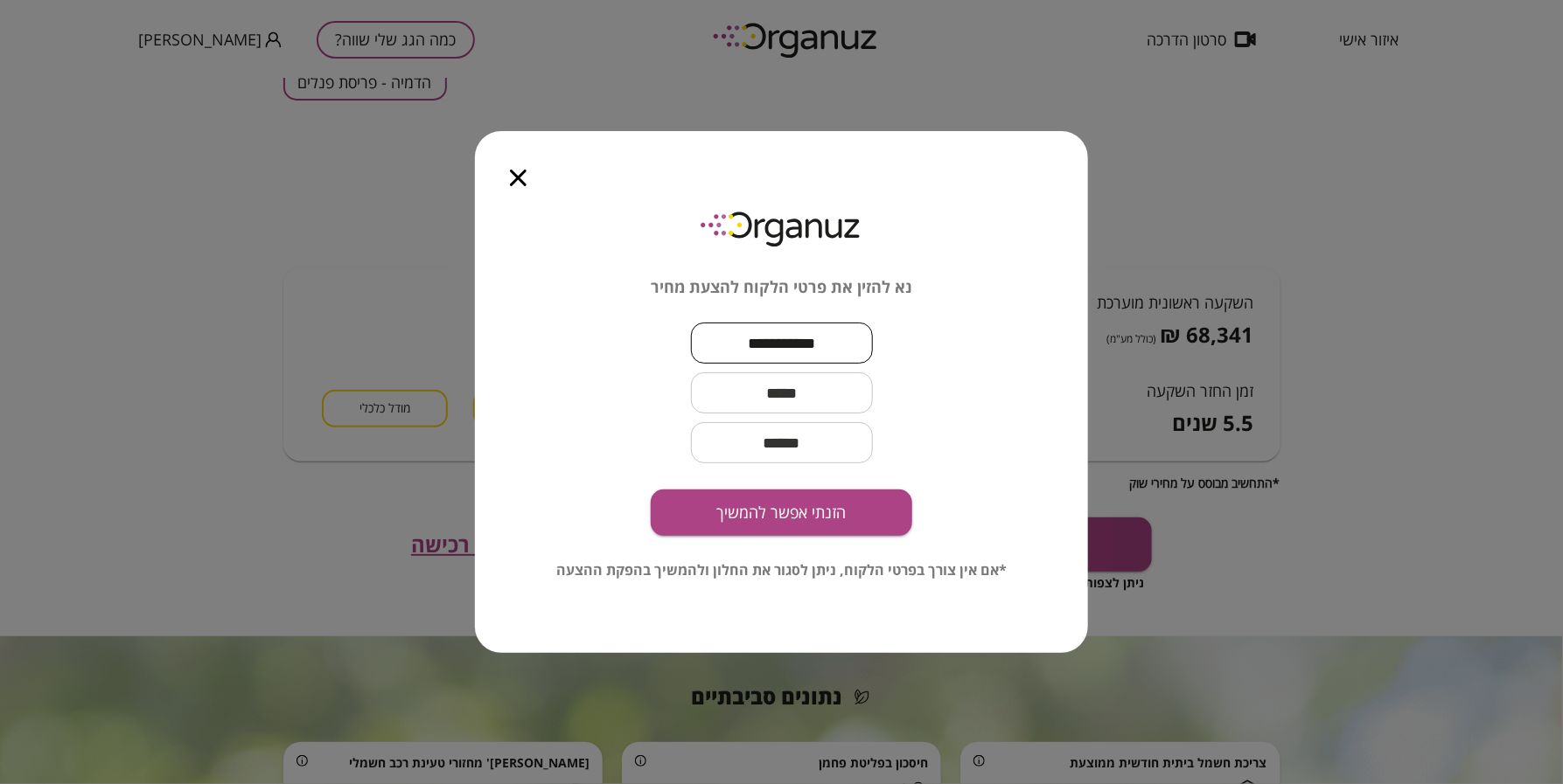
type input "**********"
drag, startPoint x: 780, startPoint y: 369, endPoint x: 785, endPoint y: 384, distance: 15.8
click at [780, 369] on input "text" at bounding box center [782, 392] width 182 height 52
paste input "**********"
type input "**********"
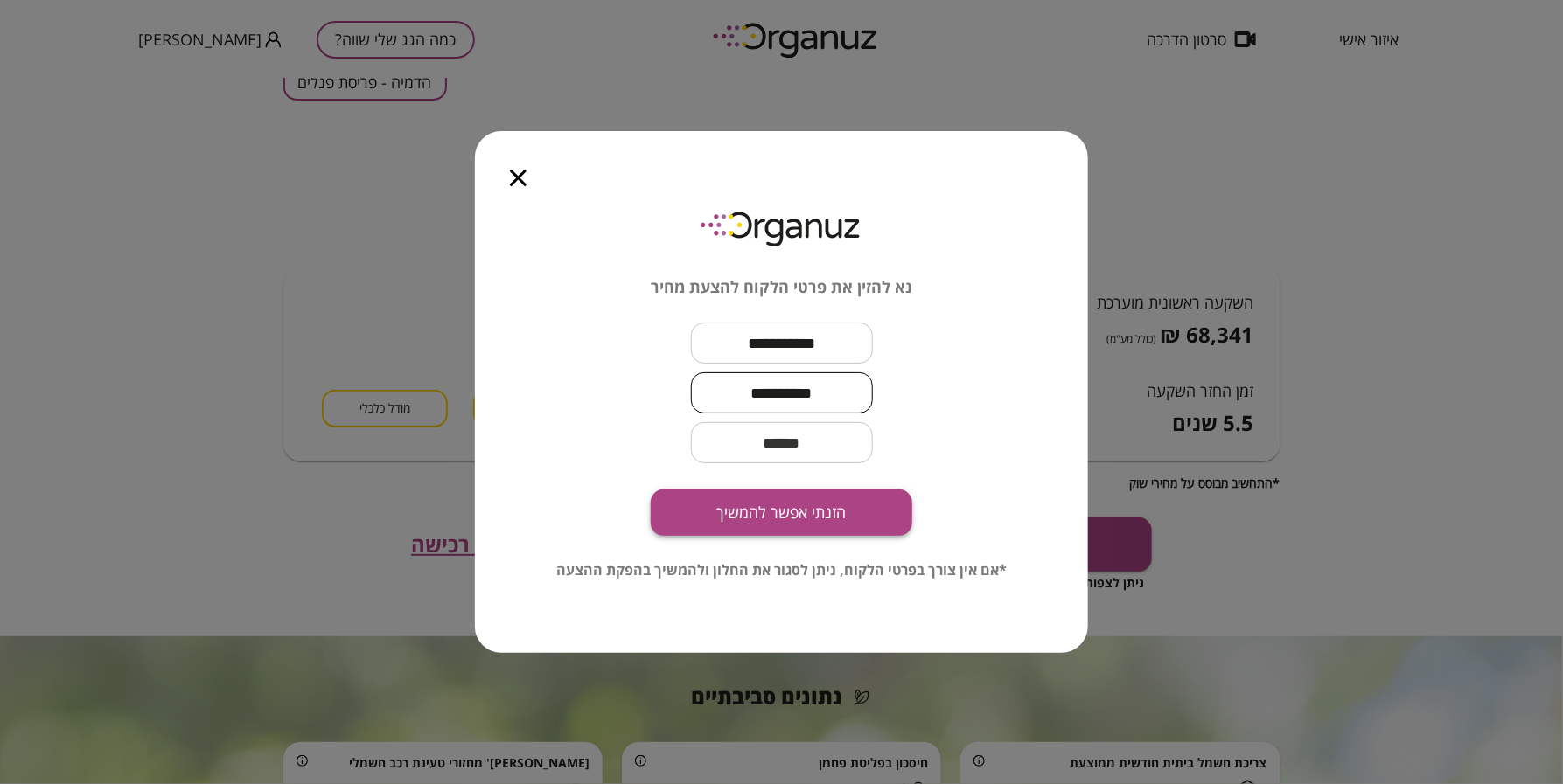
click at [824, 509] on button "הזנתי אפשר להמשיך" at bounding box center [781, 512] width 262 height 46
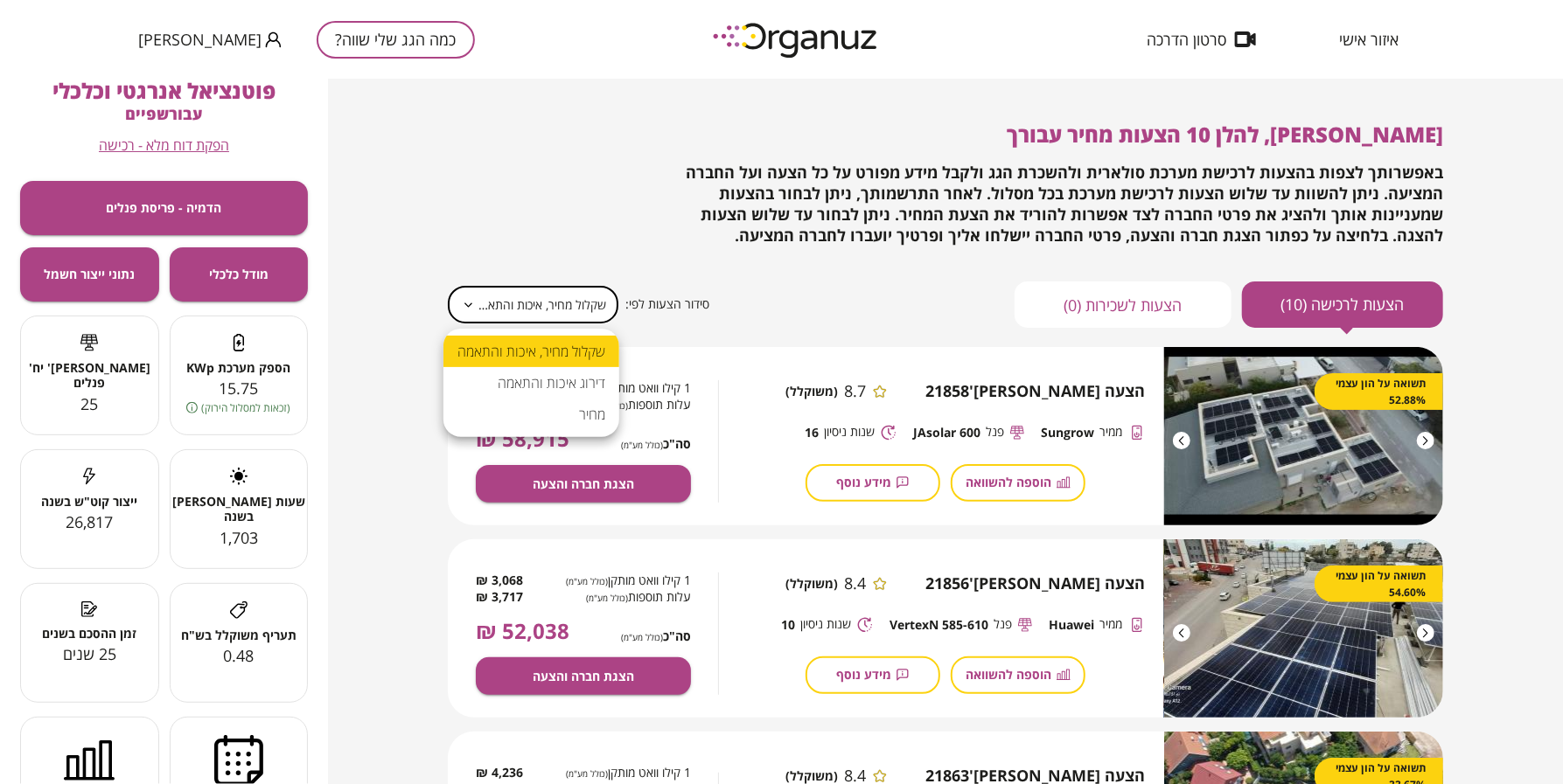
click at [574, 287] on body "**********" at bounding box center [782, 392] width 1563 height 784
click at [590, 405] on li "מחיר" at bounding box center [531, 415] width 175 height 32
type input "*****"
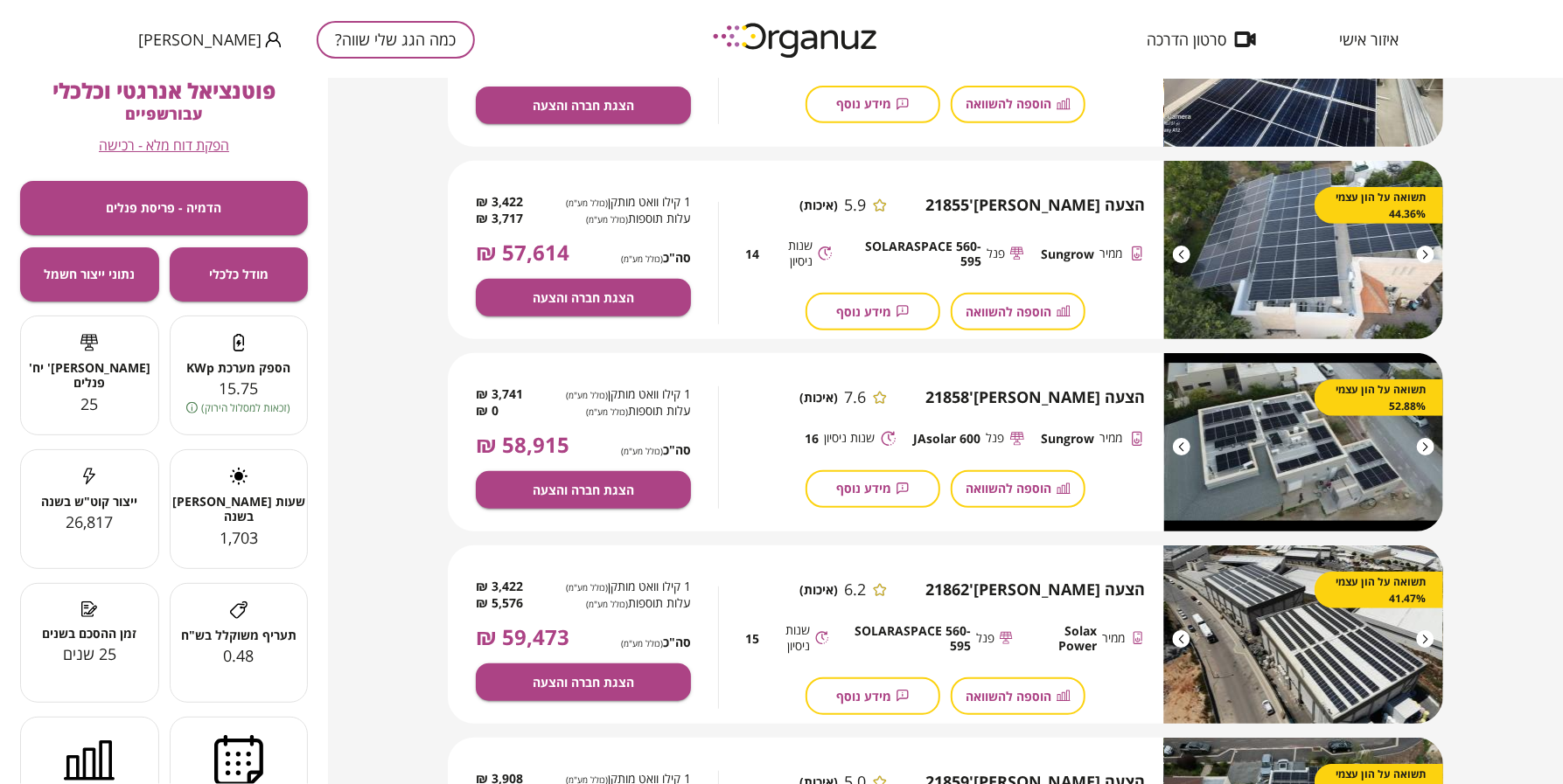
scroll to position [547, 0]
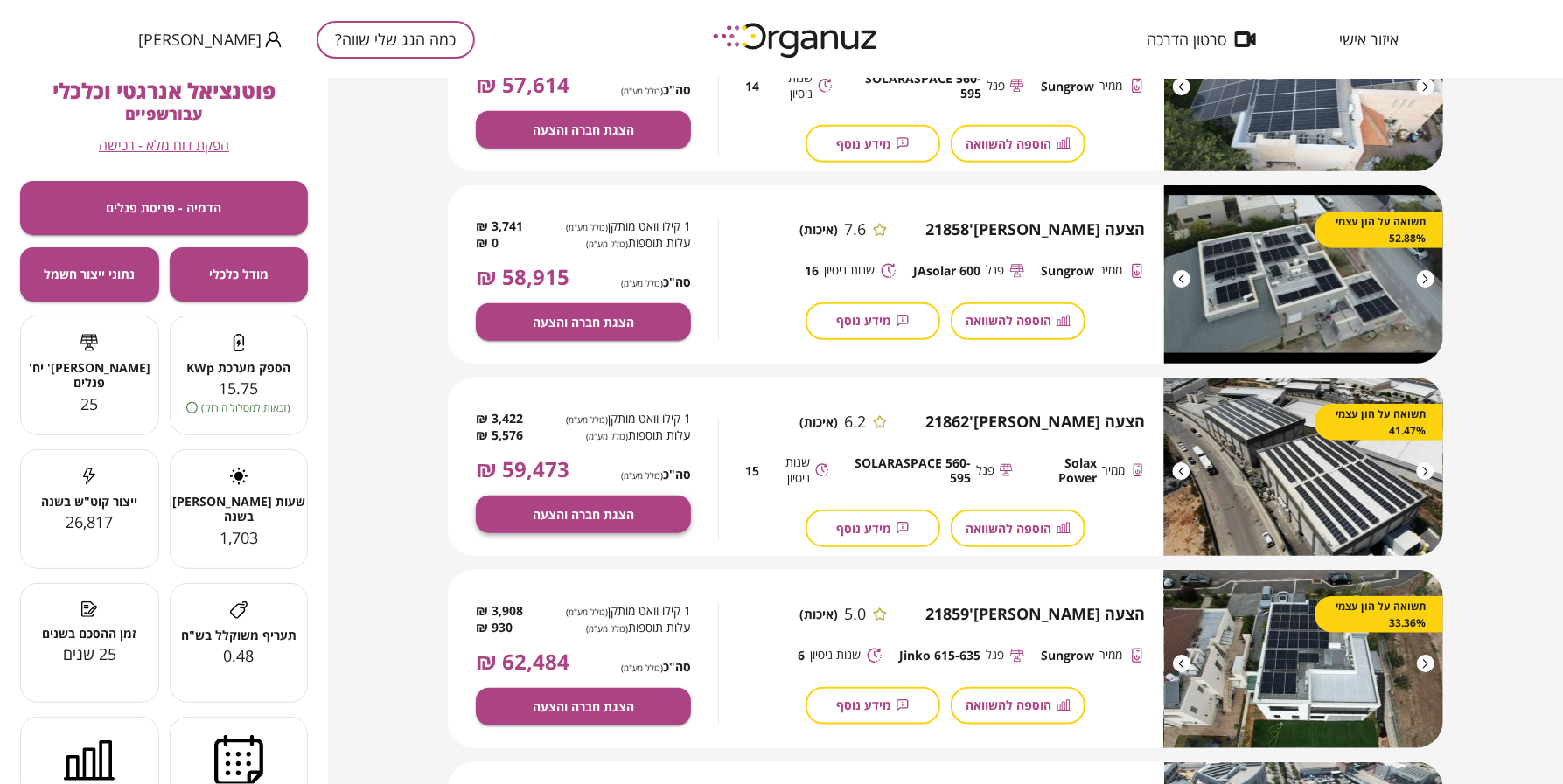
click at [641, 512] on button "הצגת חברה והצעה" at bounding box center [583, 514] width 215 height 38
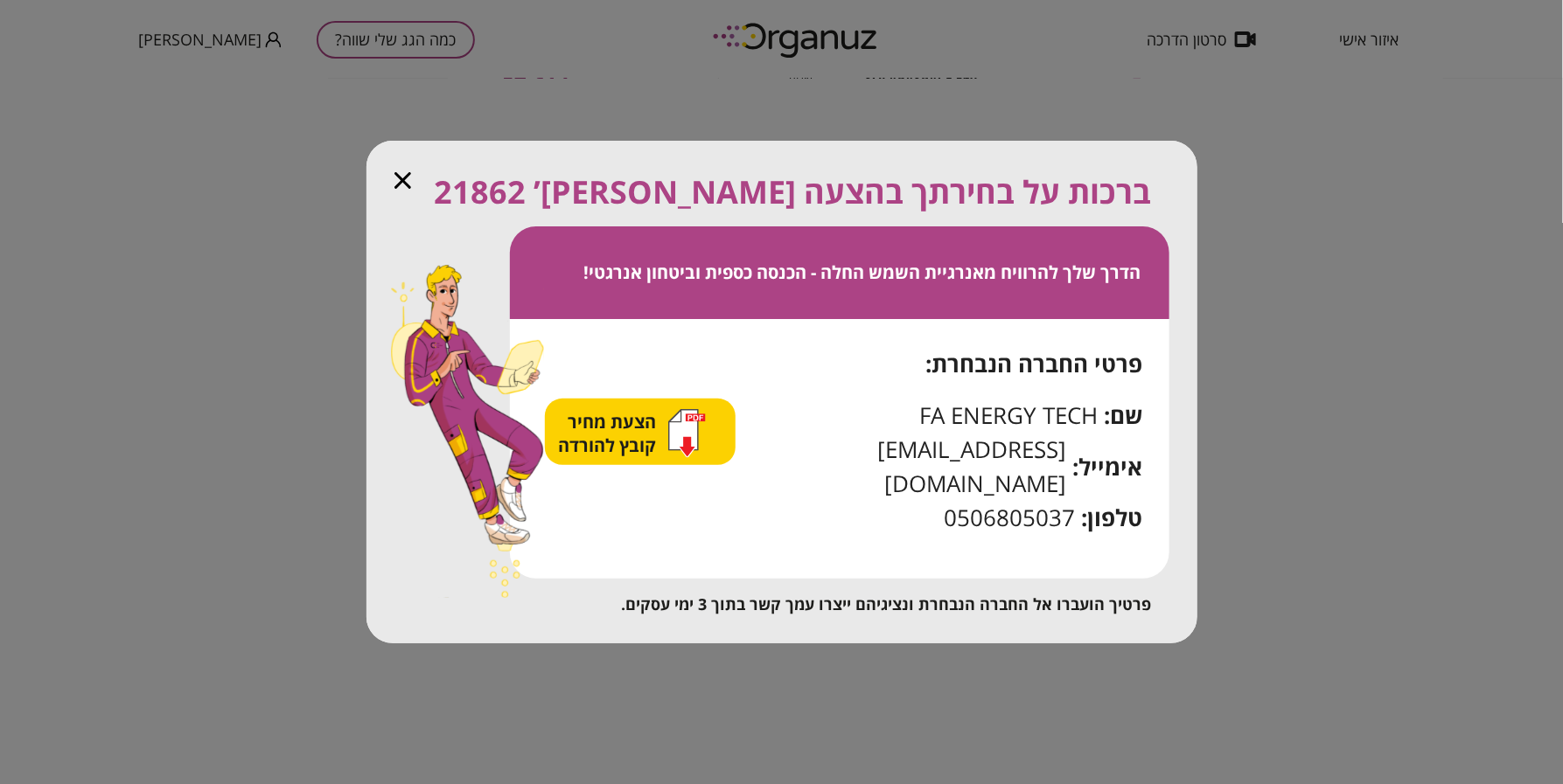
click at [675, 445] on div "הצעת מחיר קובץ להורדה" at bounding box center [632, 433] width 147 height 49
